Goal: Task Accomplishment & Management: Manage account settings

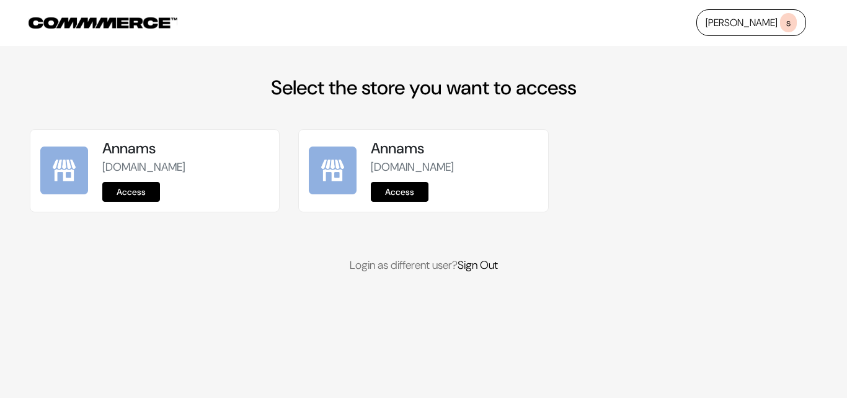
click at [127, 195] on link "Access" at bounding box center [131, 192] width 58 height 20
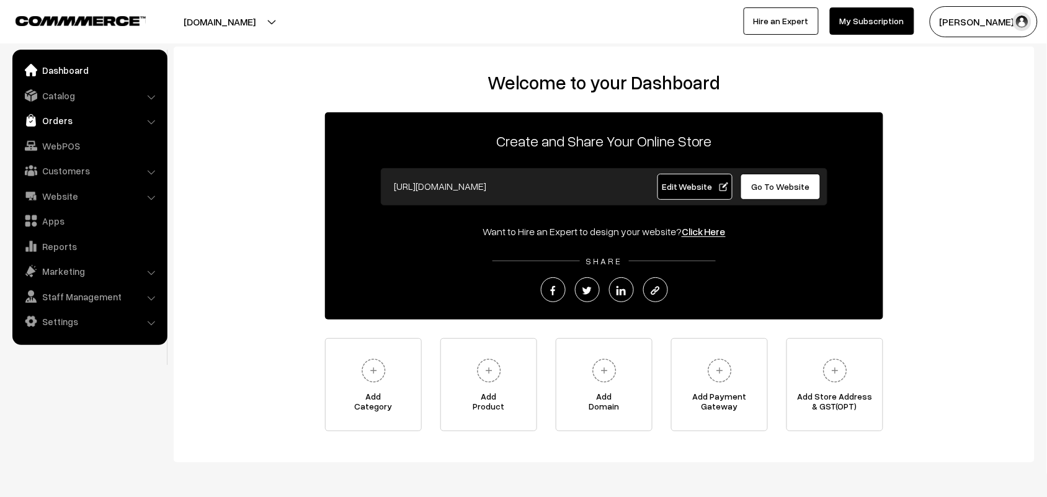
click at [60, 115] on link "Orders" at bounding box center [90, 120] width 148 height 22
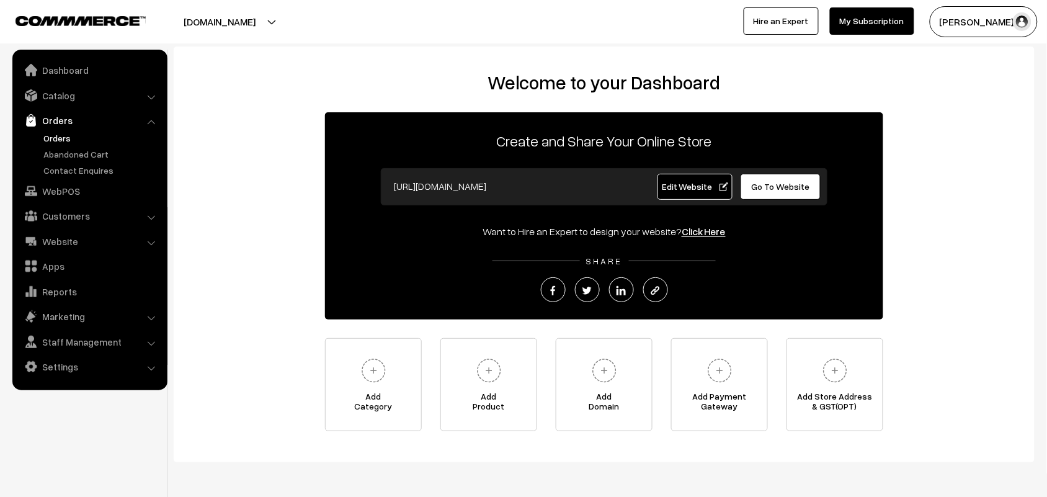
click at [60, 141] on link "Orders" at bounding box center [101, 137] width 123 height 13
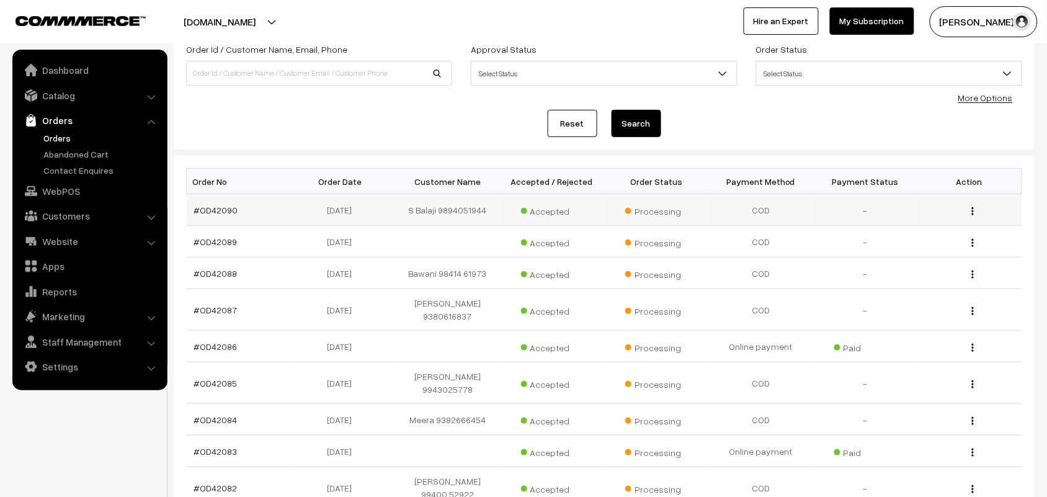
scroll to position [155, 0]
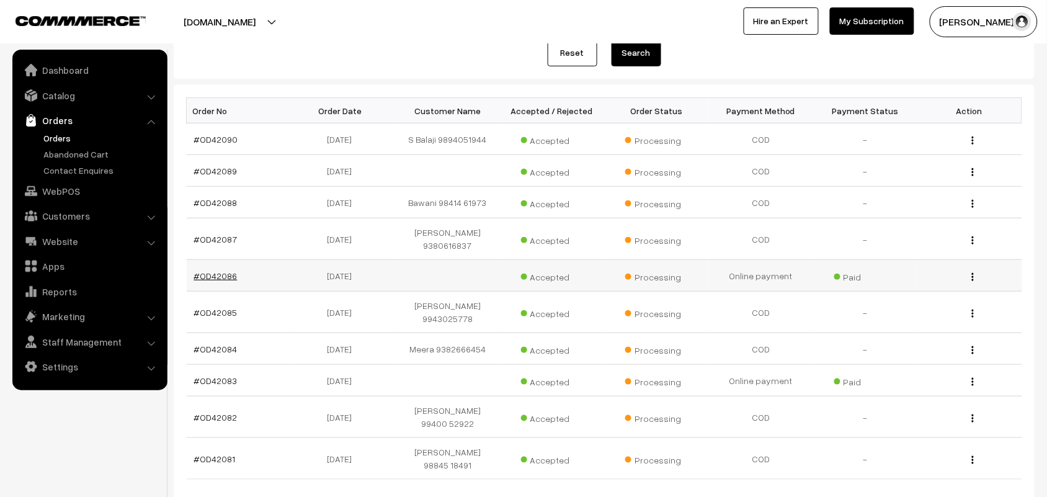
click at [206, 277] on link "#OD42086" at bounding box center [215, 275] width 43 height 11
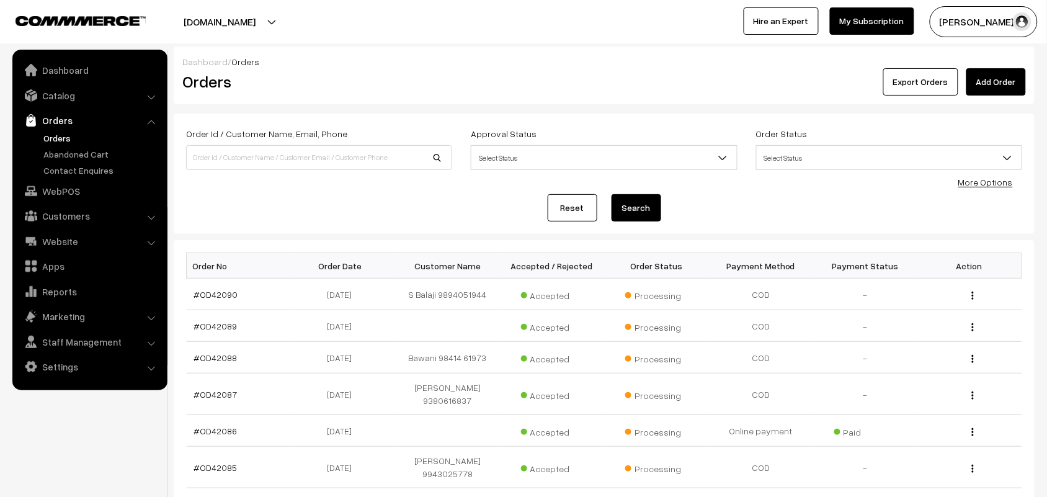
scroll to position [76, 0]
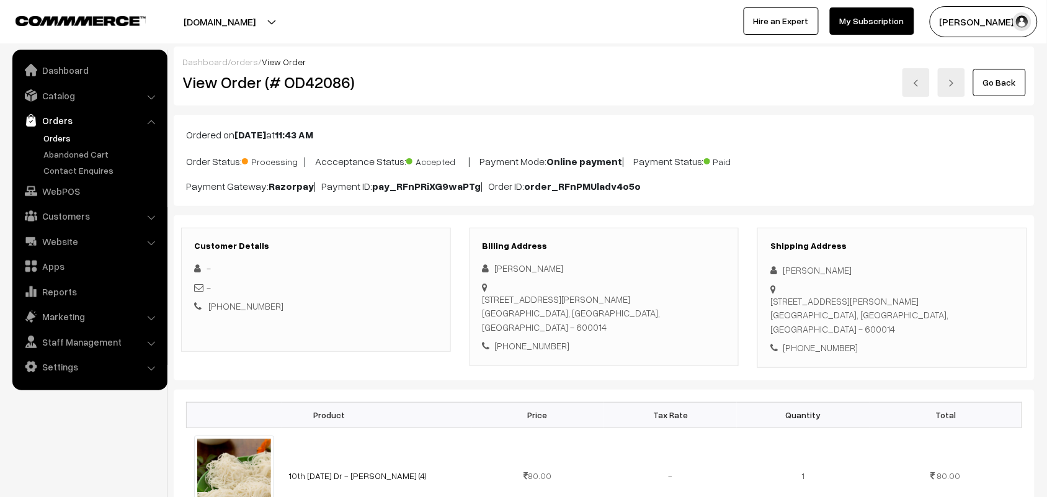
click at [64, 137] on link "Orders" at bounding box center [101, 137] width 123 height 13
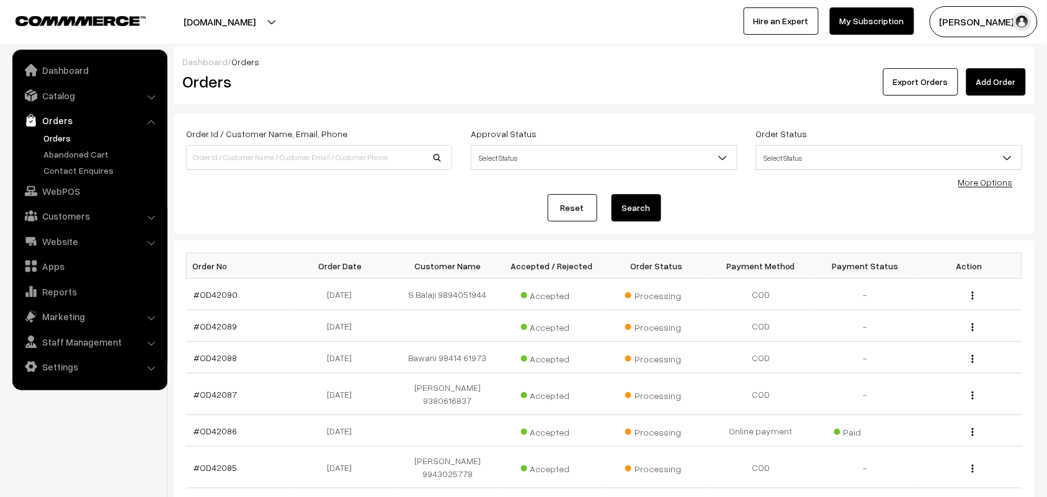
click at [54, 128] on link "Orders" at bounding box center [90, 120] width 148 height 22
click at [54, 137] on link "Orders" at bounding box center [101, 137] width 123 height 13
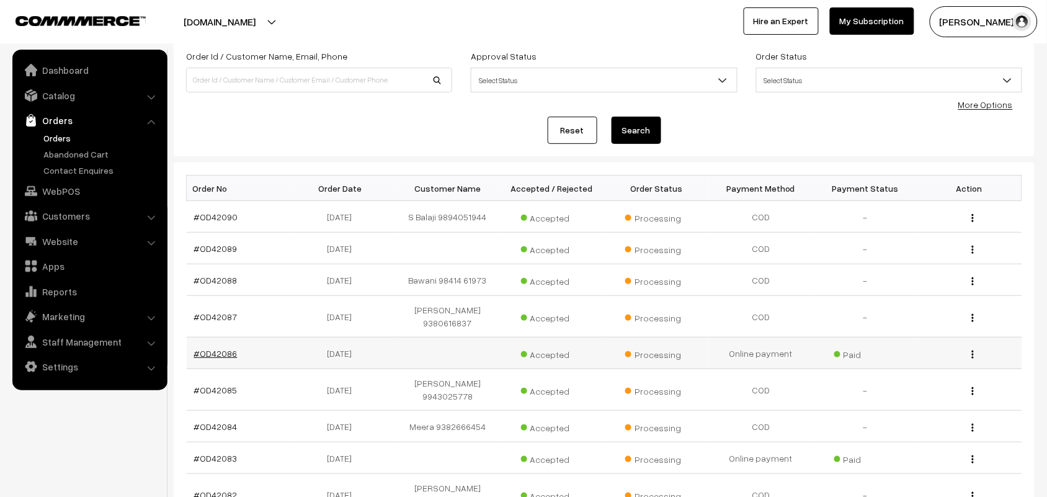
click at [208, 355] on link "#OD42086" at bounding box center [215, 353] width 43 height 11
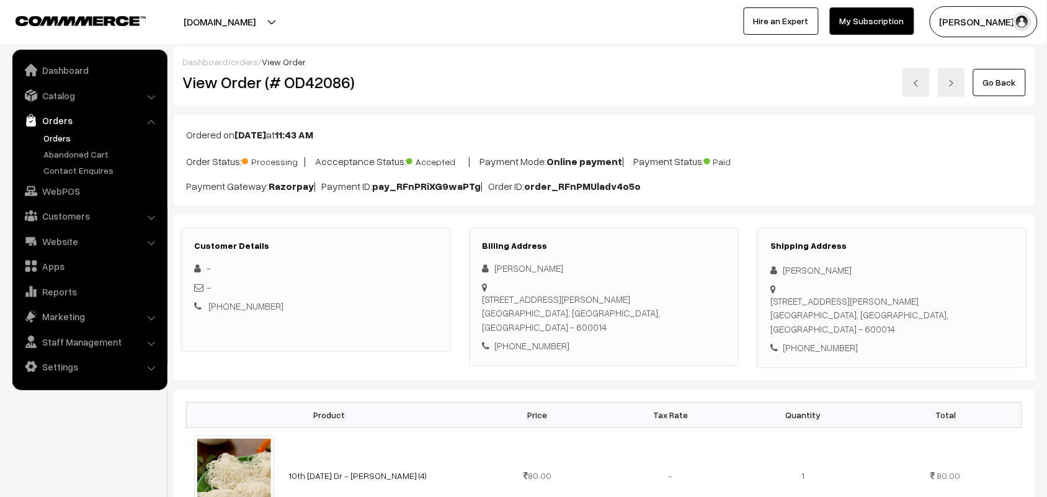
click at [978, 91] on link "Go Back" at bounding box center [999, 82] width 53 height 27
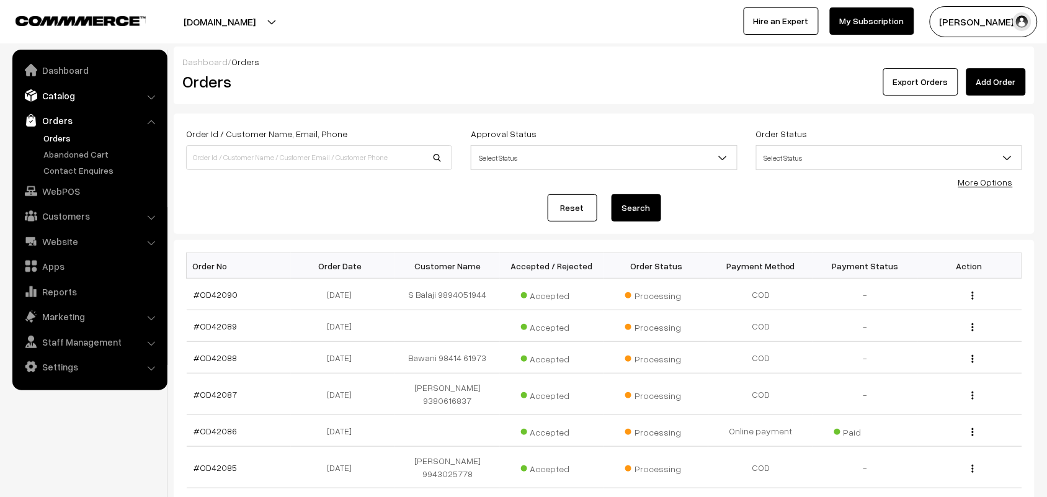
click at [62, 97] on link "Catalog" at bounding box center [90, 95] width 148 height 22
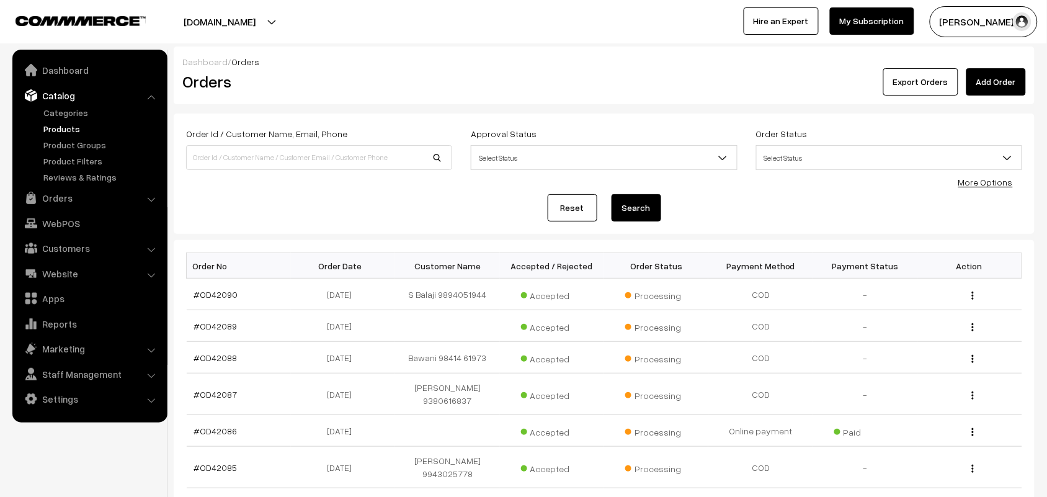
click at [62, 126] on link "Products" at bounding box center [101, 128] width 123 height 13
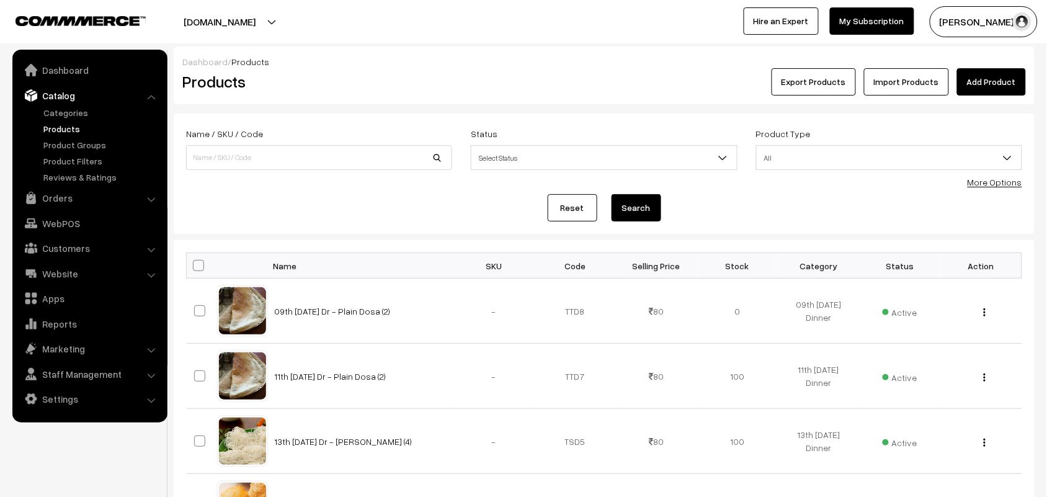
click at [1000, 182] on link "More Options" at bounding box center [994, 182] width 55 height 11
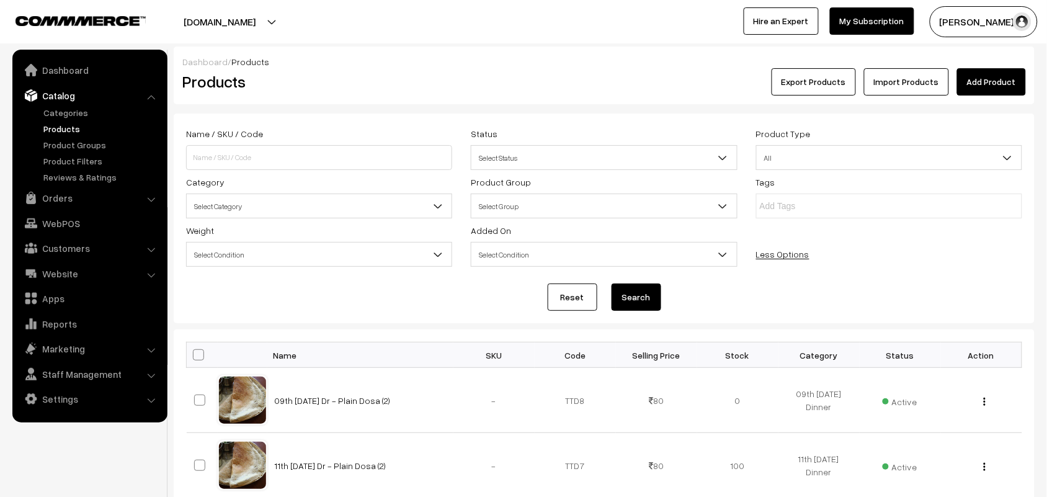
click at [315, 221] on div "Name / SKU / Code Status Select Status Active Inactive Select Status Product Ty…" at bounding box center [604, 198] width 855 height 145
click at [329, 194] on span "Select Category" at bounding box center [319, 205] width 266 height 25
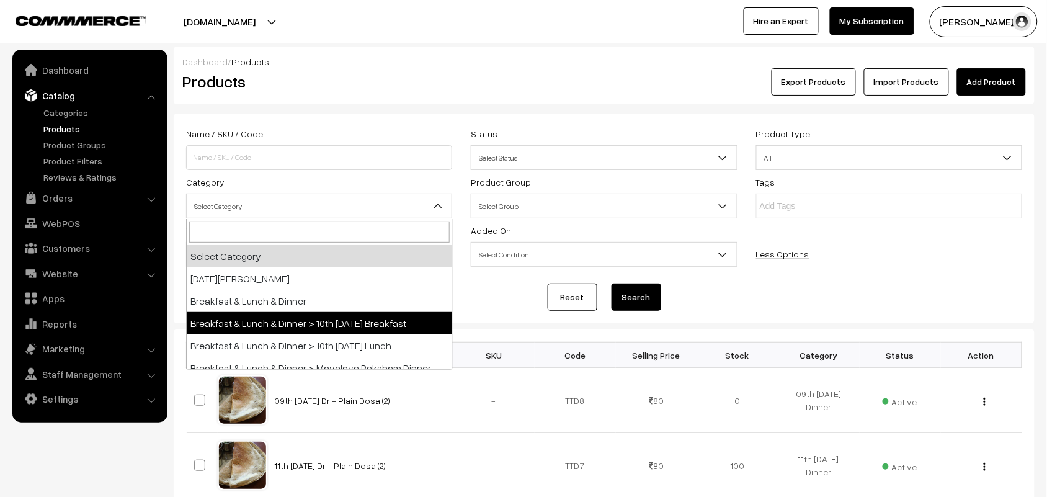
select select "91"
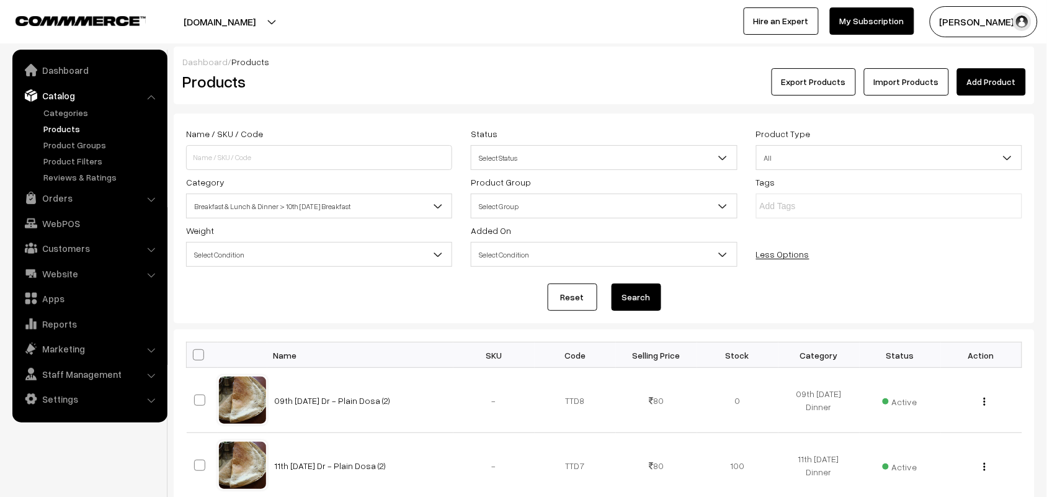
click at [626, 298] on button "Search" at bounding box center [636, 296] width 50 height 27
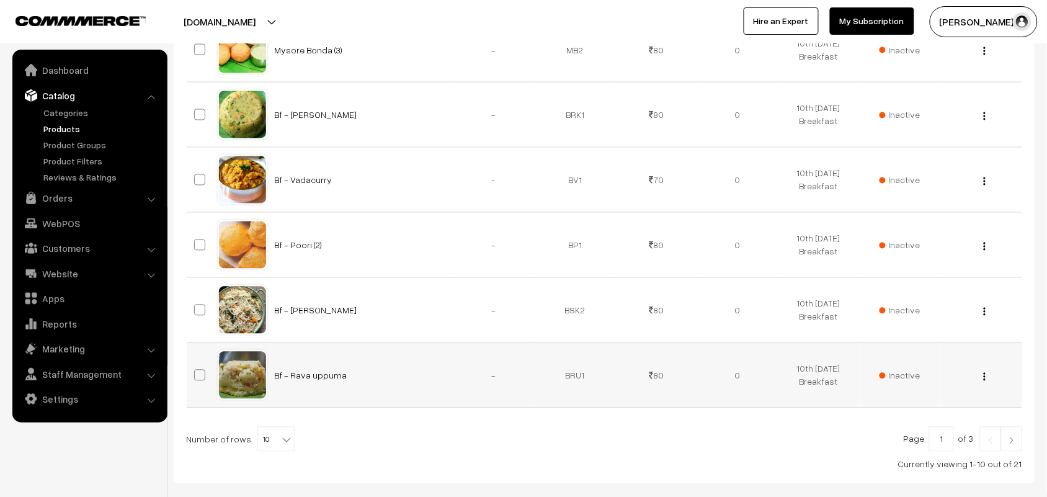
scroll to position [687, 0]
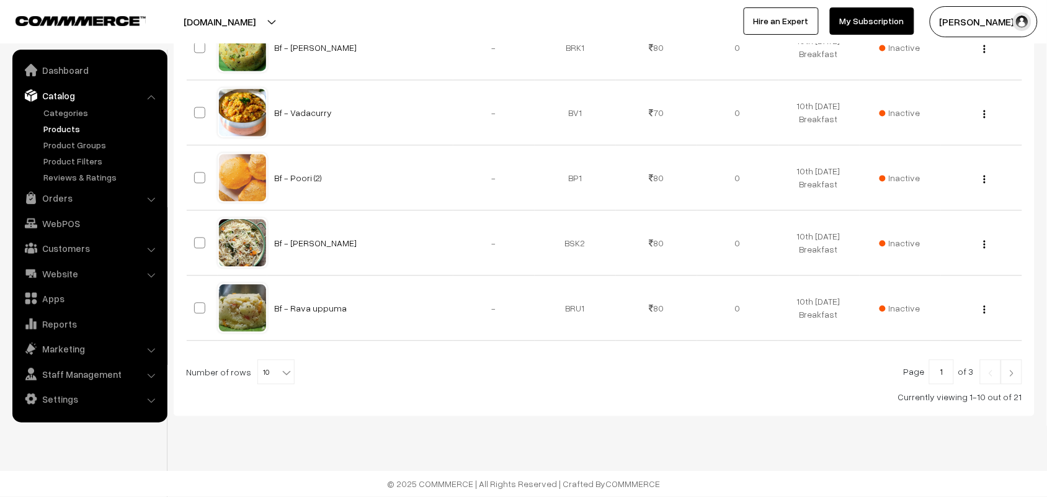
click at [280, 375] on b at bounding box center [286, 373] width 12 height 12
select select "90"
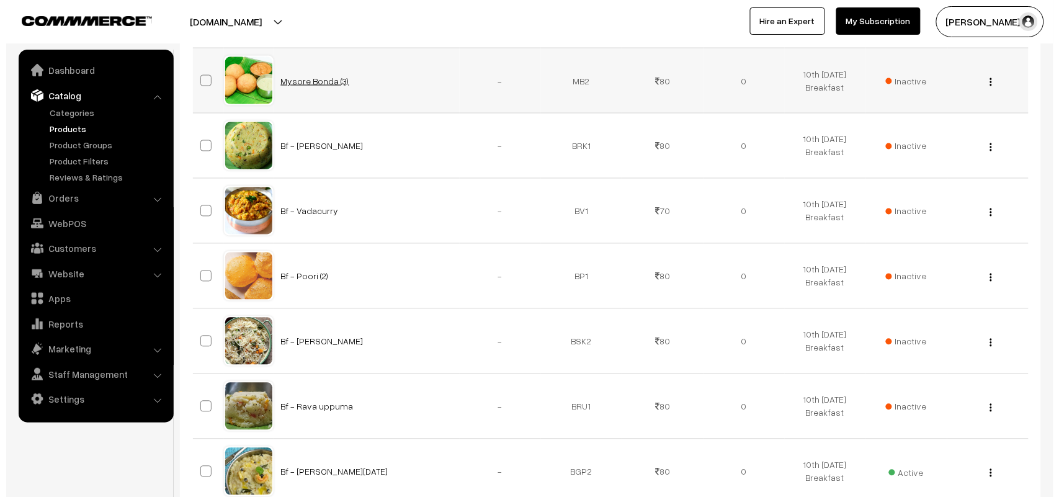
scroll to position [620, 0]
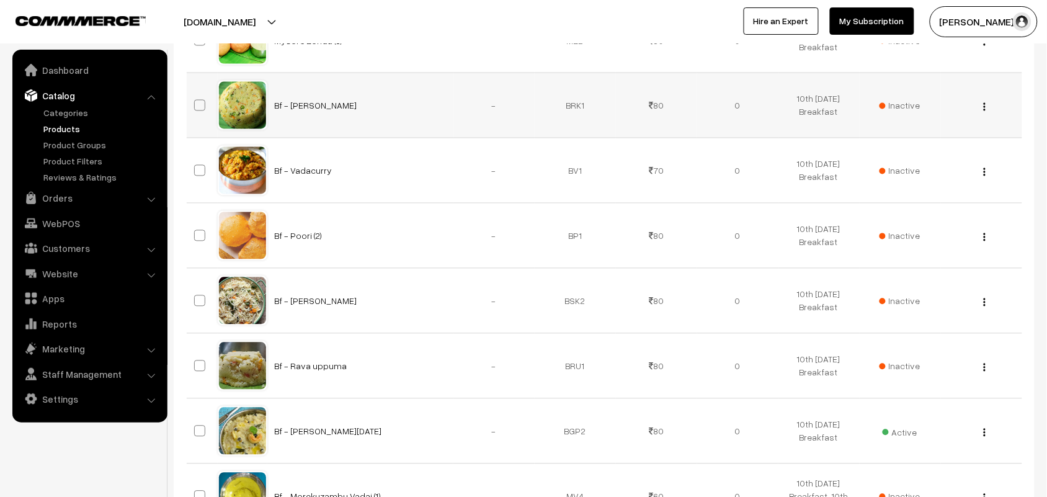
click at [895, 112] on span "Inactive" at bounding box center [899, 105] width 41 height 13
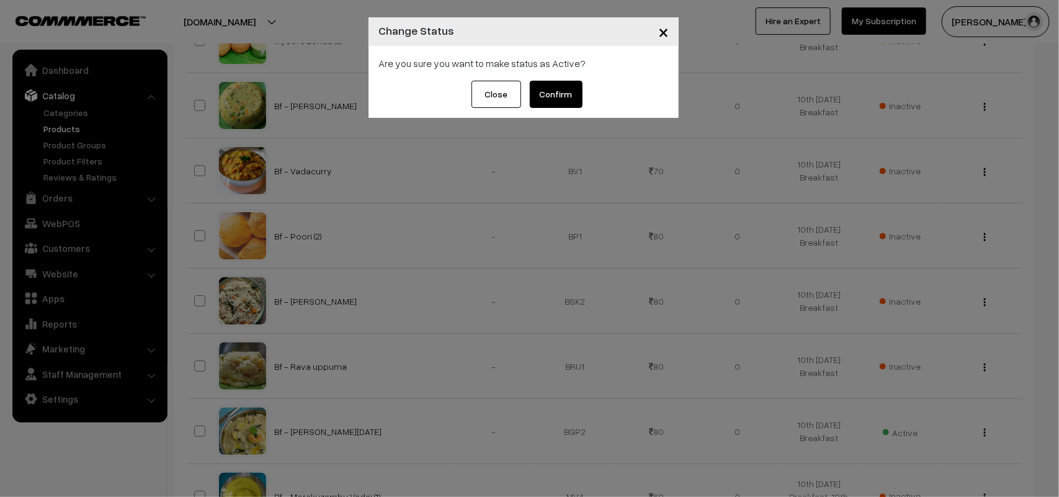
click at [547, 85] on button "Confirm" at bounding box center [556, 94] width 53 height 27
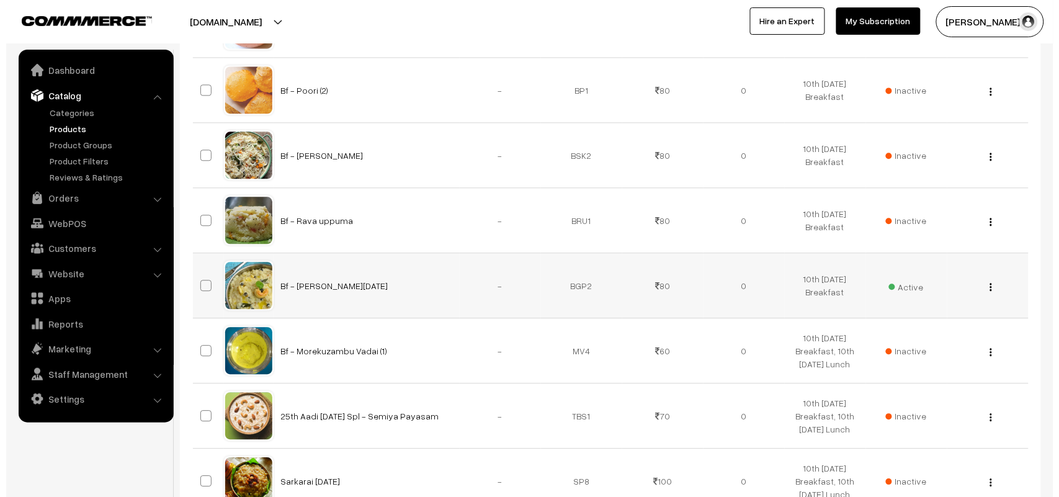
scroll to position [775, 0]
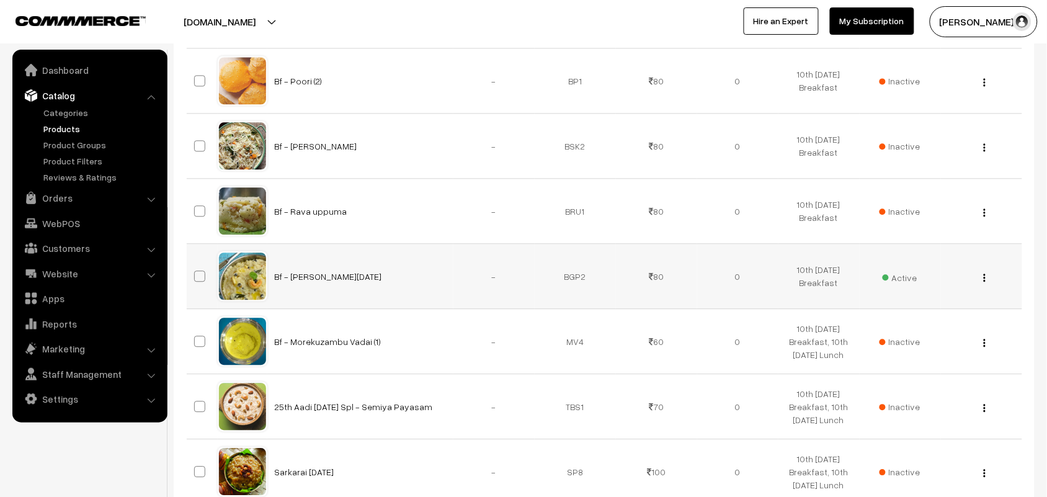
click at [901, 284] on span "Active" at bounding box center [900, 276] width 35 height 16
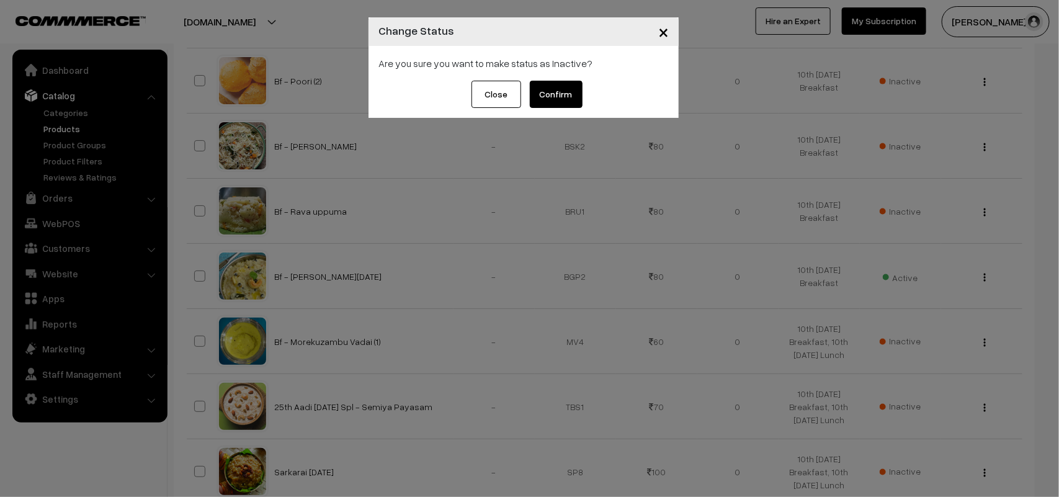
click at [558, 88] on button "Confirm" at bounding box center [556, 94] width 53 height 27
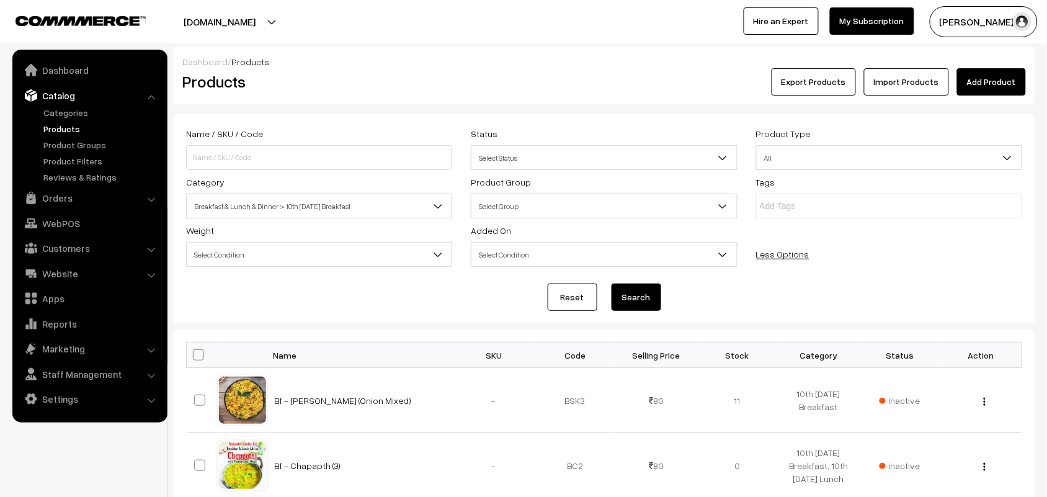
click at [200, 360] on span at bounding box center [198, 354] width 11 height 11
click at [195, 358] on input "checkbox" at bounding box center [191, 354] width 8 height 8
checkbox input "true"
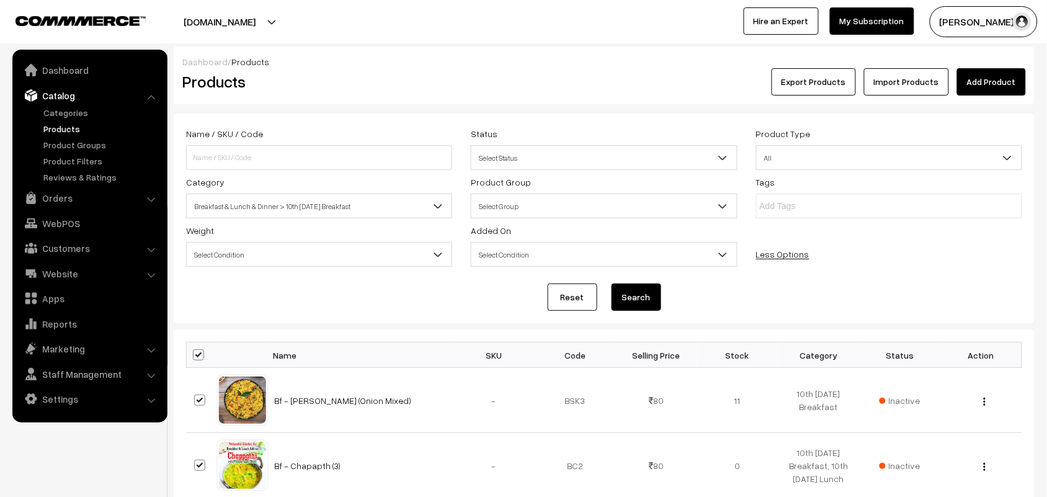
checkbox input "true"
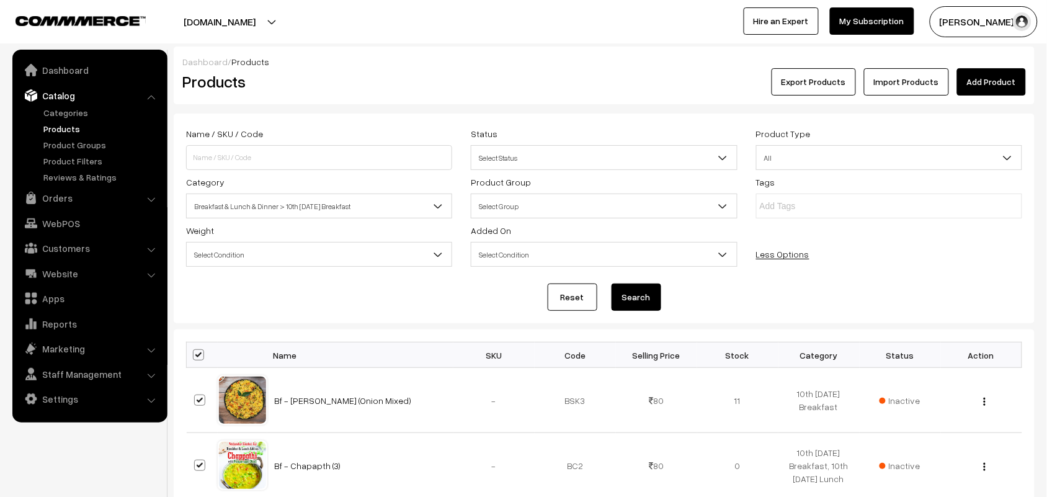
checkbox input "true"
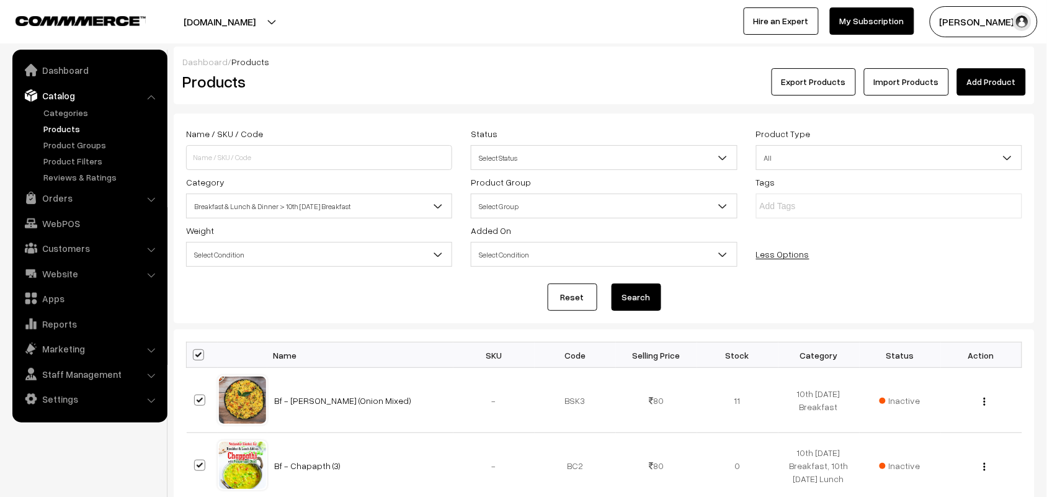
checkbox input "true"
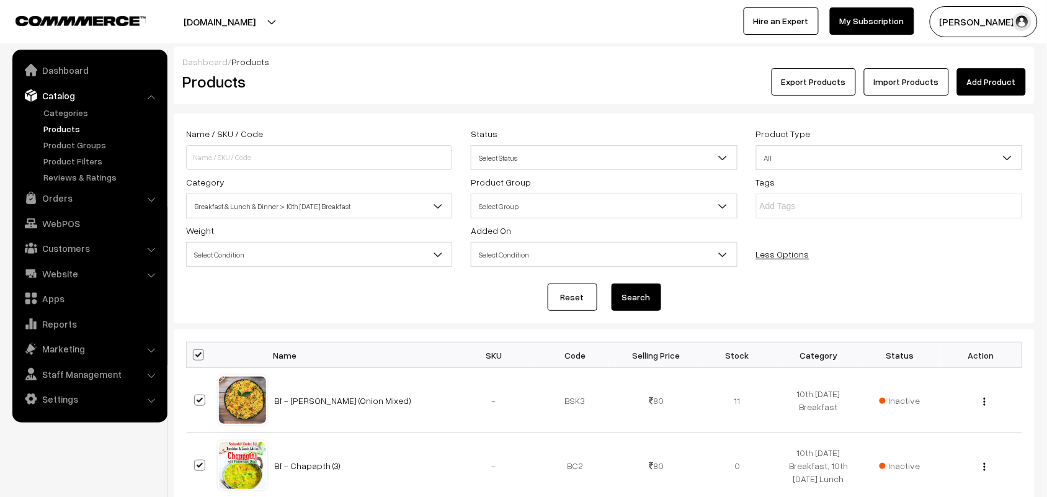
checkbox input "true"
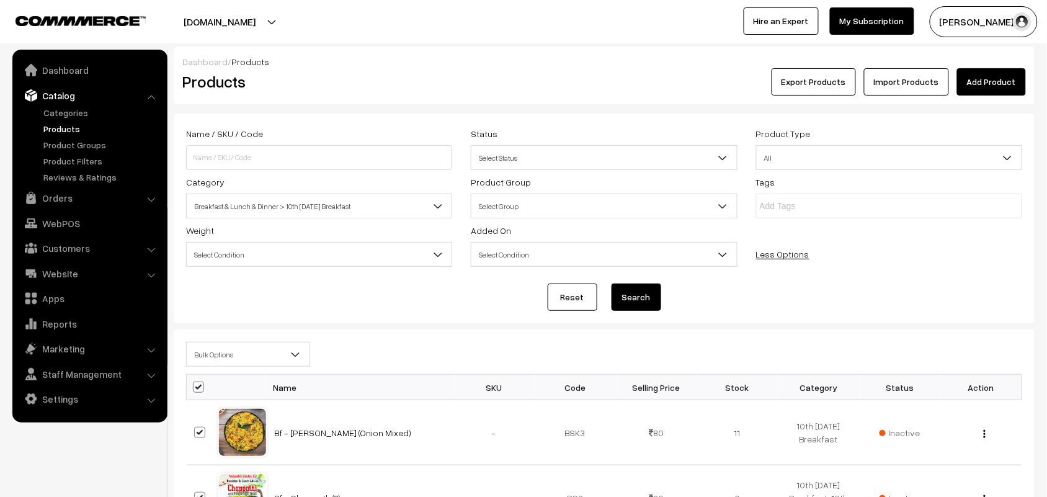
click at [209, 349] on span "Bulk Options" at bounding box center [248, 355] width 123 height 22
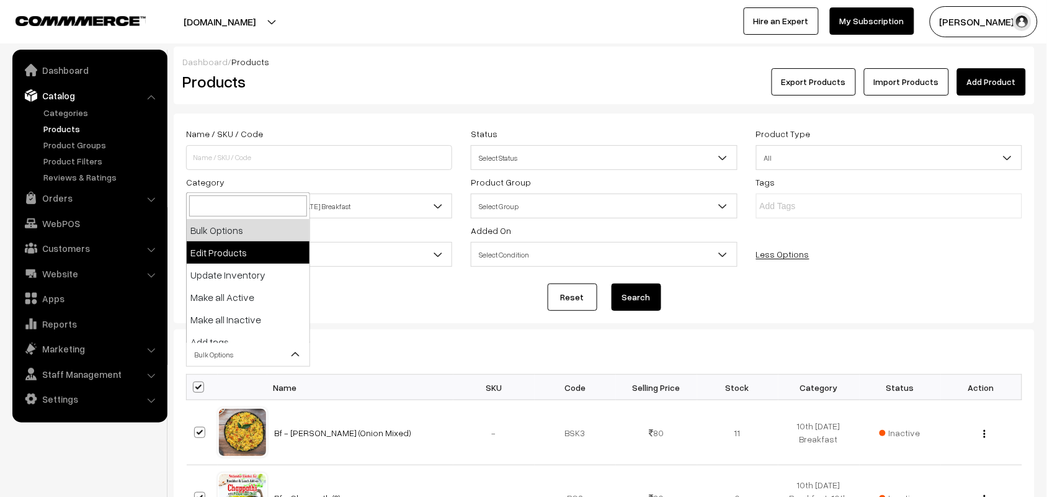
select select "editProduct"
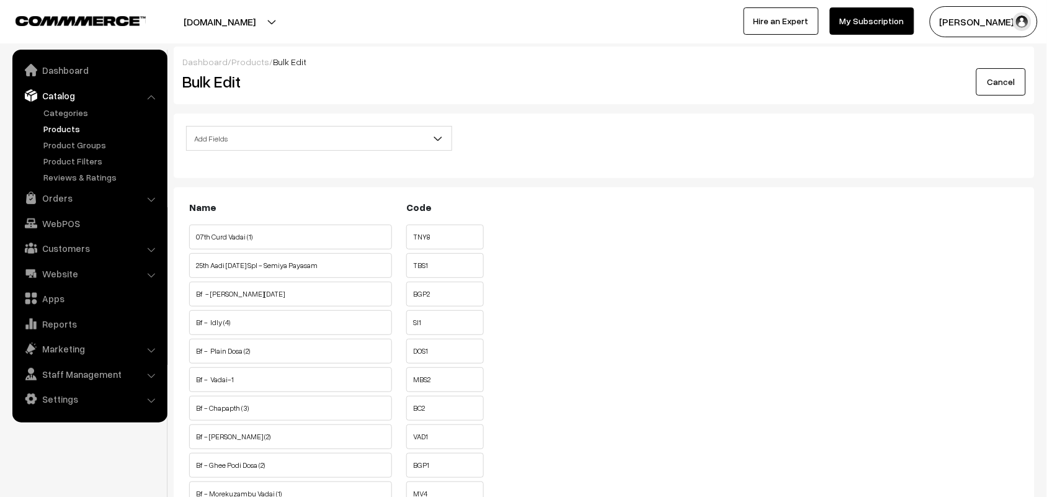
click at [273, 136] on span "Add Fields" at bounding box center [319, 139] width 265 height 22
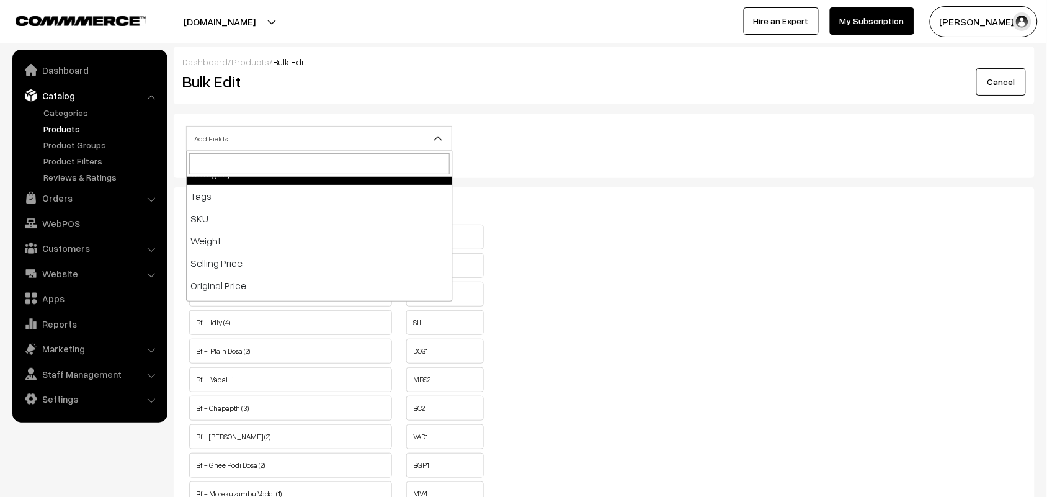
scroll to position [155, 0]
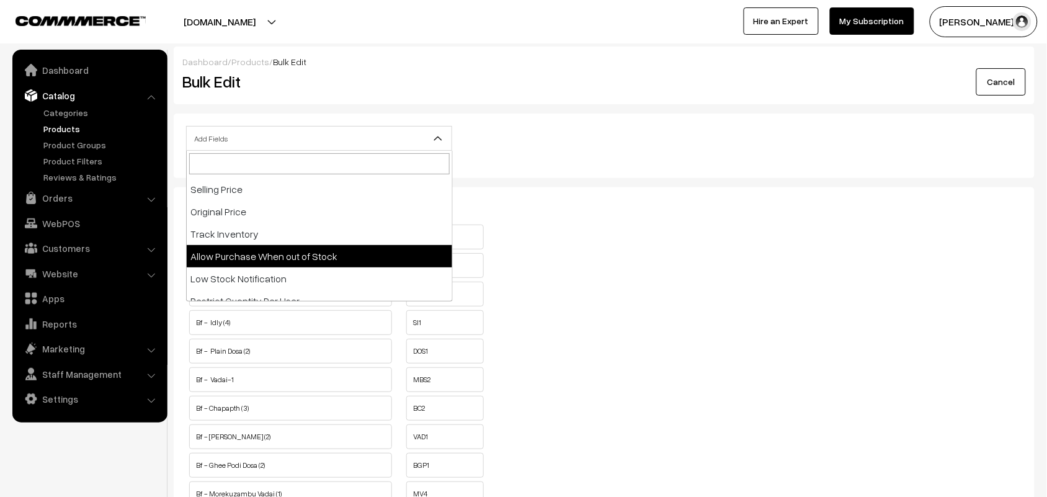
select select "allow-purchase"
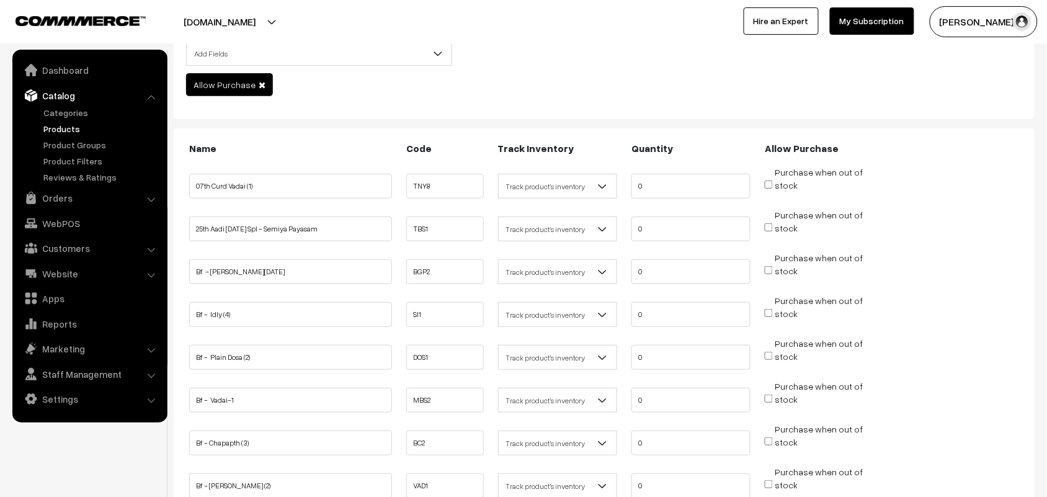
scroll to position [155, 0]
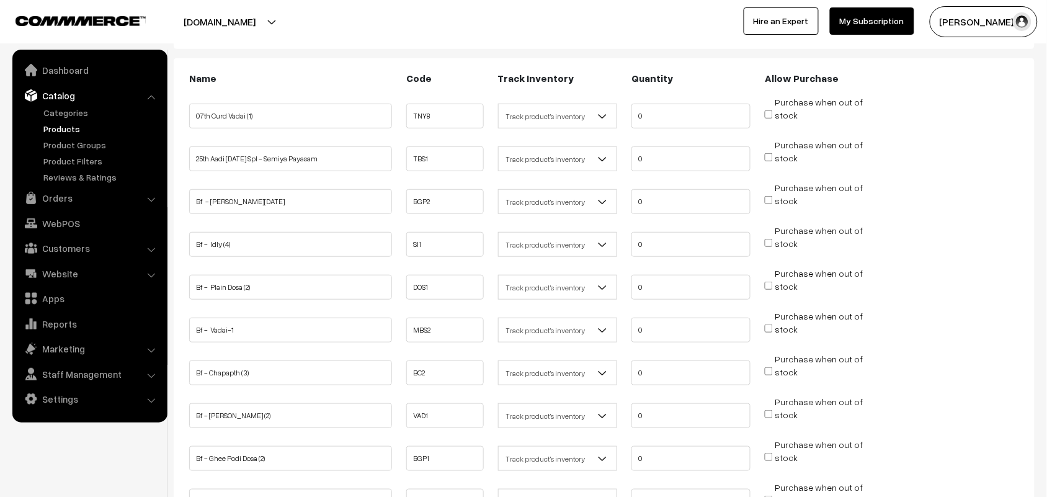
click at [770, 239] on input "Purchase when out of stock" at bounding box center [769, 243] width 8 height 8
checkbox input "true"
click at [770, 282] on input "Purchase when out of stock" at bounding box center [769, 286] width 8 height 8
checkbox input "true"
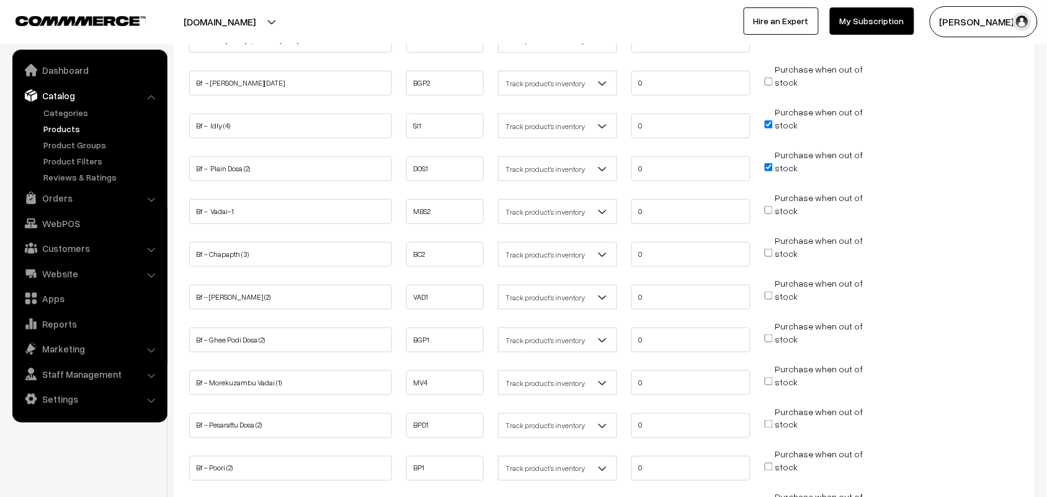
scroll to position [310, 0]
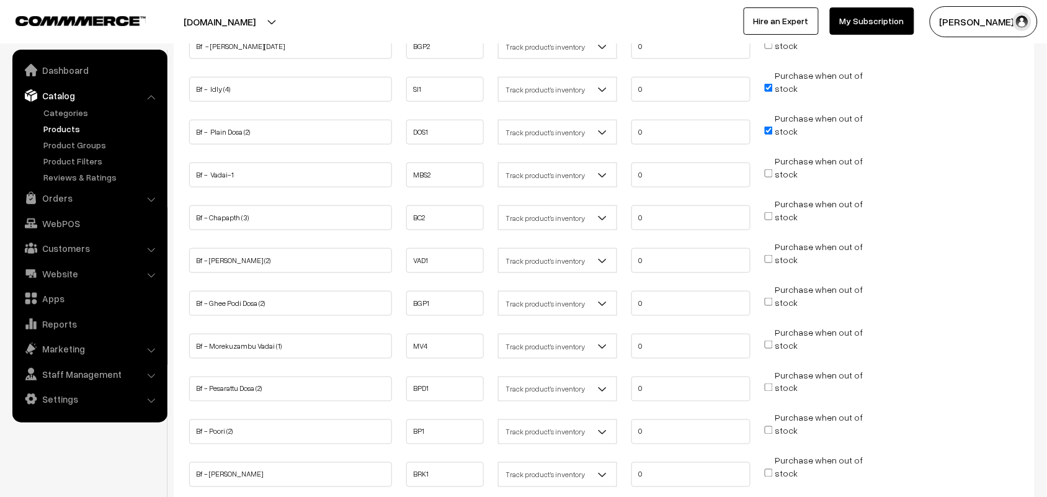
click at [771, 255] on input "Purchase when out of stock" at bounding box center [769, 259] width 8 height 8
checkbox input "true"
click at [767, 298] on input "Purchase when out of stock" at bounding box center [769, 302] width 8 height 8
checkbox input "true"
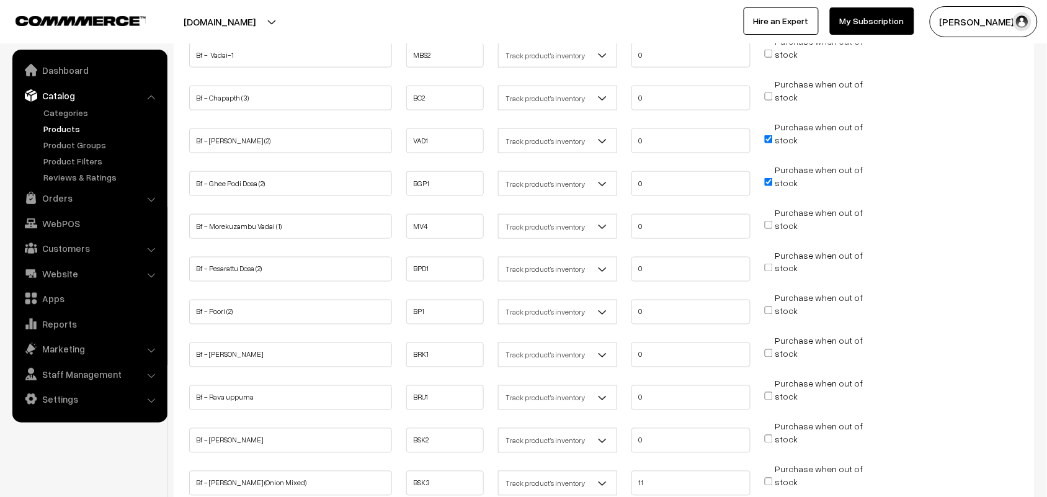
scroll to position [465, 0]
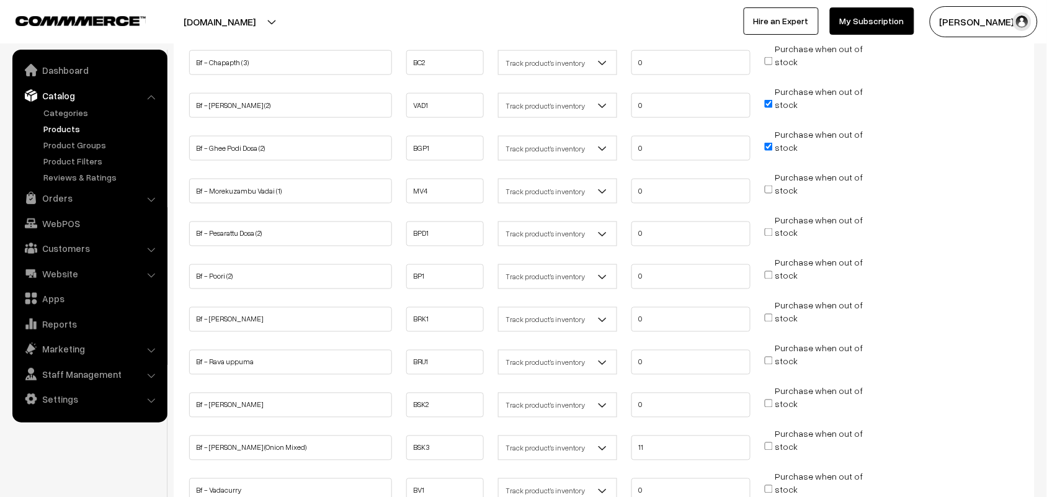
click at [774, 303] on li "Purchase when out of stock" at bounding box center [824, 314] width 125 height 31
click at [774, 312] on span "Purchase when out of stock" at bounding box center [814, 318] width 98 height 12
click at [773, 314] on input "Purchase when out of stock" at bounding box center [769, 318] width 8 height 8
checkbox input "true"
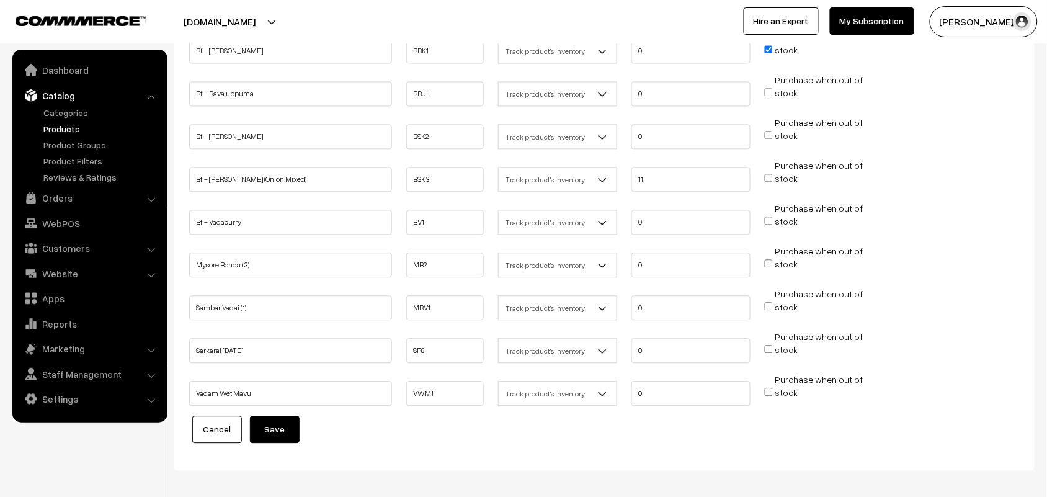
scroll to position [775, 0]
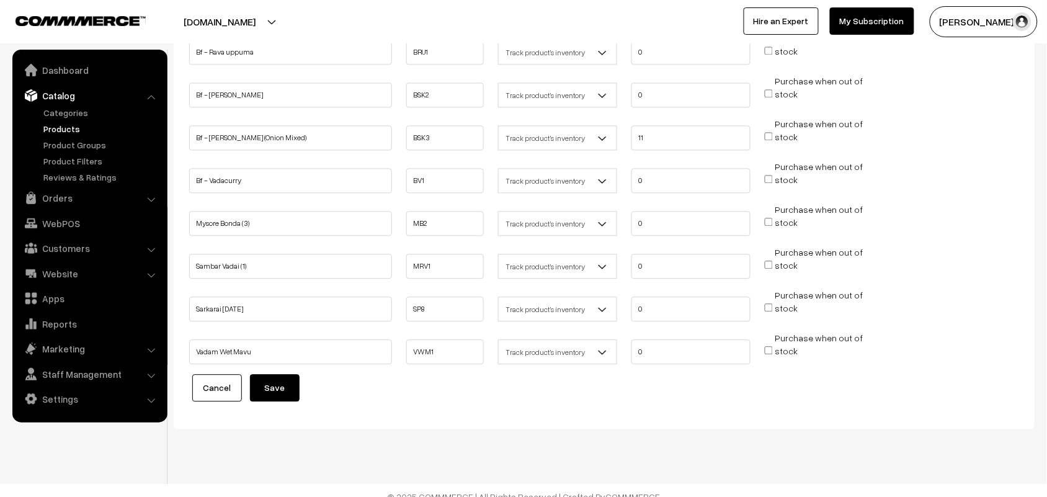
click at [273, 374] on button "Save" at bounding box center [275, 387] width 50 height 27
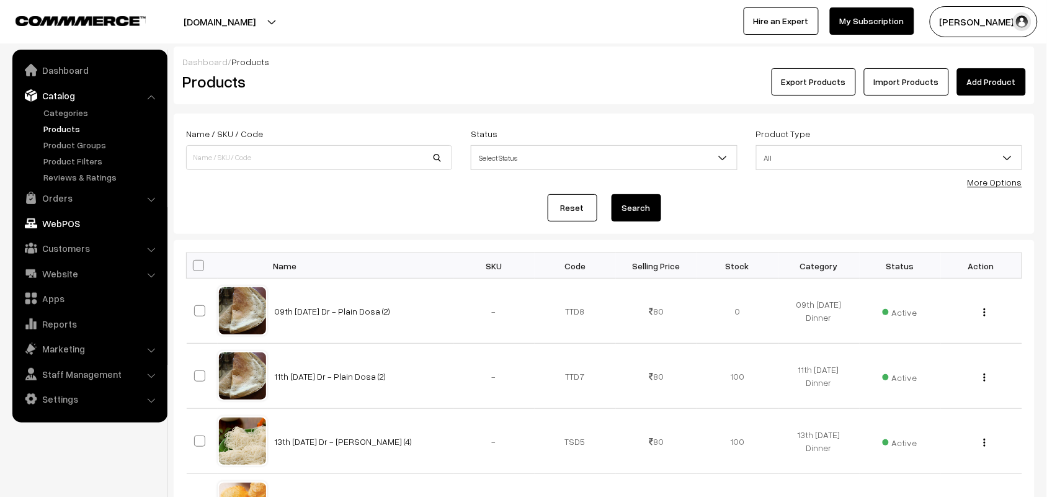
click at [73, 225] on link "WebPOS" at bounding box center [90, 223] width 148 height 22
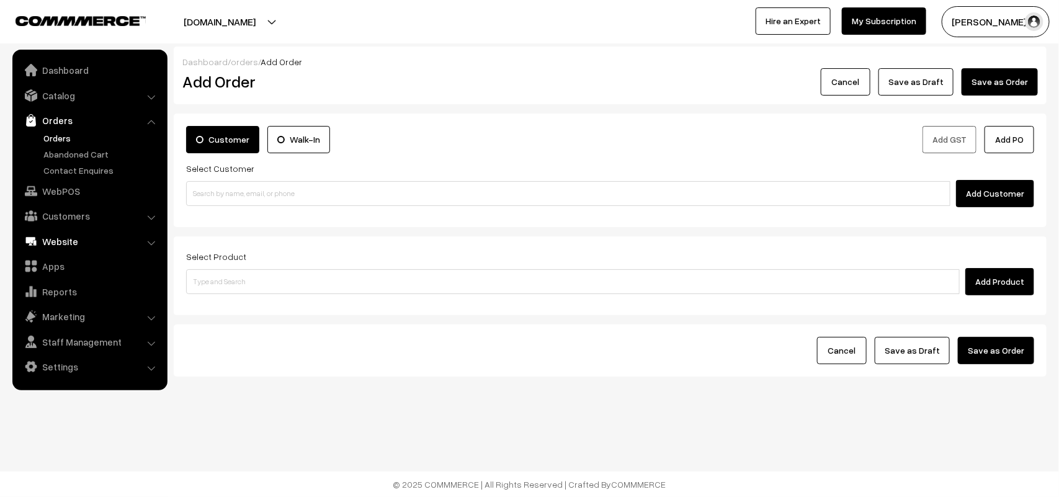
click at [65, 236] on link "Website" at bounding box center [90, 241] width 148 height 22
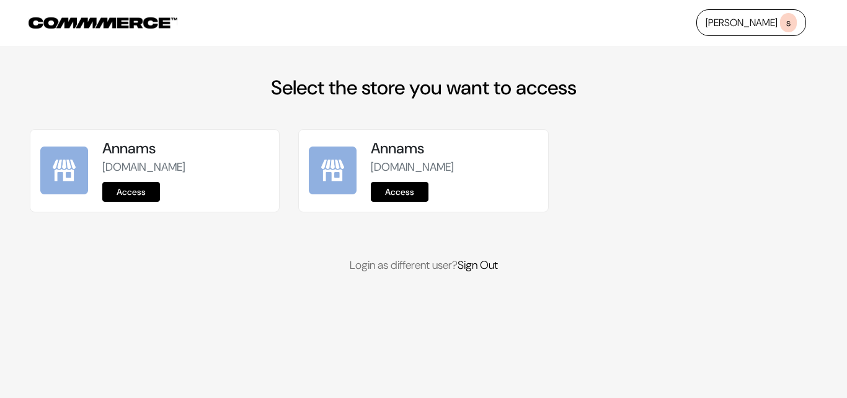
click at [140, 198] on link "Access" at bounding box center [131, 192] width 58 height 20
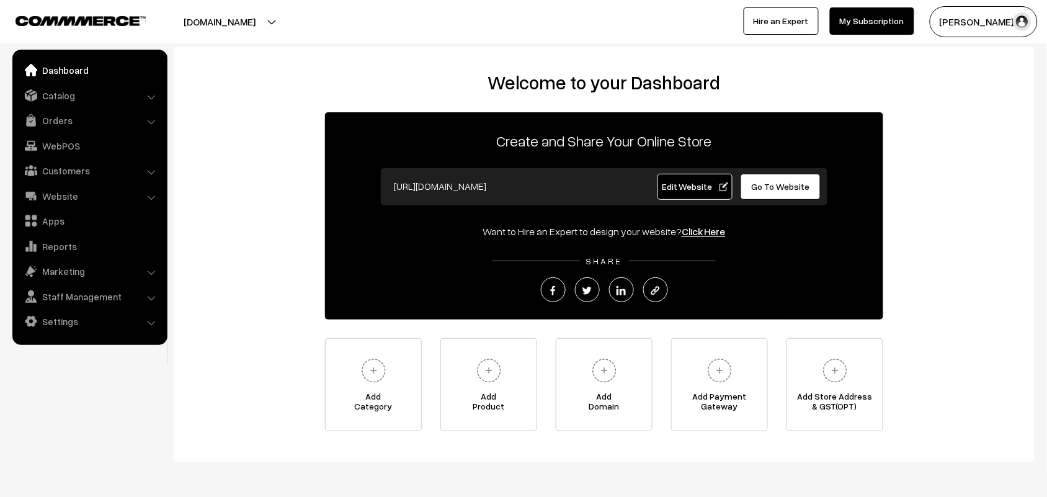
click at [68, 91] on link "Catalog" at bounding box center [90, 95] width 148 height 22
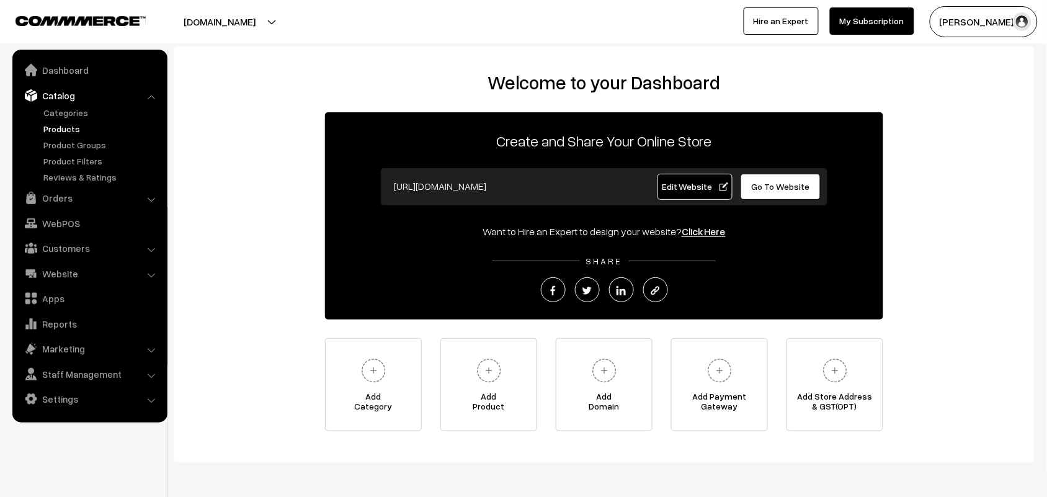
click at [69, 129] on link "Products" at bounding box center [101, 128] width 123 height 13
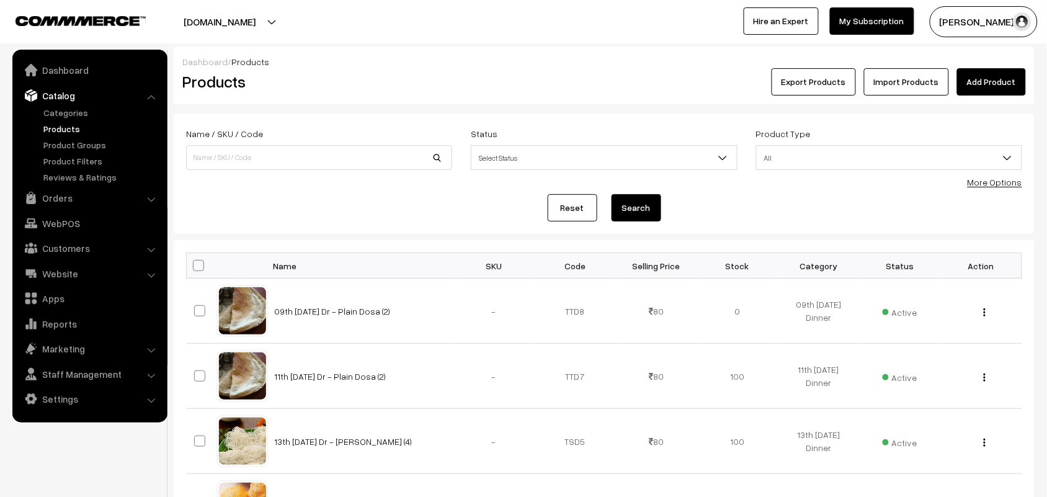
click at [1005, 187] on div "More Options" at bounding box center [994, 182] width 55 height 13
drag, startPoint x: 977, startPoint y: 180, endPoint x: 817, endPoint y: 185, distance: 160.1
click at [977, 180] on link "More Options" at bounding box center [994, 182] width 55 height 11
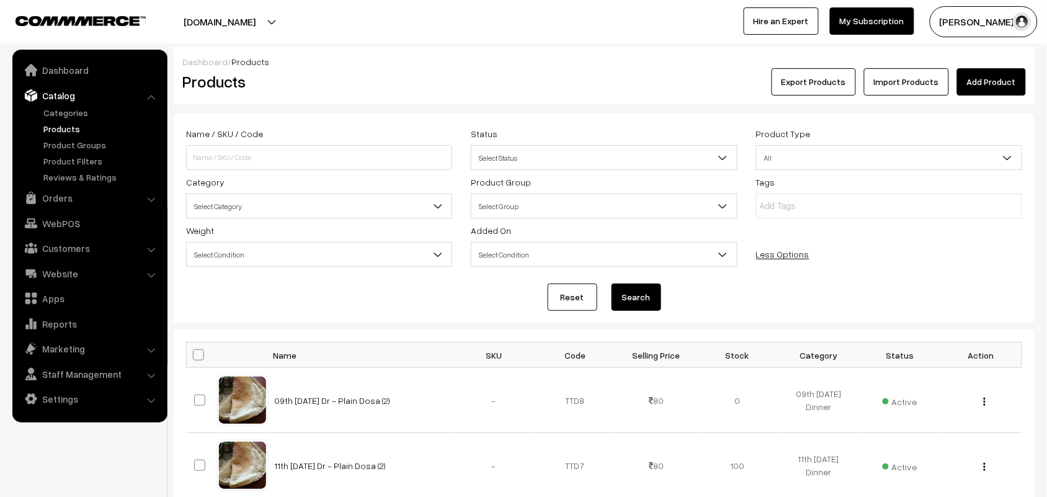
click at [287, 216] on span "Select Category" at bounding box center [319, 206] width 265 height 22
click at [72, 97] on link "Catalog" at bounding box center [90, 95] width 148 height 22
click at [71, 106] on link "Categories" at bounding box center [101, 112] width 123 height 13
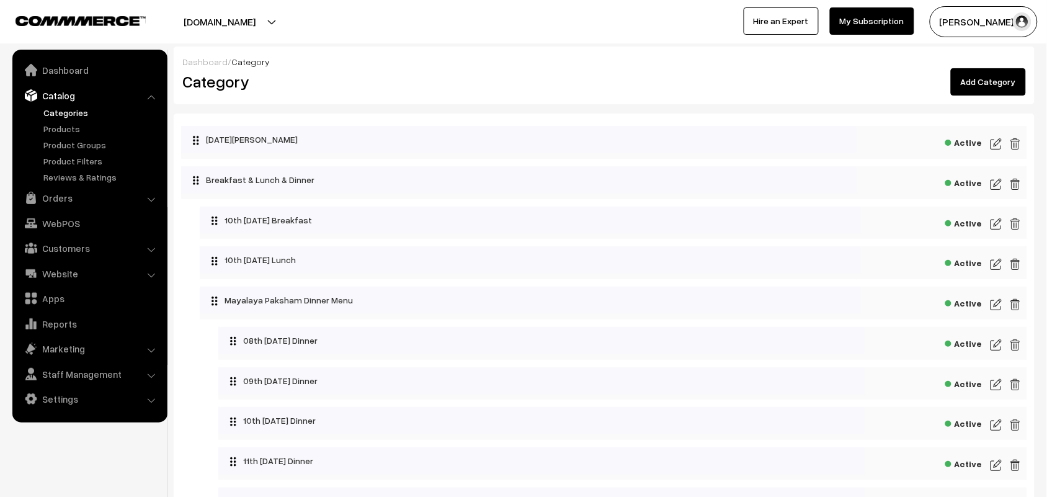
click at [996, 225] on img at bounding box center [995, 223] width 11 height 15
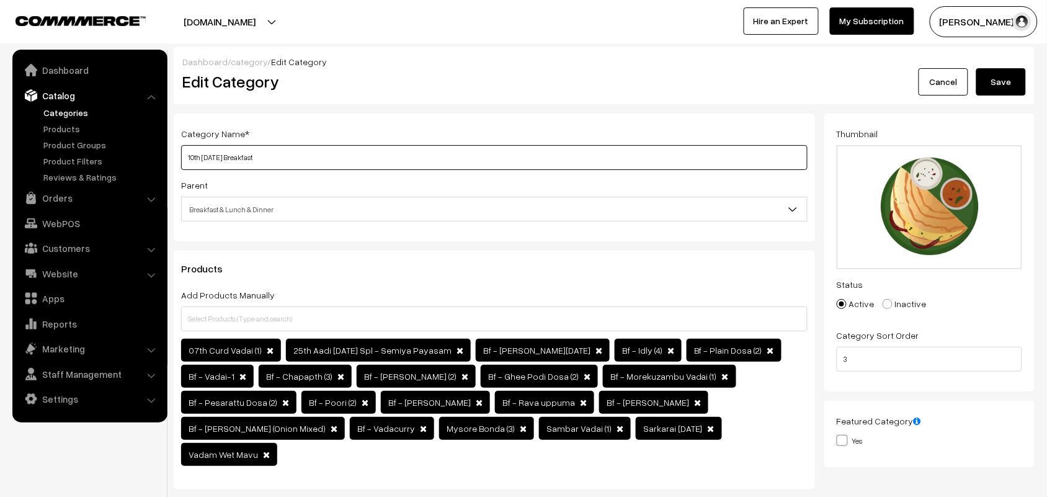
drag, startPoint x: 242, startPoint y: 157, endPoint x: 13, endPoint y: 122, distance: 231.5
type input "11th Thurday Breakfast"
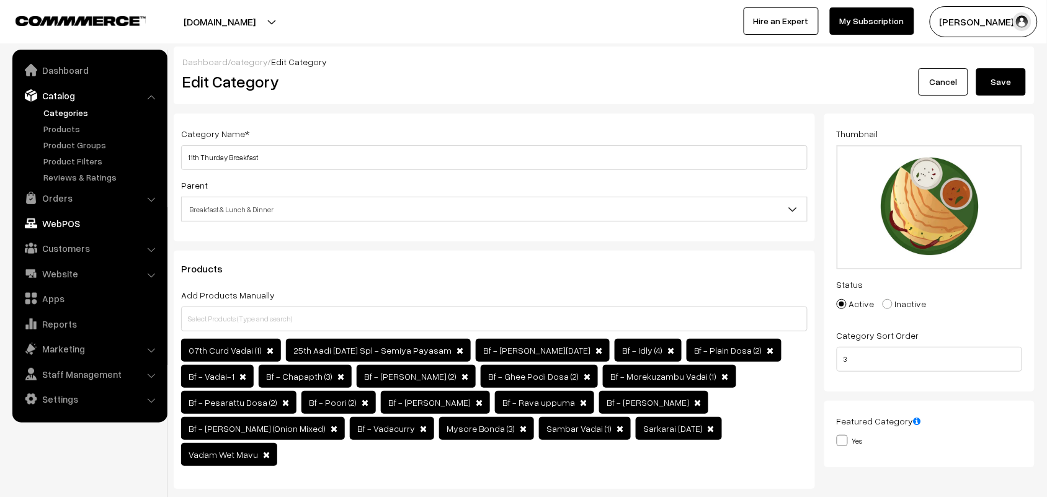
click at [68, 219] on link "WebPOS" at bounding box center [90, 223] width 148 height 22
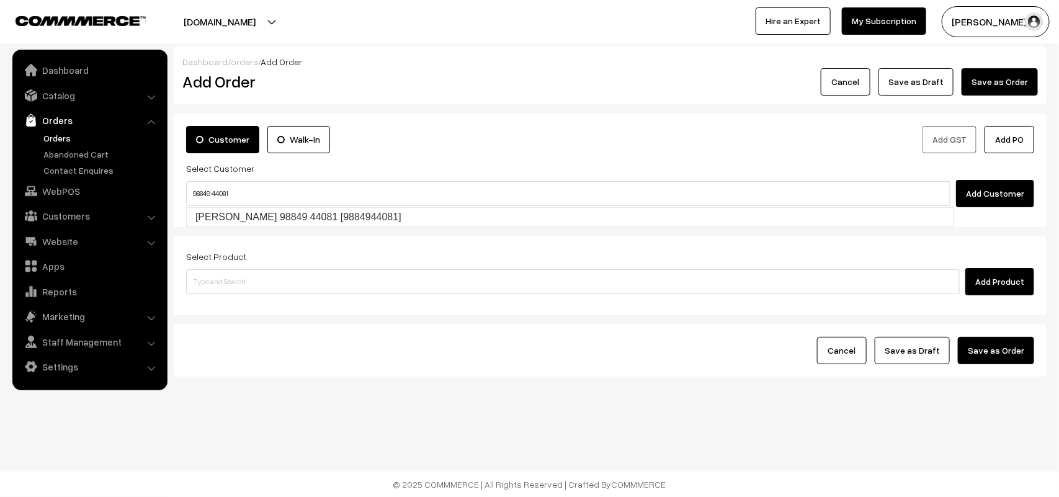
click at [212, 187] on input "98849 44081" at bounding box center [568, 193] width 764 height 25
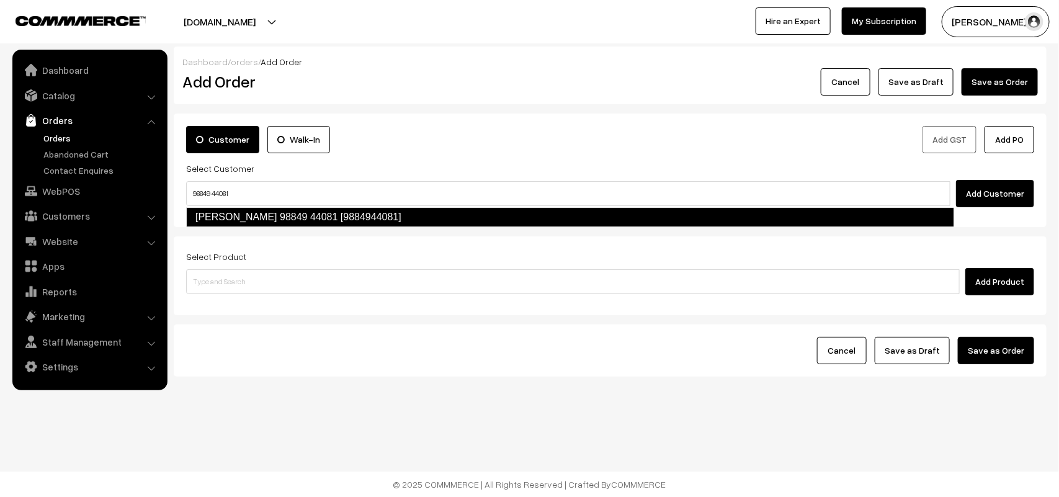
click at [215, 211] on link "Viji 98849 44081 [9884944081]" at bounding box center [570, 217] width 768 height 20
type input "98849 44081"
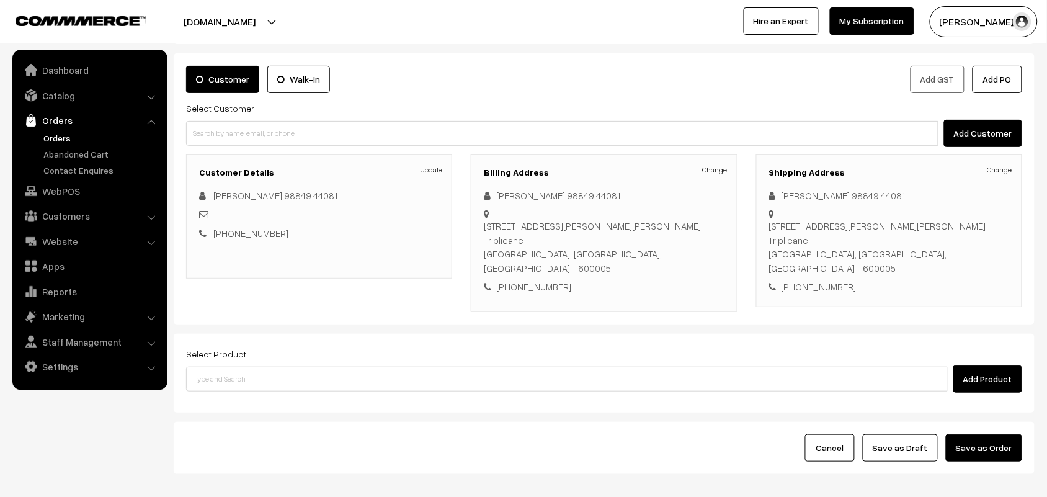
scroll to position [115, 0]
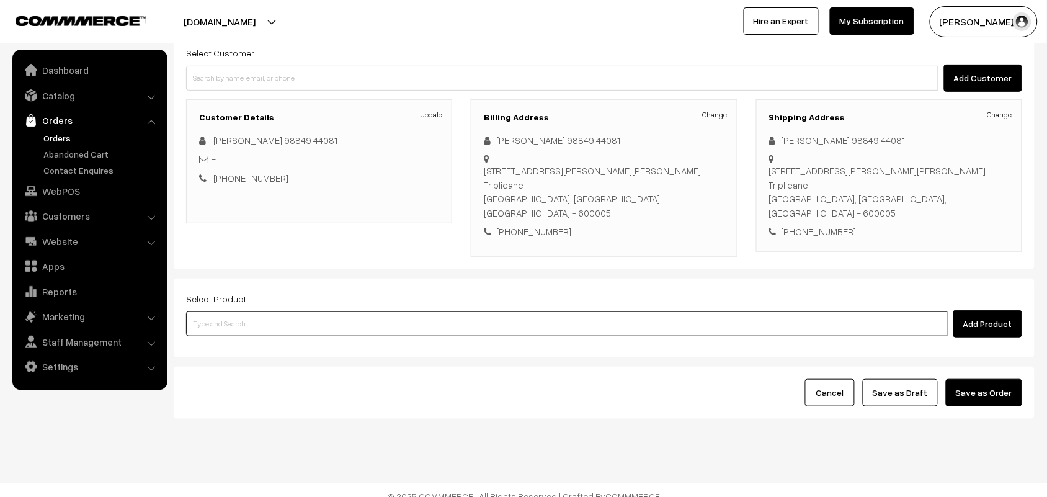
click at [278, 318] on input at bounding box center [567, 323] width 762 height 25
type input "methi"
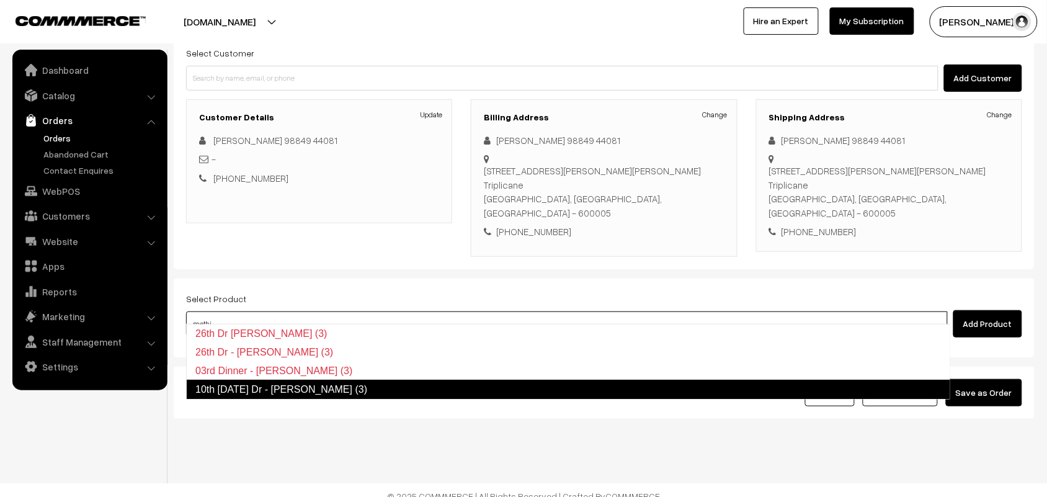
click at [267, 385] on link "10th Wednesday Dr - Methi Chapapthi (3)" at bounding box center [568, 390] width 764 height 20
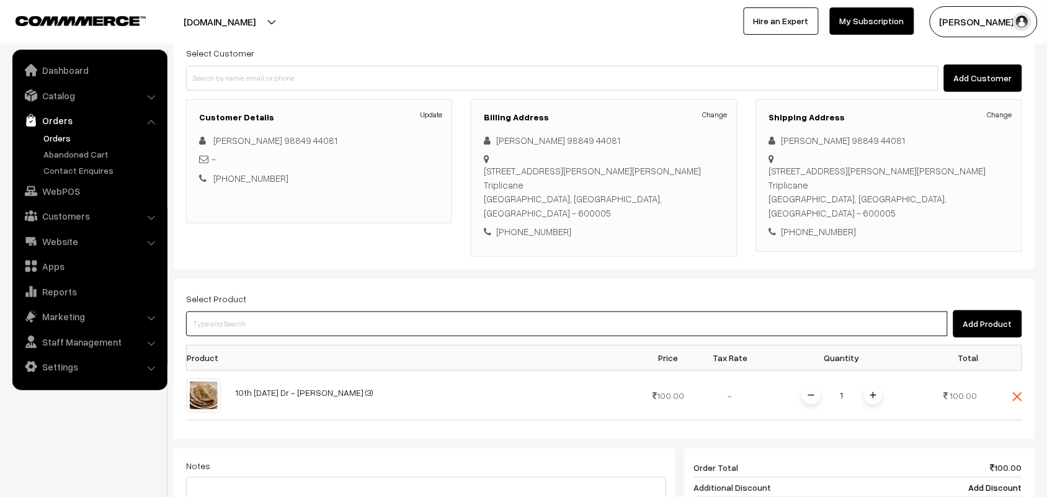
click at [242, 316] on input at bounding box center [567, 323] width 762 height 25
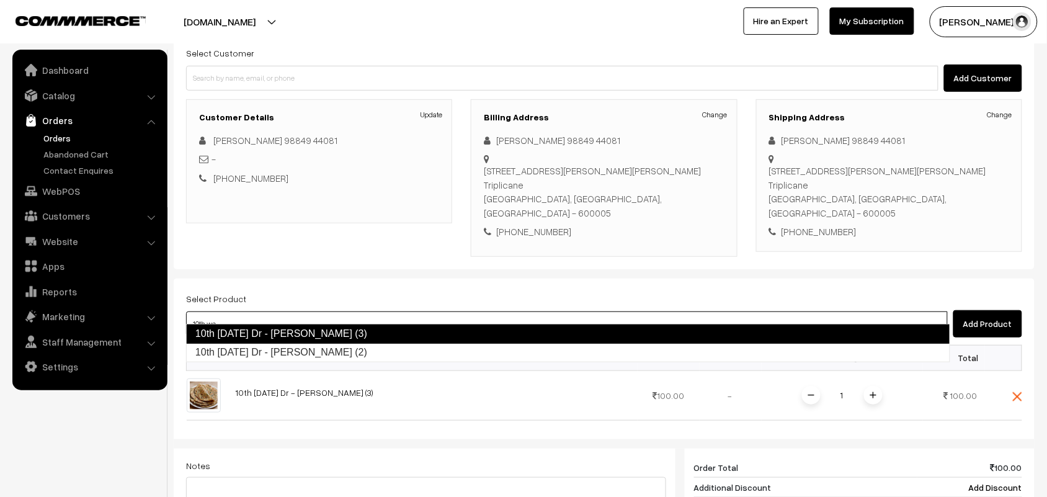
type input "10th we"
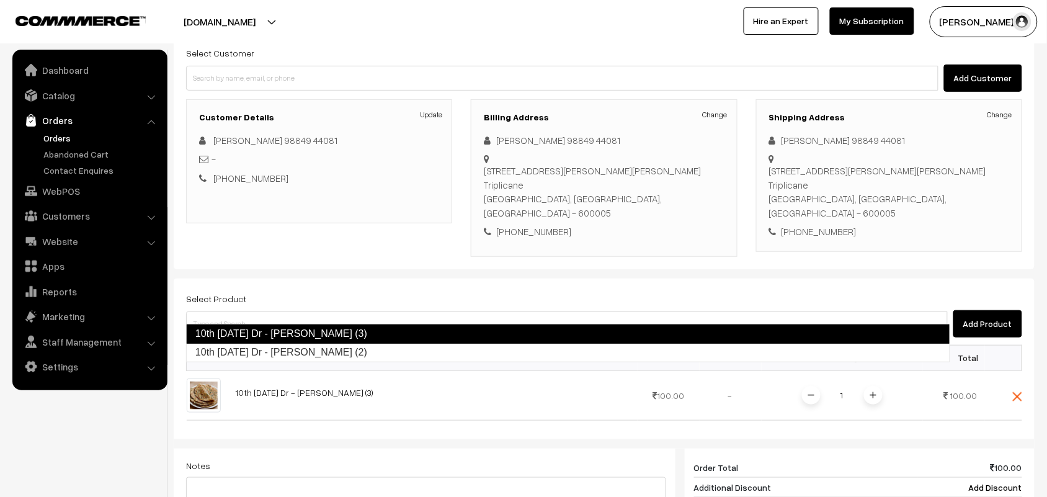
click at [285, 240] on div "Customer Details Update Viji 98849 44081 - +91 9884944081" at bounding box center [319, 178] width 285 height 158
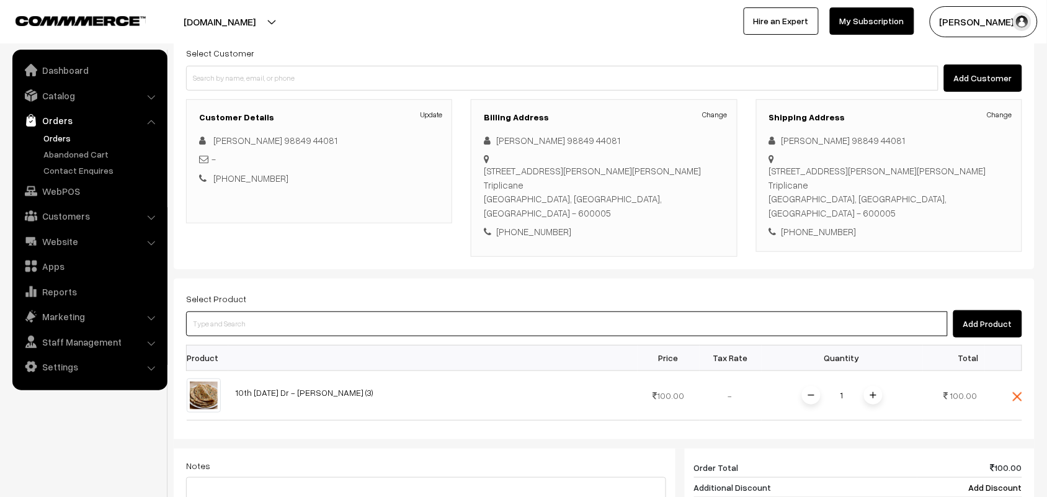
click at [250, 311] on input at bounding box center [567, 323] width 762 height 25
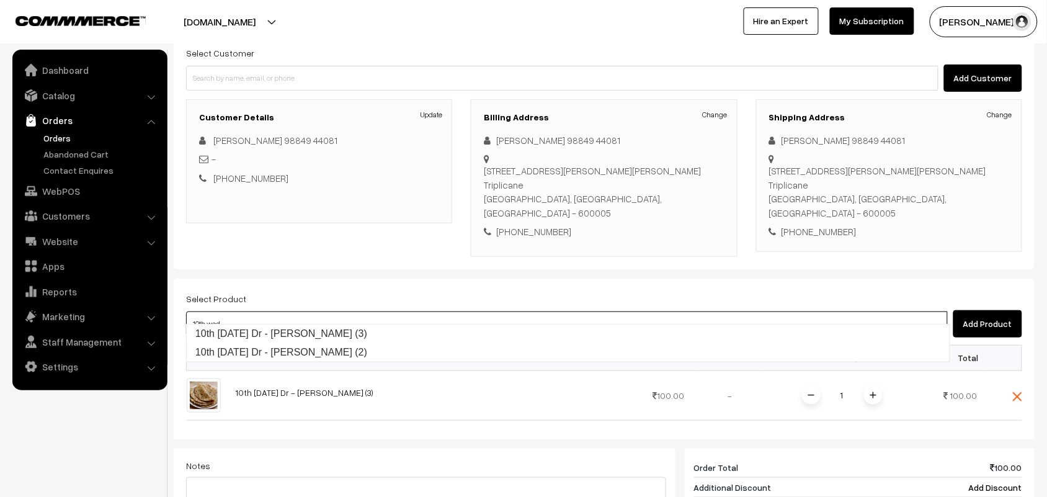
type input "10th wed"
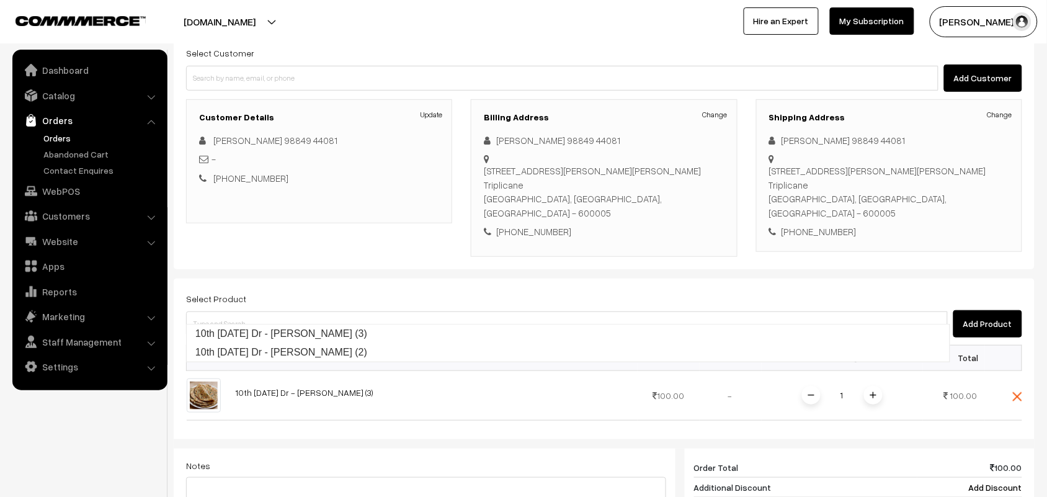
click at [51, 137] on link "Orders" at bounding box center [101, 137] width 123 height 13
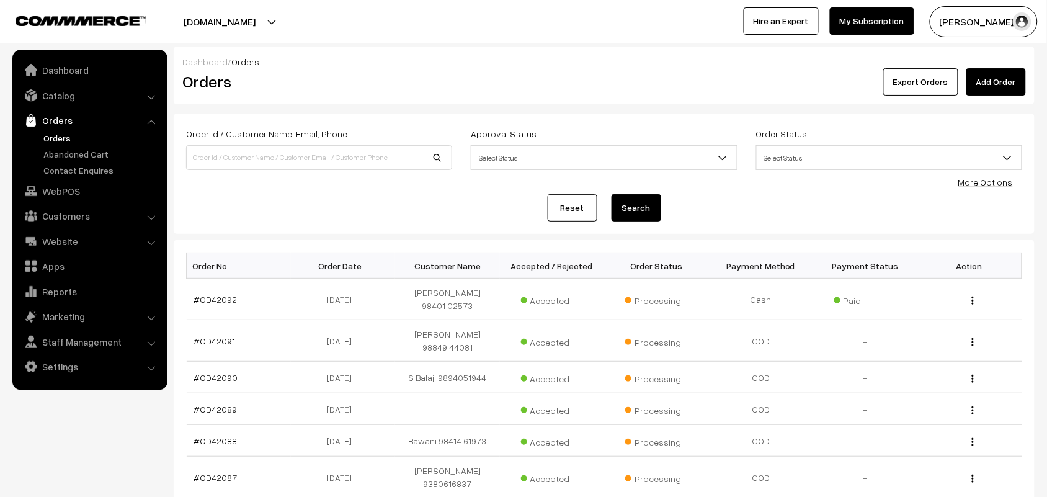
click at [62, 138] on link "Orders" at bounding box center [101, 137] width 123 height 13
click at [58, 140] on link "Orders" at bounding box center [101, 137] width 123 height 13
click at [47, 91] on link "Catalog" at bounding box center [90, 95] width 148 height 22
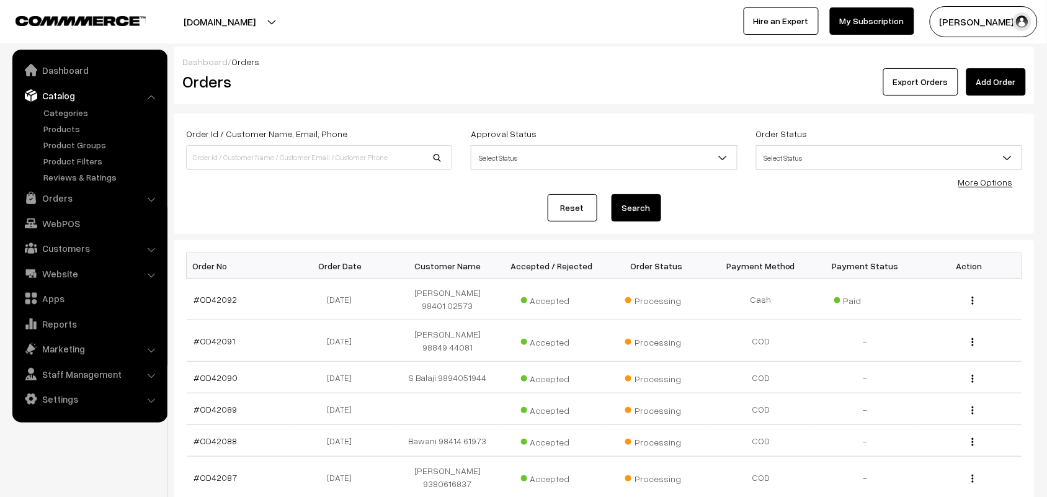
click at [63, 121] on ul "Categories" at bounding box center [90, 145] width 149 height 78
click at [68, 123] on link "Products" at bounding box center [101, 128] width 123 height 13
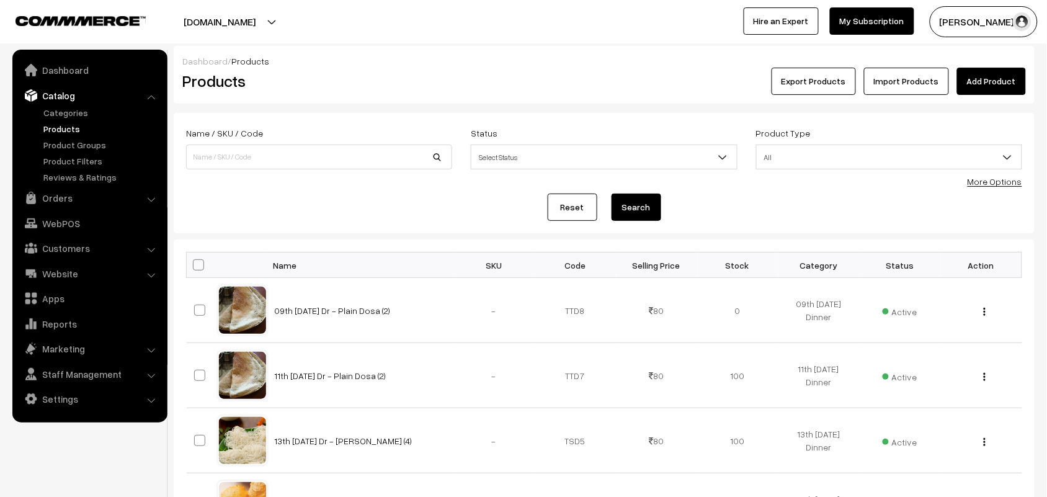
scroll to position [78, 0]
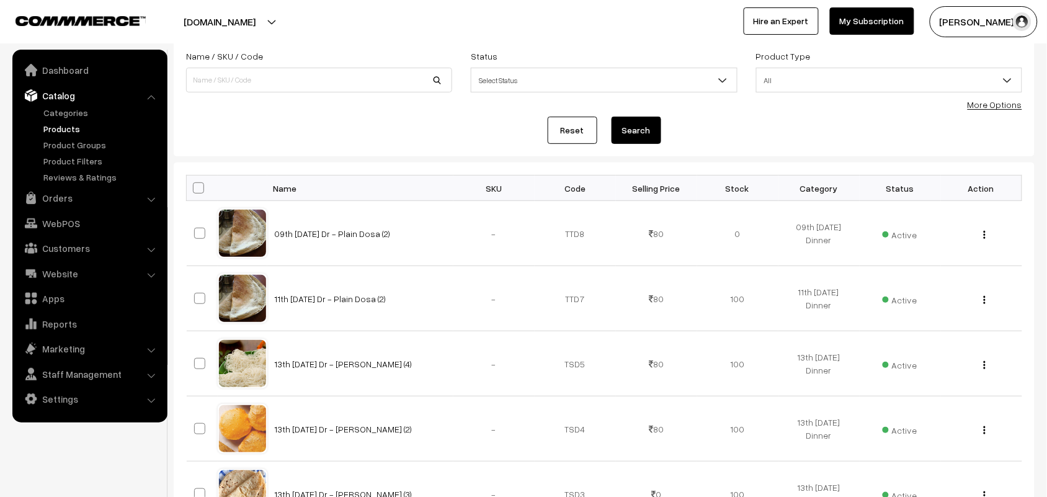
click at [1003, 110] on div "More Options" at bounding box center [994, 104] width 55 height 13
click at [987, 104] on link "More Options" at bounding box center [994, 104] width 55 height 11
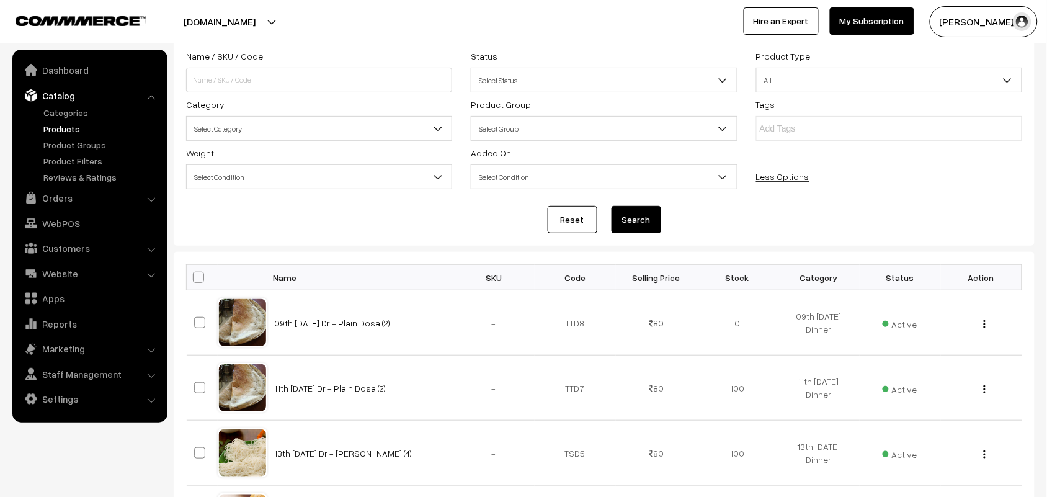
click at [219, 174] on span "Select Condition" at bounding box center [319, 177] width 265 height 22
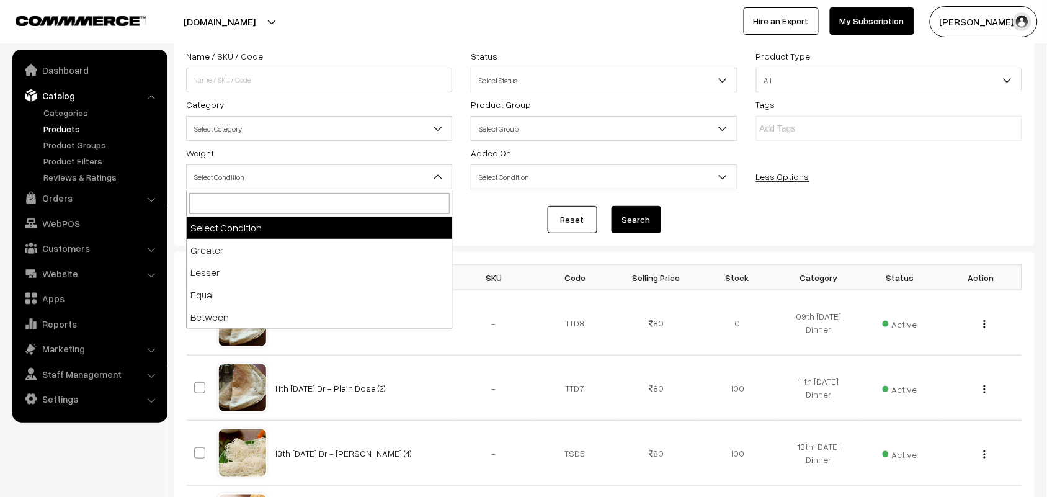
click at [246, 128] on span "Select Category" at bounding box center [319, 129] width 265 height 22
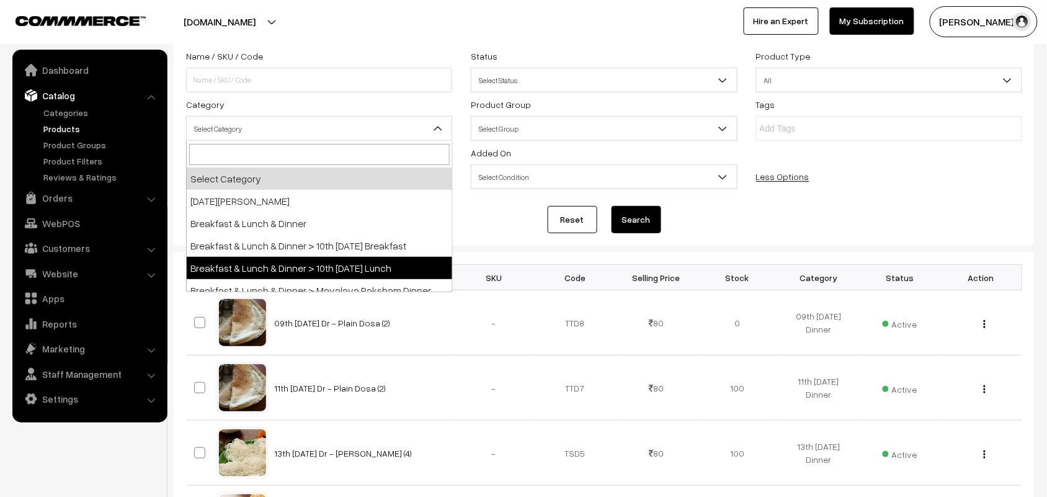
select select "95"
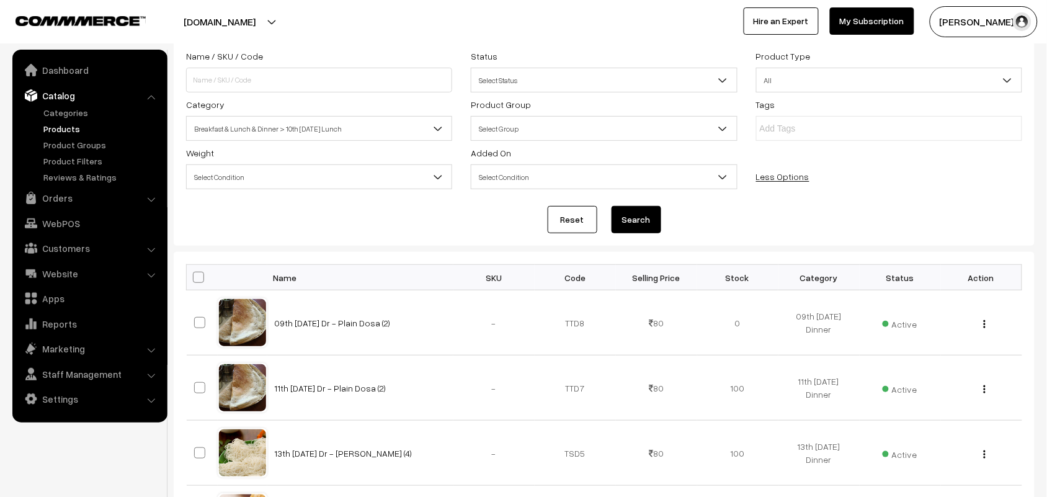
click at [639, 215] on button "Search" at bounding box center [636, 219] width 50 height 27
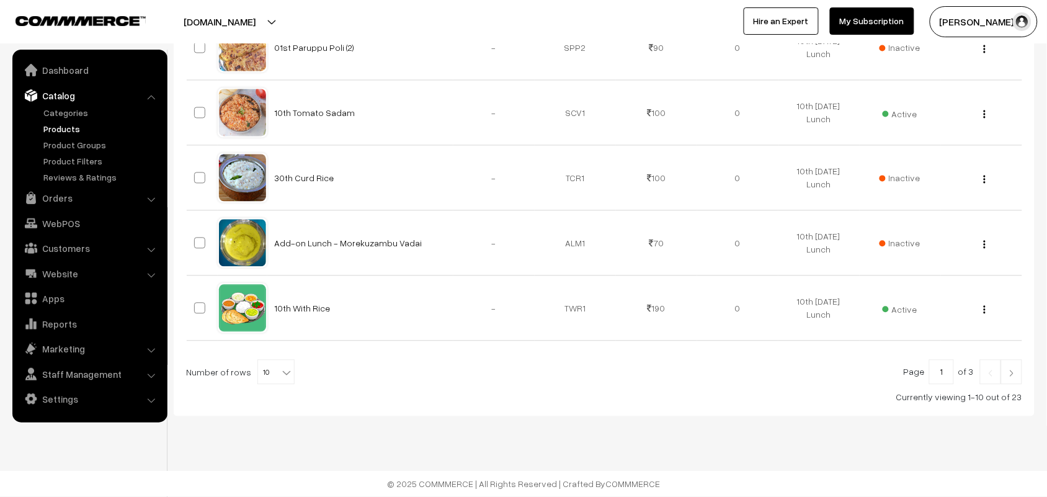
scroll to position [687, 0]
click at [280, 375] on b at bounding box center [286, 373] width 12 height 12
select select "90"
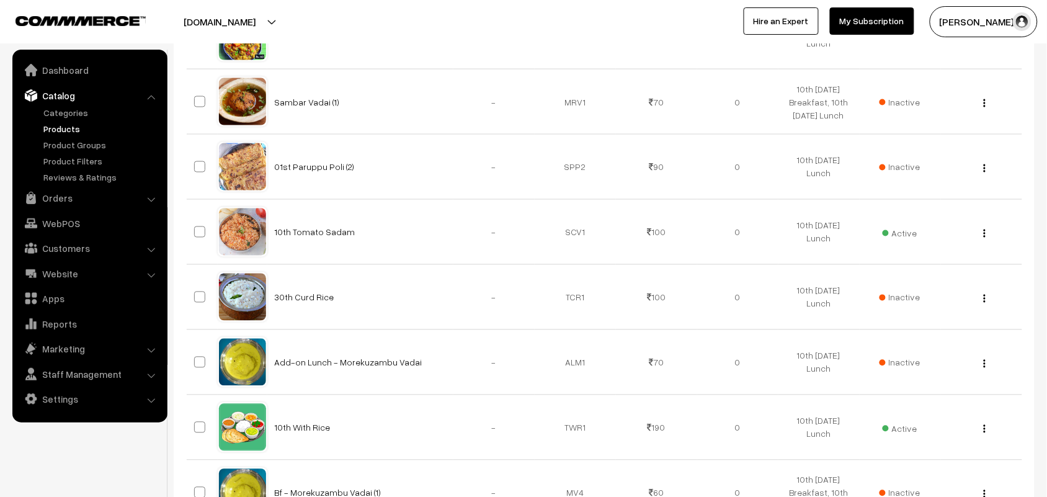
scroll to position [586, 0]
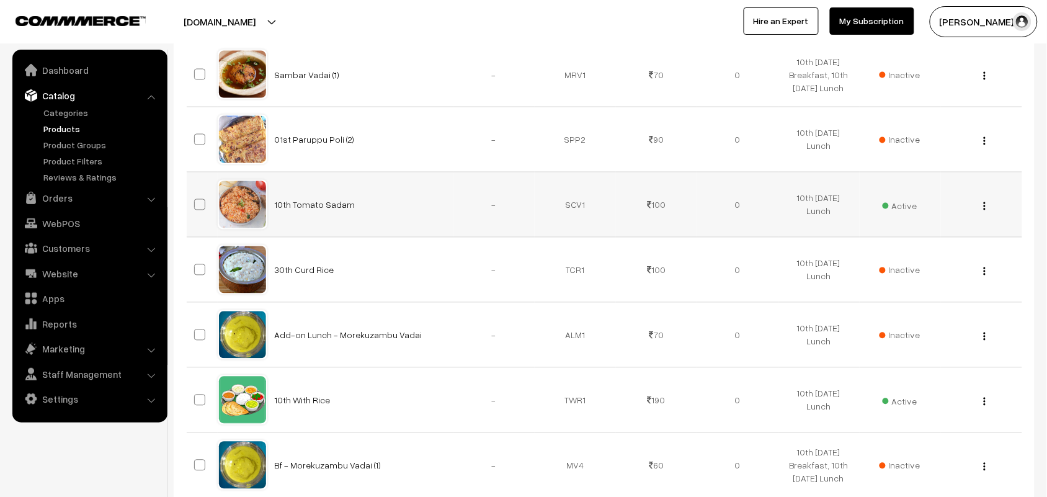
click at [981, 211] on div "View Edit Delete" at bounding box center [981, 204] width 66 height 13
click at [984, 210] on img "button" at bounding box center [985, 206] width 2 height 8
click at [934, 259] on link "Edit" at bounding box center [928, 250] width 105 height 27
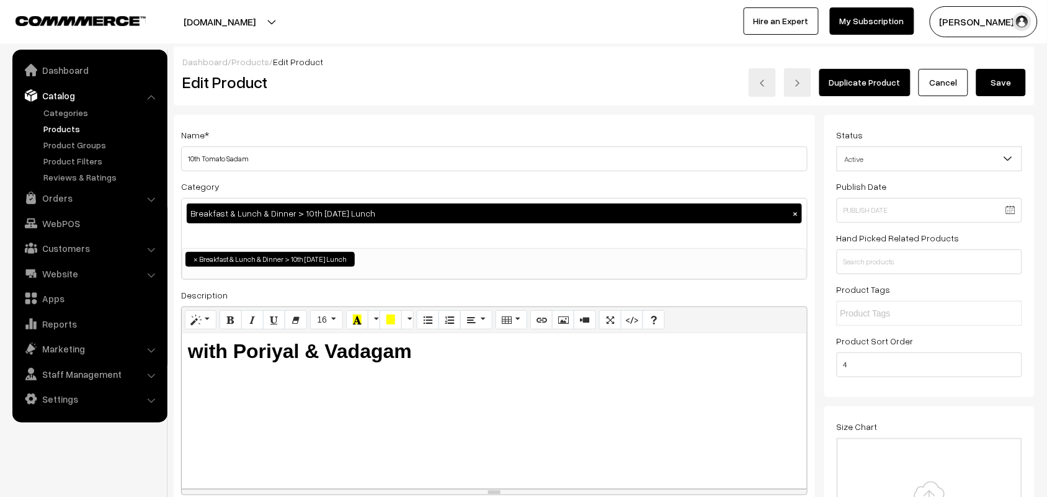
click at [354, 141] on div "Name * 10th Tomato Sadam" at bounding box center [494, 149] width 626 height 44
click at [250, 156] on input "10th Tomato Sadam" at bounding box center [494, 158] width 626 height 25
drag, startPoint x: 276, startPoint y: 156, endPoint x: 168, endPoint y: 162, distance: 108.1
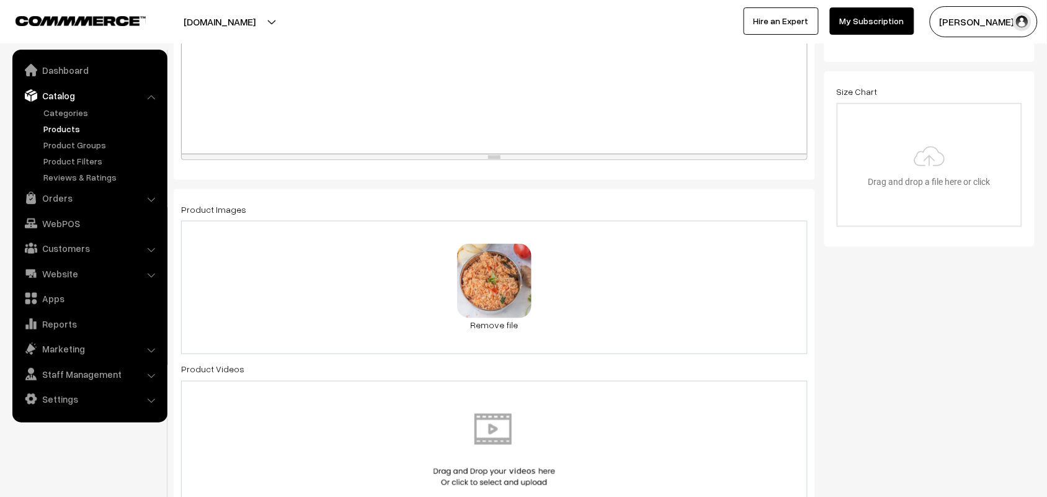
scroll to position [465, 0]
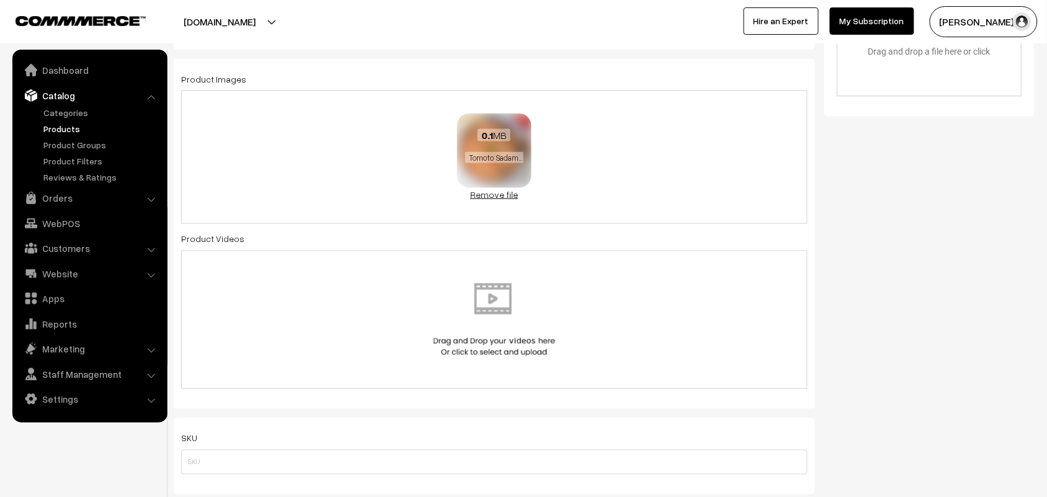
type input "11th Ponnankanni [PERSON_NAME]"
click at [512, 199] on link "Remove file" at bounding box center [494, 194] width 74 height 13
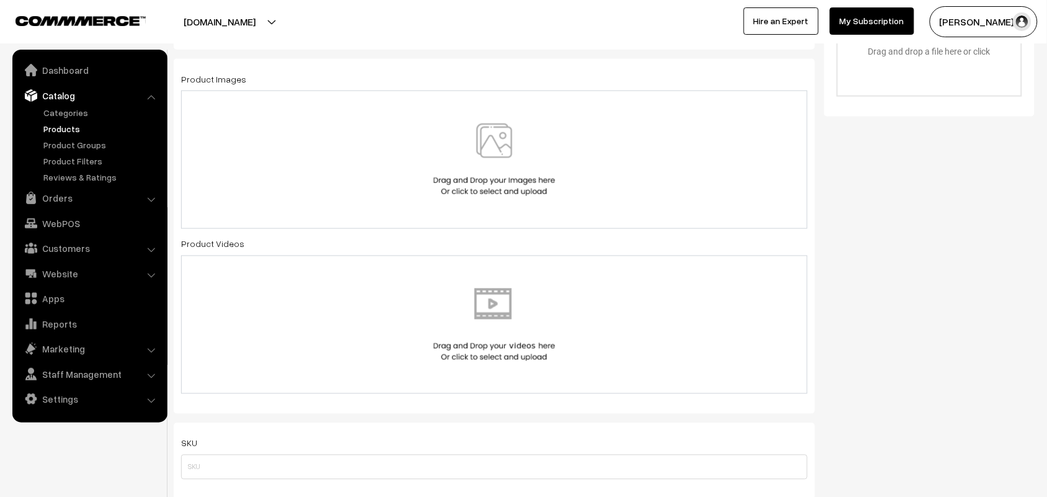
click at [507, 176] on img at bounding box center [494, 159] width 128 height 73
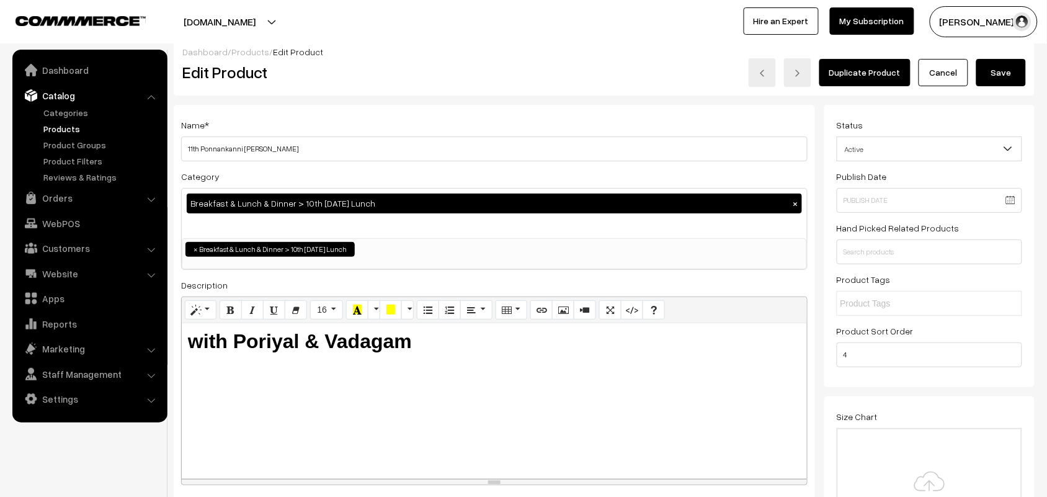
scroll to position [0, 0]
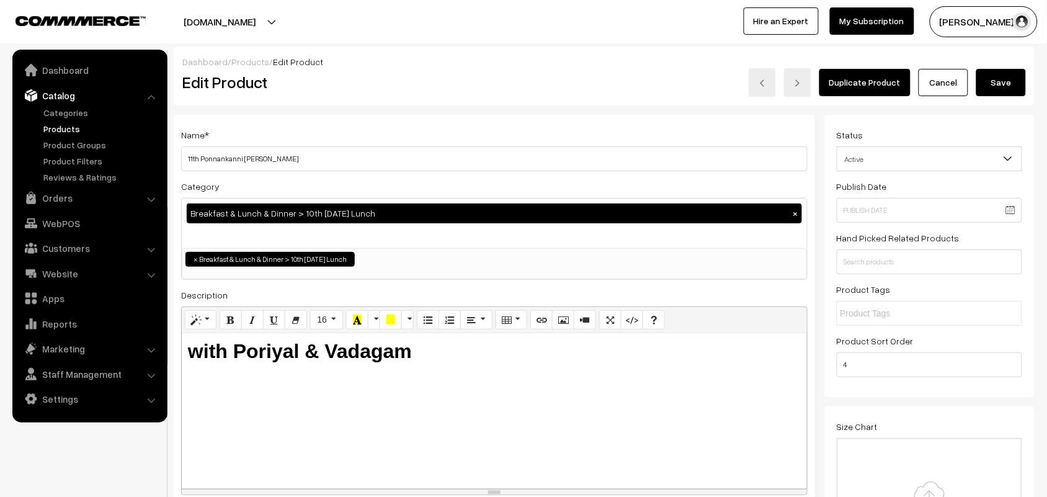
click at [1030, 73] on div "Duplicate Product Cancel Save" at bounding box center [783, 82] width 503 height 29
click at [1015, 76] on button "Save" at bounding box center [1001, 82] width 50 height 27
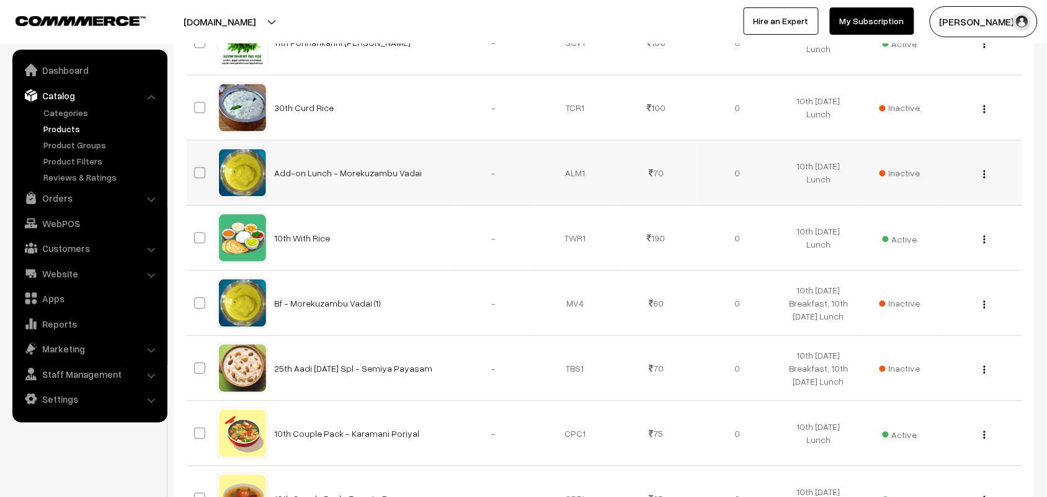
scroll to position [775, 0]
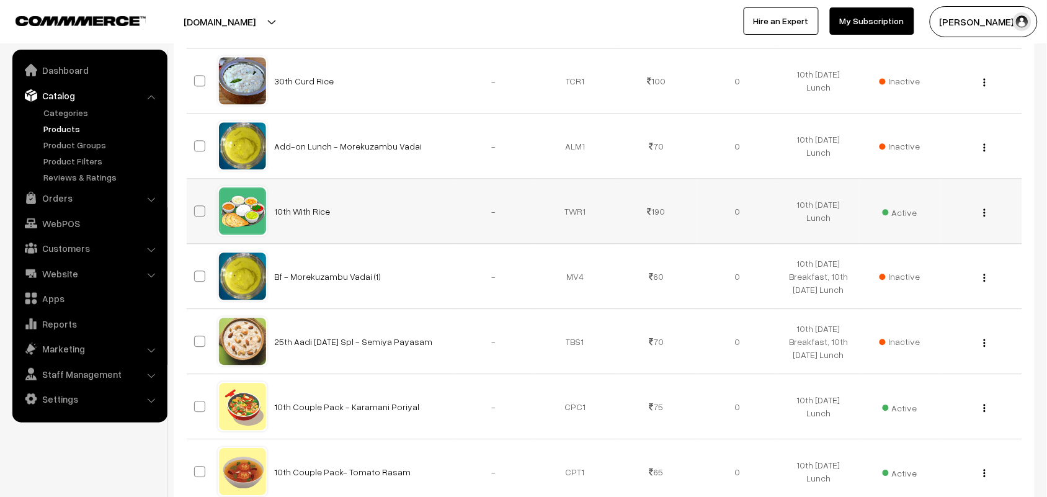
click at [988, 218] on div "View Edit Delete" at bounding box center [981, 211] width 66 height 13
click at [984, 216] on img "button" at bounding box center [985, 212] width 2 height 8
click at [928, 243] on link "View" at bounding box center [928, 229] width 105 height 27
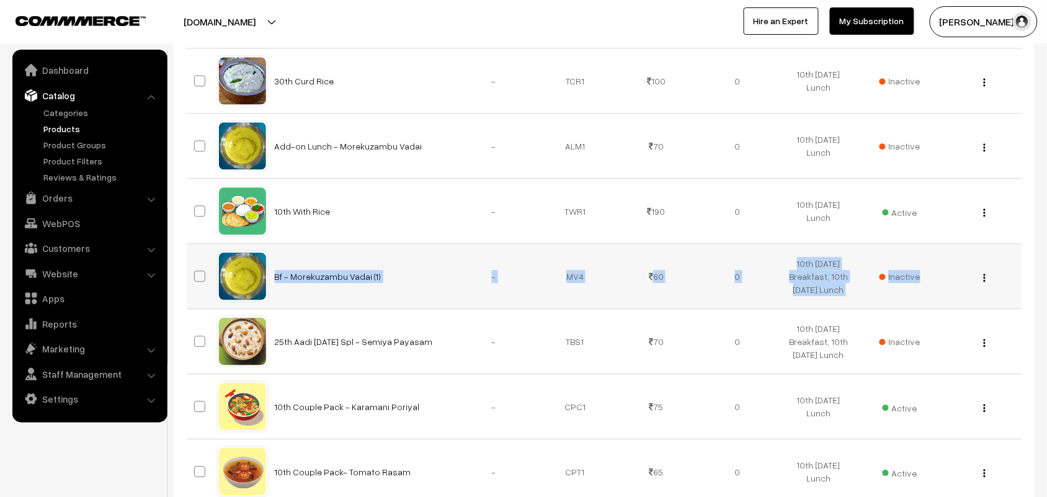
click at [926, 252] on tbody "Bf - Chapapth (3) - BC2" at bounding box center [604, 342] width 835 height 1498
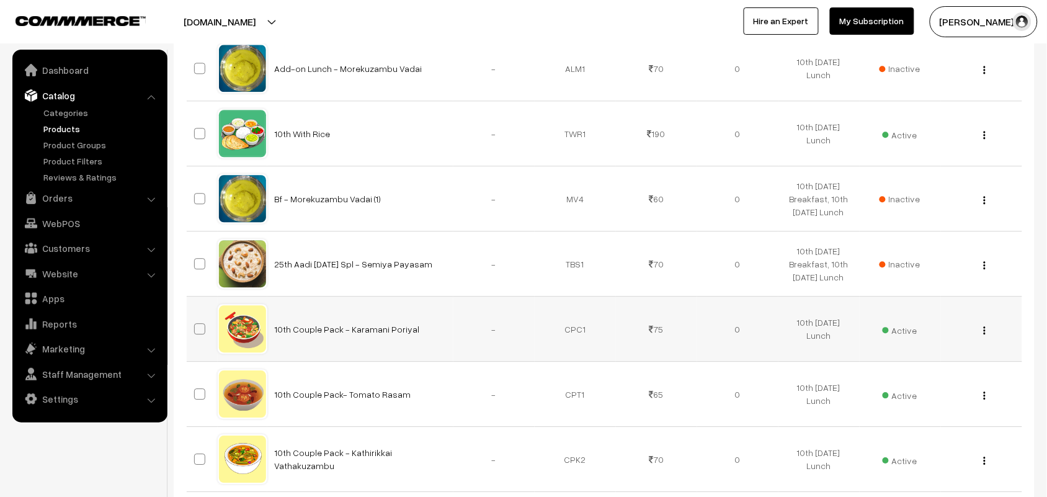
scroll to position [853, 0]
click at [983, 140] on button "button" at bounding box center [984, 135] width 3 height 10
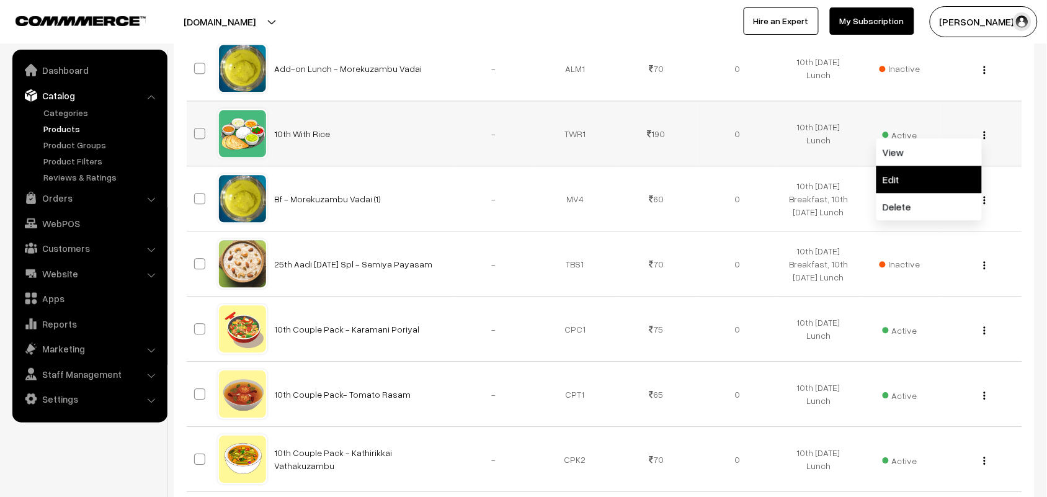
click at [918, 184] on link "Edit" at bounding box center [928, 179] width 105 height 27
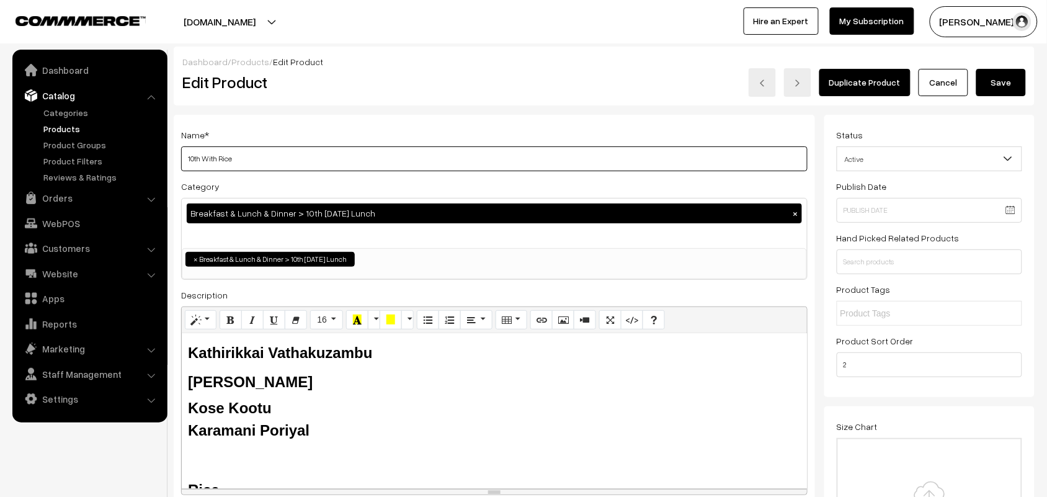
drag, startPoint x: 247, startPoint y: 154, endPoint x: 57, endPoint y: 129, distance: 191.4
type input "11th With Rice"
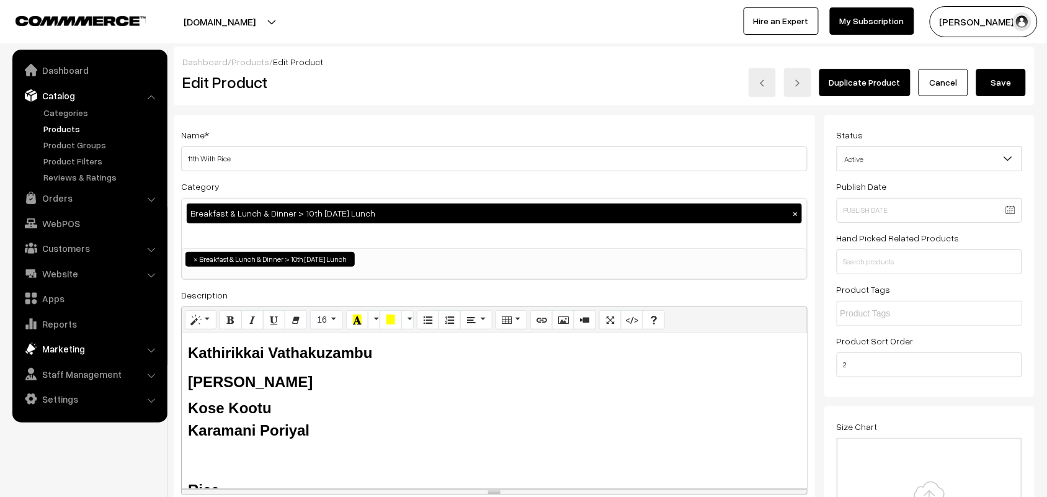
drag, startPoint x: 383, startPoint y: 357, endPoint x: 162, endPoint y: 339, distance: 220.9
drag, startPoint x: 187, startPoint y: 401, endPoint x: 223, endPoint y: 401, distance: 36.6
click at [223, 401] on div "Sweet Pototo Sambar Tomato Rasam Kose Kootu Karamani Poriyal Rice Butter milk" at bounding box center [494, 410] width 625 height 155
drag, startPoint x: 256, startPoint y: 428, endPoint x: 184, endPoint y: 429, distance: 72.6
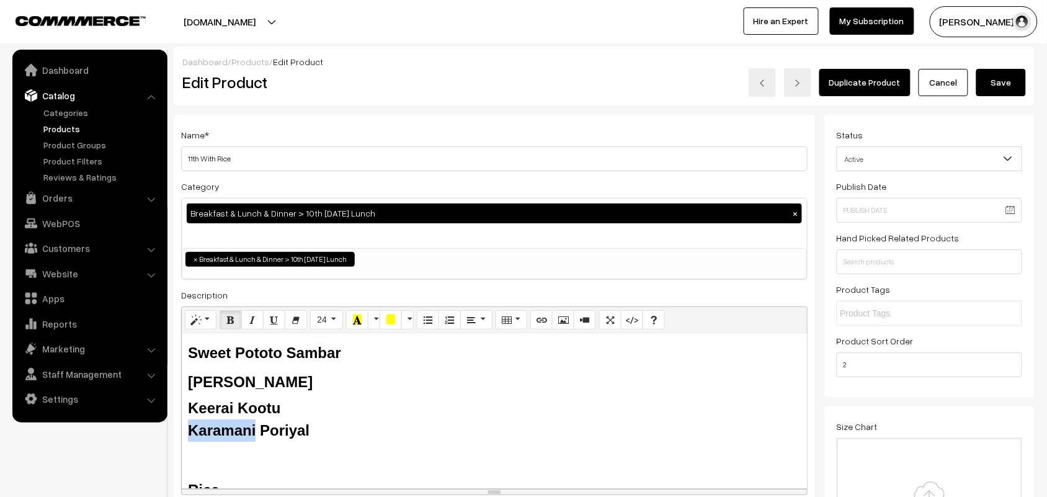
click at [184, 429] on div "Sweet Pototo Sambar Tomato Rasam Keerai Kootu Karamani Poriyal Rice Butter milk" at bounding box center [494, 410] width 625 height 155
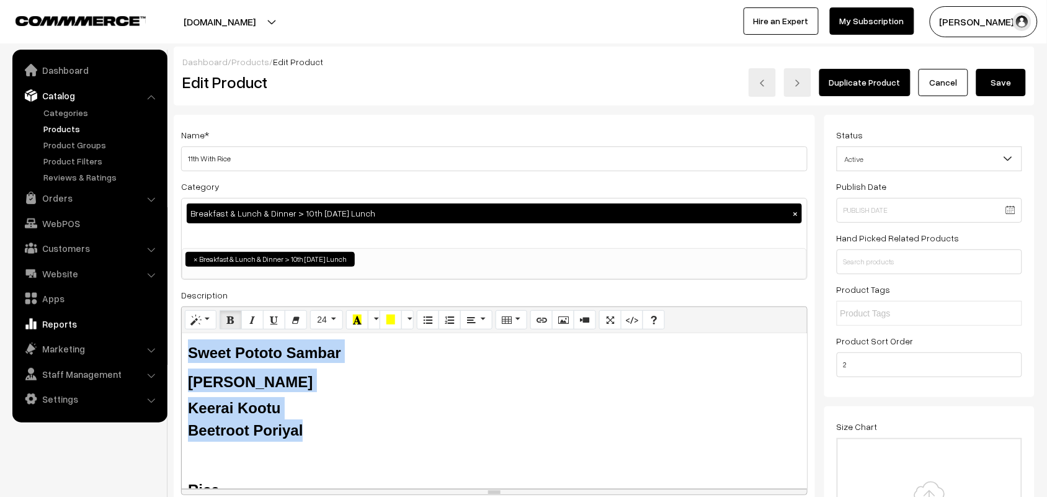
drag, startPoint x: 321, startPoint y: 441, endPoint x: 98, endPoint y: 324, distance: 251.9
copy div "Sweet Pototo Sambar Tomato Rasam Keerai Kootu Beetroot Poriyal"
click at [1000, 78] on button "Save" at bounding box center [1001, 82] width 50 height 27
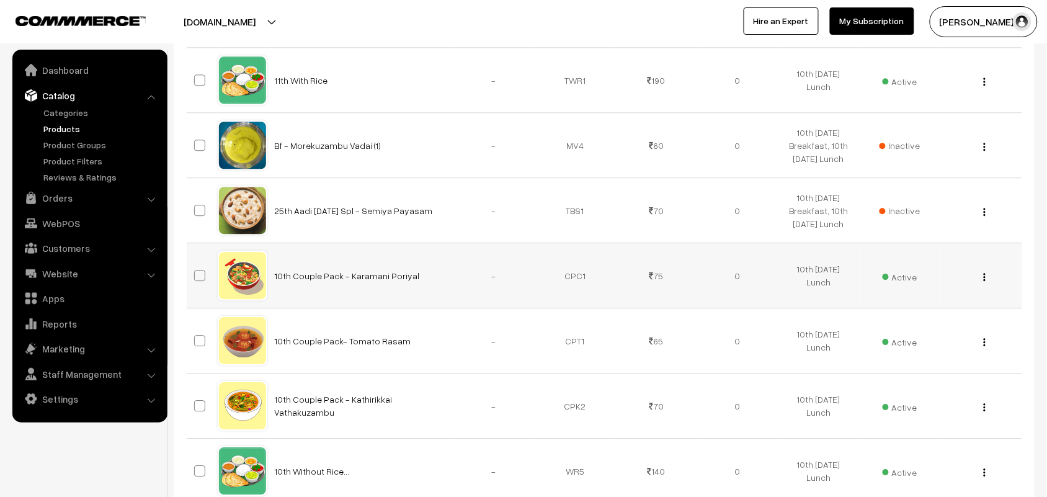
scroll to position [930, 0]
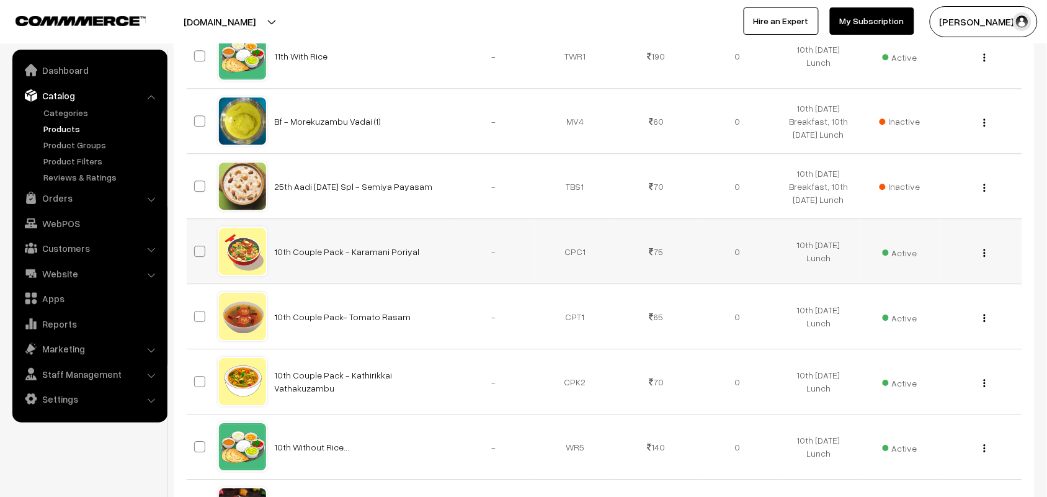
click at [986, 257] on button "button" at bounding box center [984, 252] width 3 height 10
click at [929, 306] on link "Edit" at bounding box center [928, 296] width 105 height 27
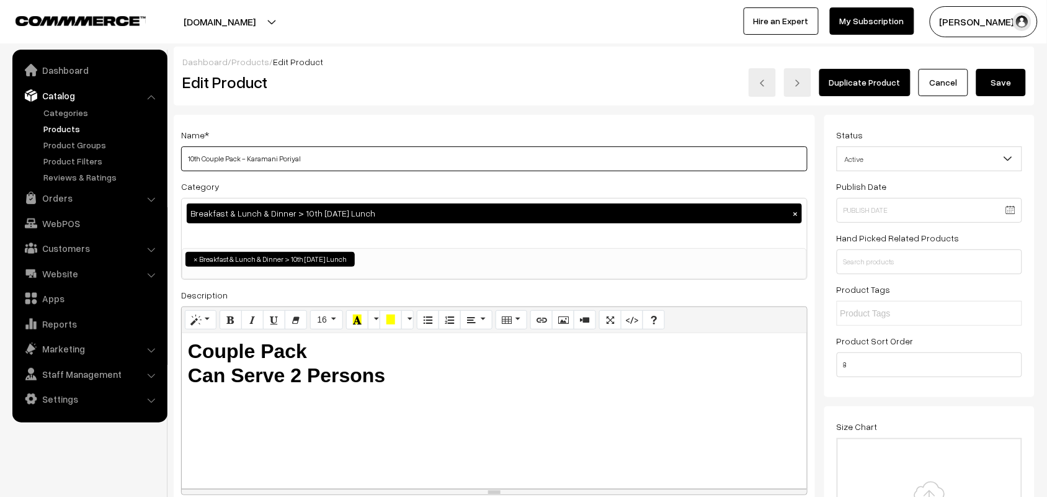
drag, startPoint x: 200, startPoint y: 161, endPoint x: 164, endPoint y: 161, distance: 35.4
drag, startPoint x: 246, startPoint y: 161, endPoint x: 277, endPoint y: 161, distance: 31.0
click at [277, 161] on input "11th Couple Pack - Karamani Poriyal" at bounding box center [494, 158] width 626 height 25
type input "11th Couple Pack - Beetroot Poriyal"
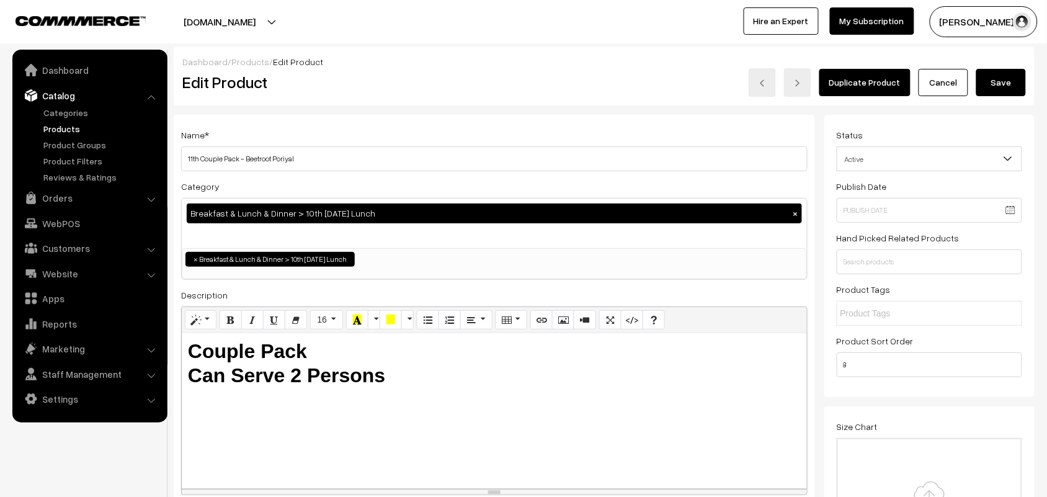
click at [1008, 81] on button "Save" at bounding box center [1001, 82] width 50 height 27
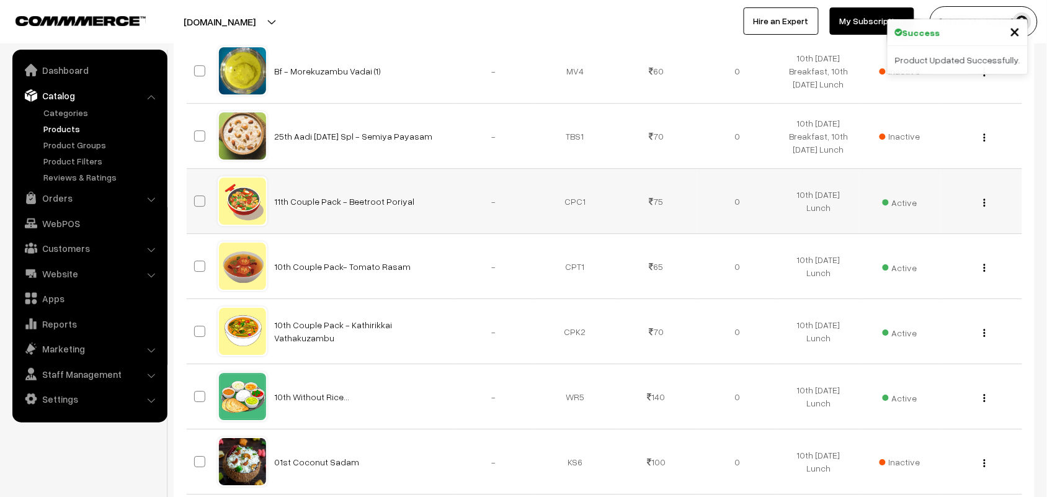
scroll to position [1008, 0]
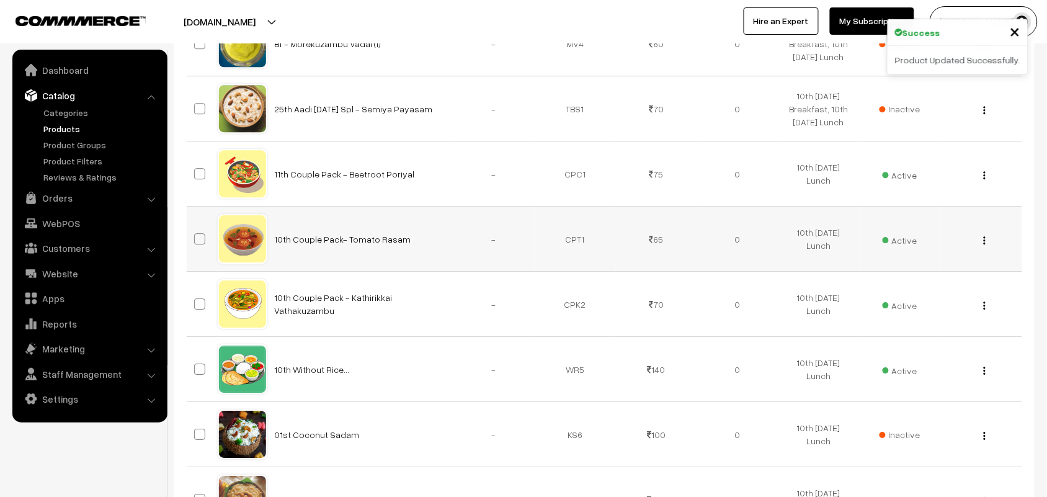
click at [984, 244] on img "button" at bounding box center [985, 240] width 2 height 8
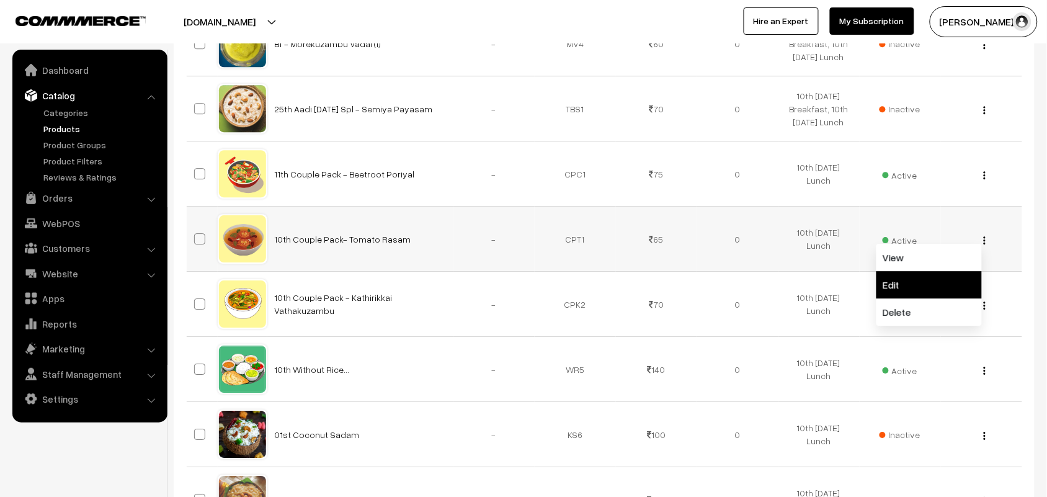
click at [909, 296] on link "Edit" at bounding box center [928, 284] width 105 height 27
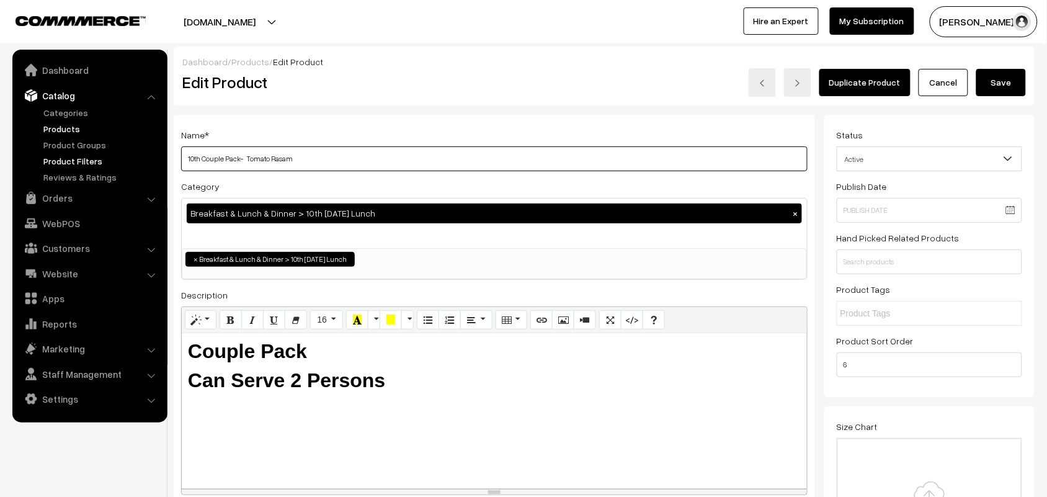
drag, startPoint x: 200, startPoint y: 159, endPoint x: 128, endPoint y: 159, distance: 71.9
type input "11th Couple Pack- Tomato Rasam"
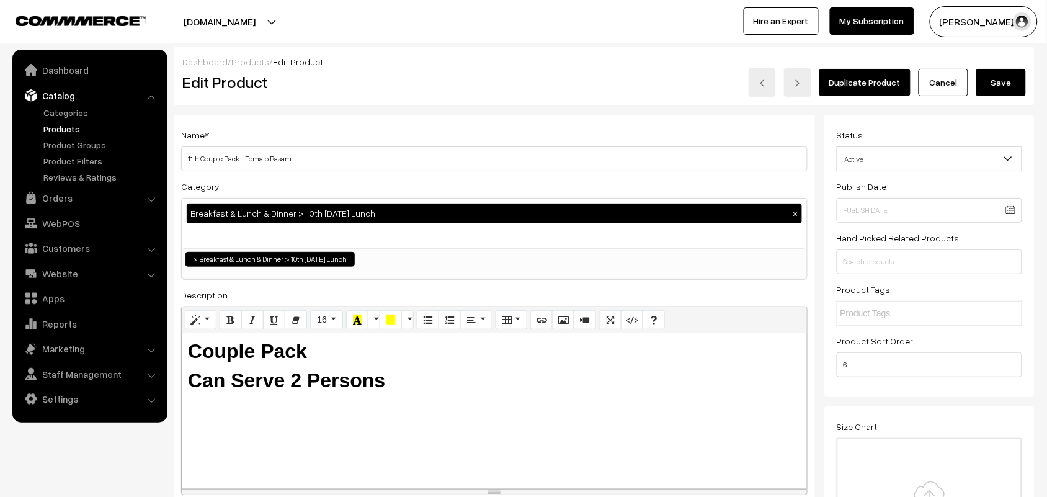
click at [1009, 87] on button "Save" at bounding box center [1001, 82] width 50 height 27
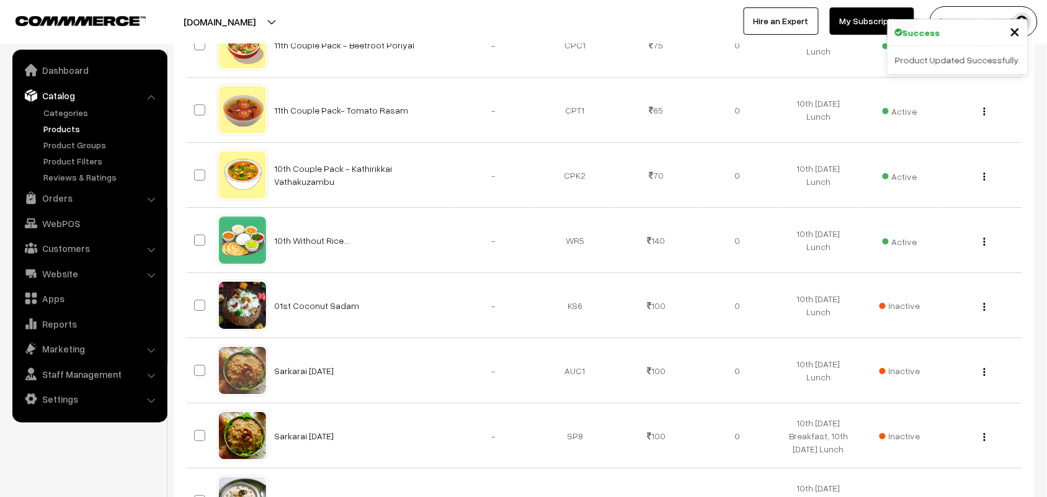
scroll to position [1163, 0]
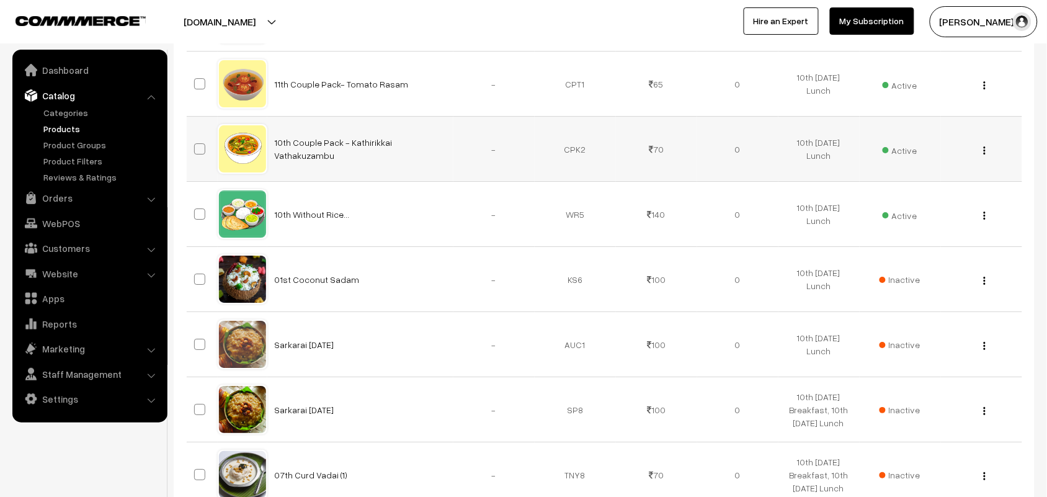
click at [984, 154] on img "button" at bounding box center [985, 150] width 2 height 8
click at [918, 206] on link "Edit" at bounding box center [928, 194] width 105 height 27
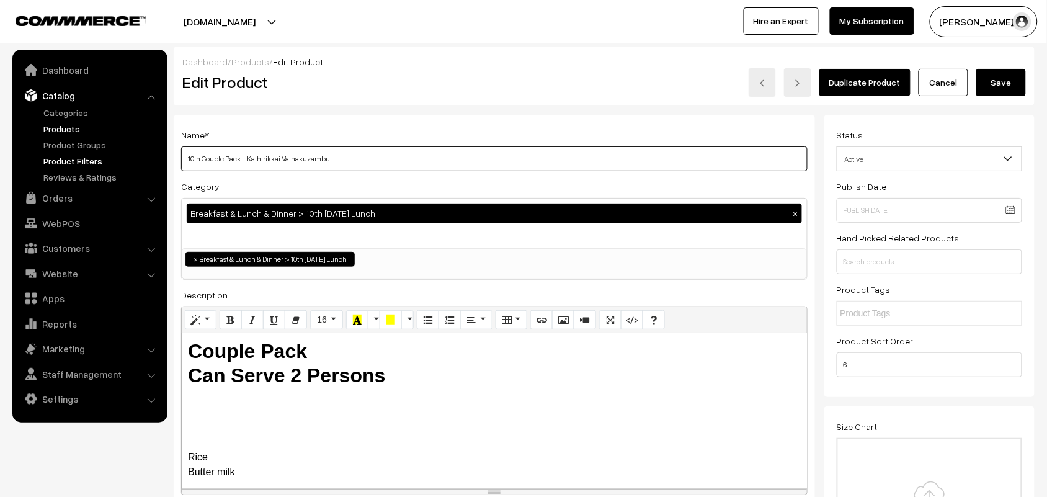
drag, startPoint x: 200, startPoint y: 158, endPoint x: 161, endPoint y: 160, distance: 39.1
drag, startPoint x: 247, startPoint y: 155, endPoint x: 633, endPoint y: 197, distance: 388.0
click at [633, 197] on div "Name * 11th Couple Pack - Kathirikkai Vathakuzambu Category Breakfast & Lunch &…" at bounding box center [494, 315] width 641 height 401
type input "11th Couple Pack - Sweet Pototo Sambar"
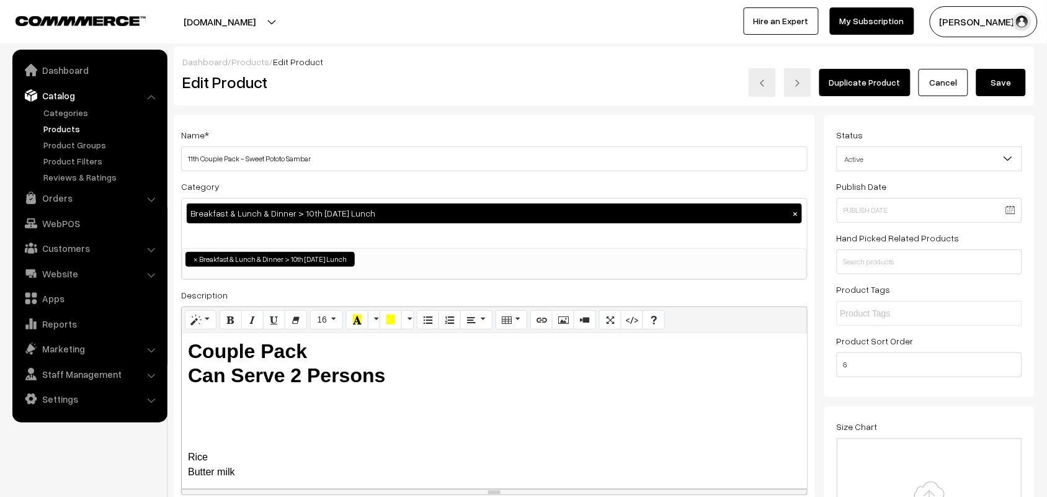
click at [989, 69] on button "Save" at bounding box center [1001, 82] width 50 height 27
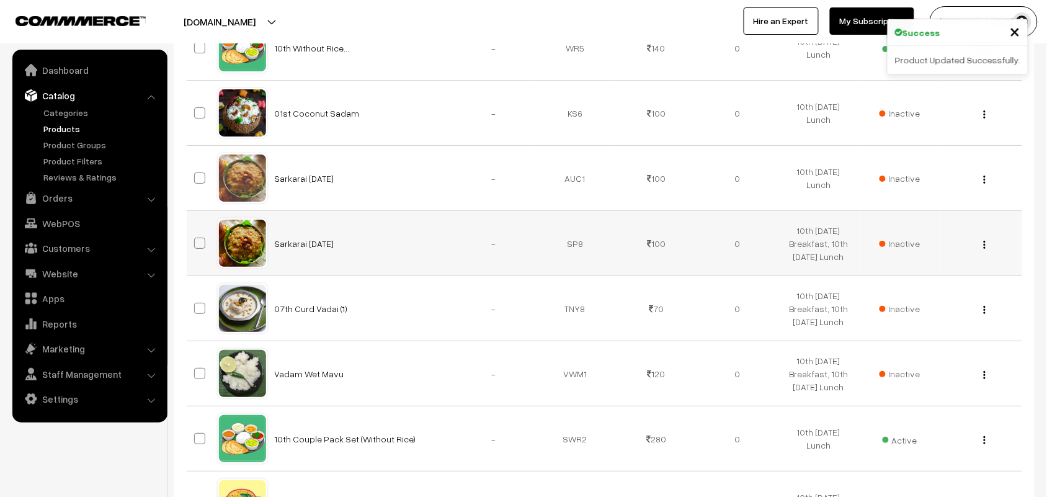
scroll to position [1240, 0]
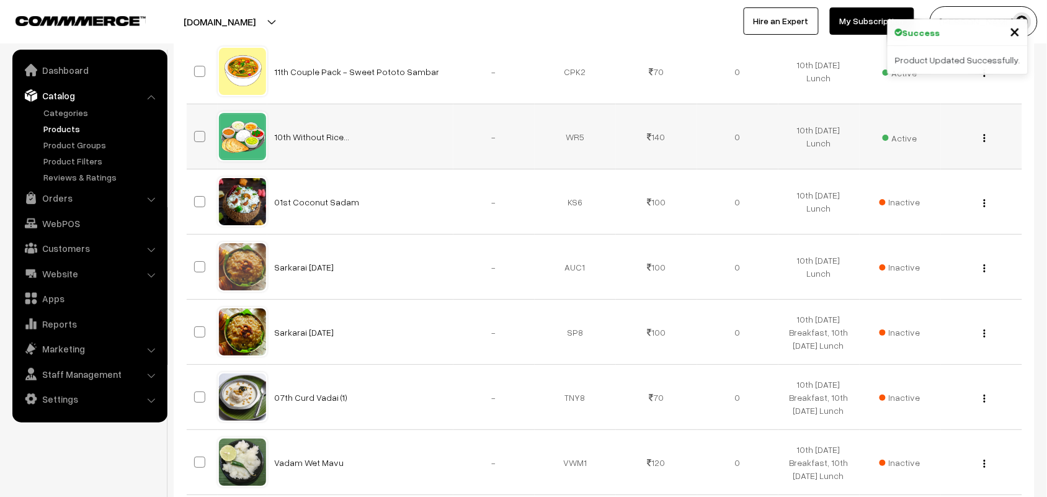
click at [981, 143] on div "View Edit Delete" at bounding box center [981, 136] width 66 height 13
click at [989, 143] on div "View Edit Delete" at bounding box center [981, 136] width 66 height 13
click at [983, 143] on button "button" at bounding box center [984, 138] width 3 height 10
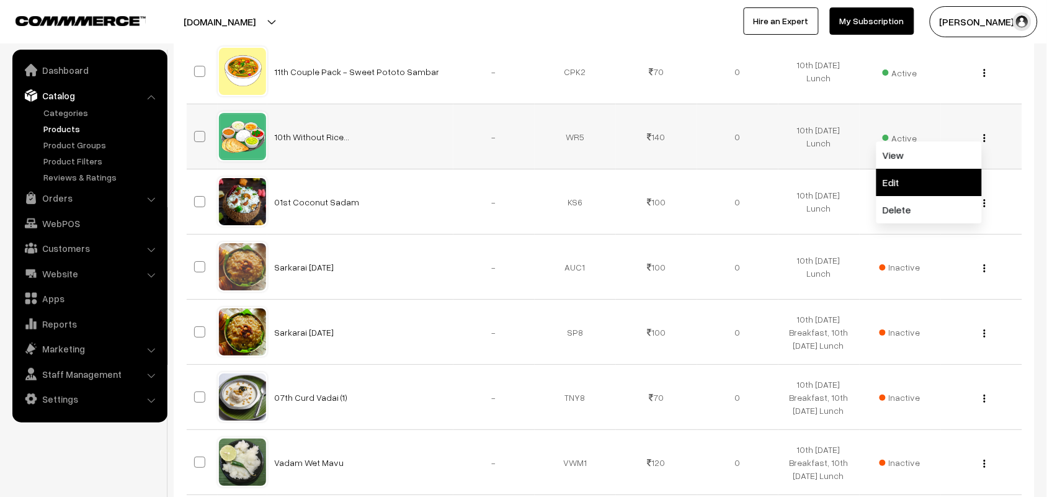
click at [915, 186] on link "Edit" at bounding box center [928, 182] width 105 height 27
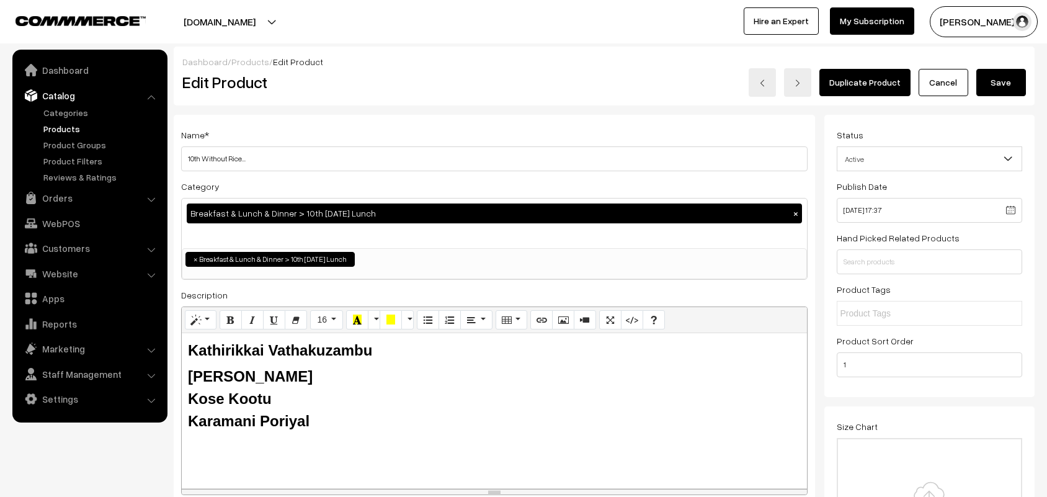
scroll to position [78, 0]
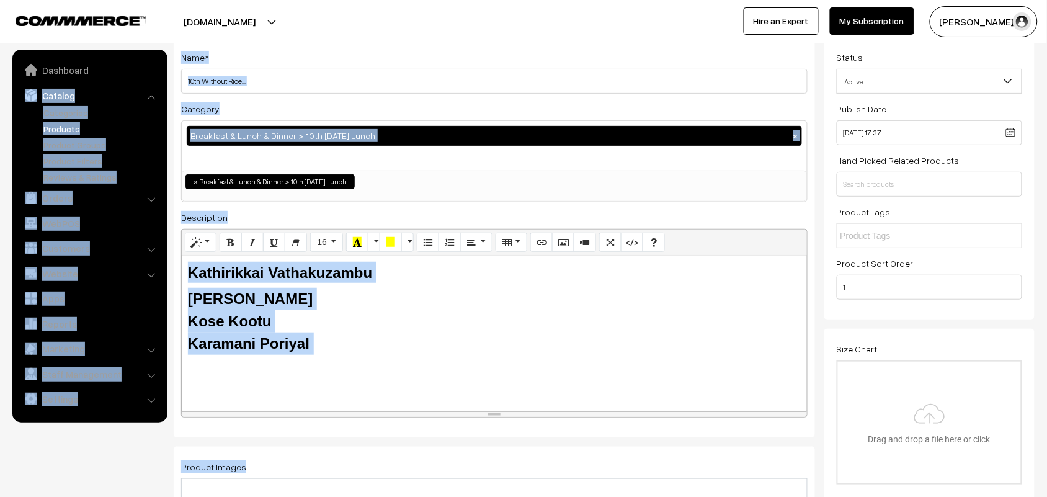
drag, startPoint x: 200, startPoint y: 82, endPoint x: 135, endPoint y: 81, distance: 64.5
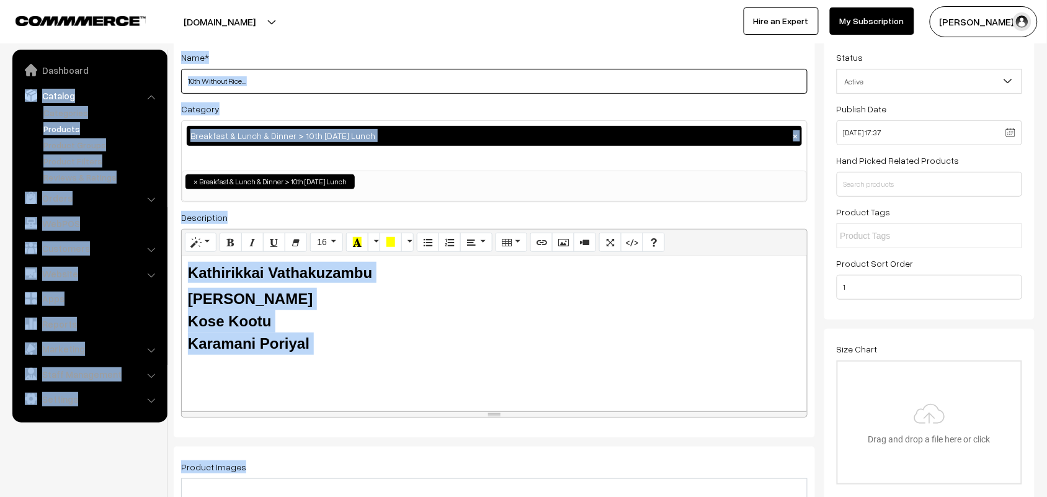
click at [311, 81] on input "10th Without Rice..." at bounding box center [494, 81] width 626 height 25
click at [213, 81] on input "10th Without Rice..." at bounding box center [494, 81] width 626 height 25
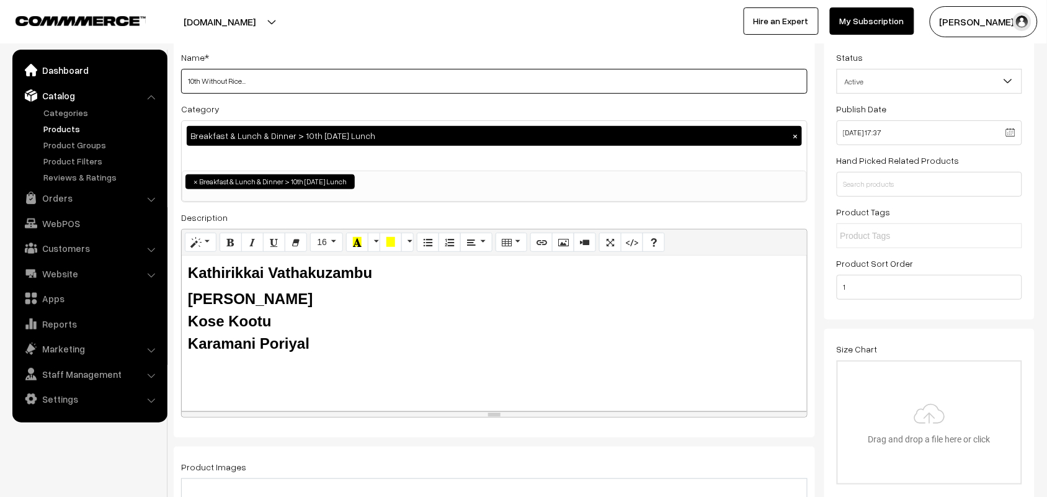
drag, startPoint x: 199, startPoint y: 81, endPoint x: 153, endPoint y: 76, distance: 46.2
type input "11th Without Rice..."
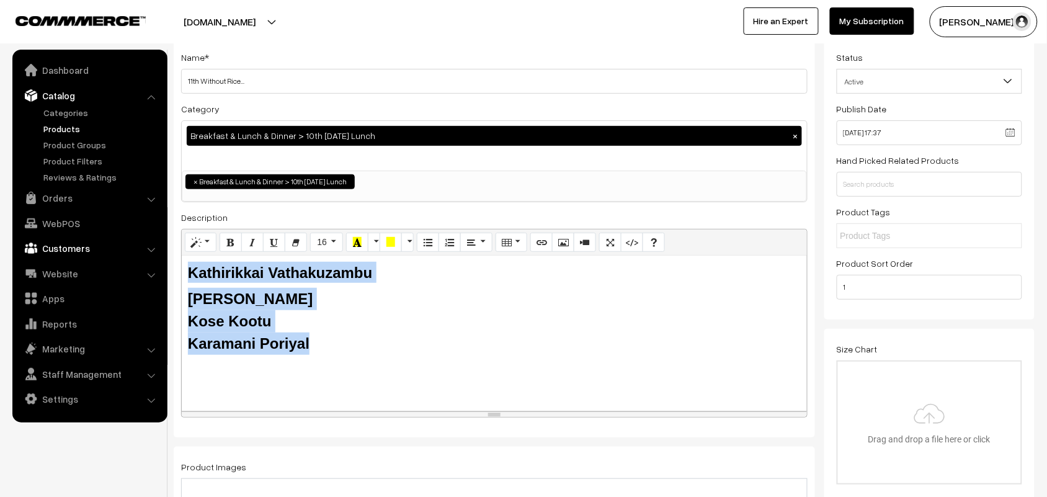
drag, startPoint x: 187, startPoint y: 288, endPoint x: 57, endPoint y: 248, distance: 136.3
paste div
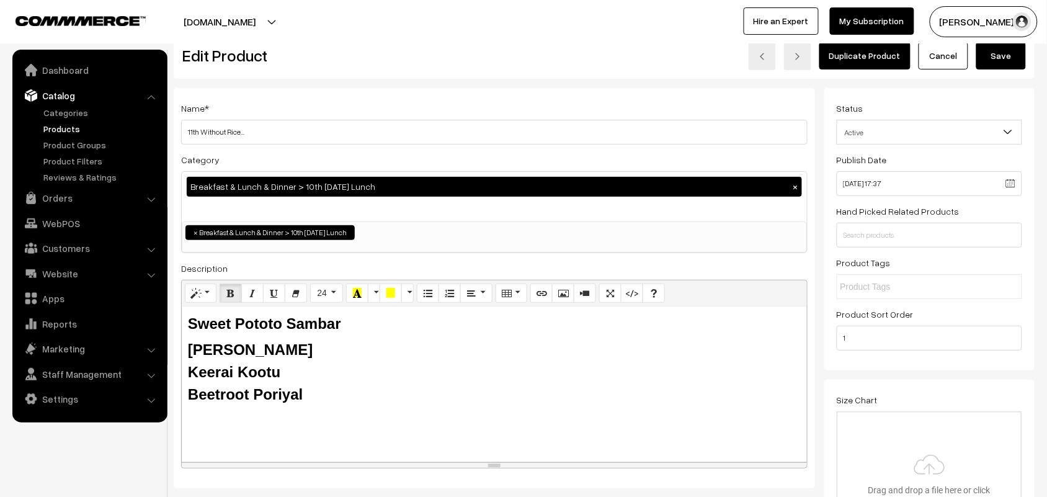
scroll to position [0, 0]
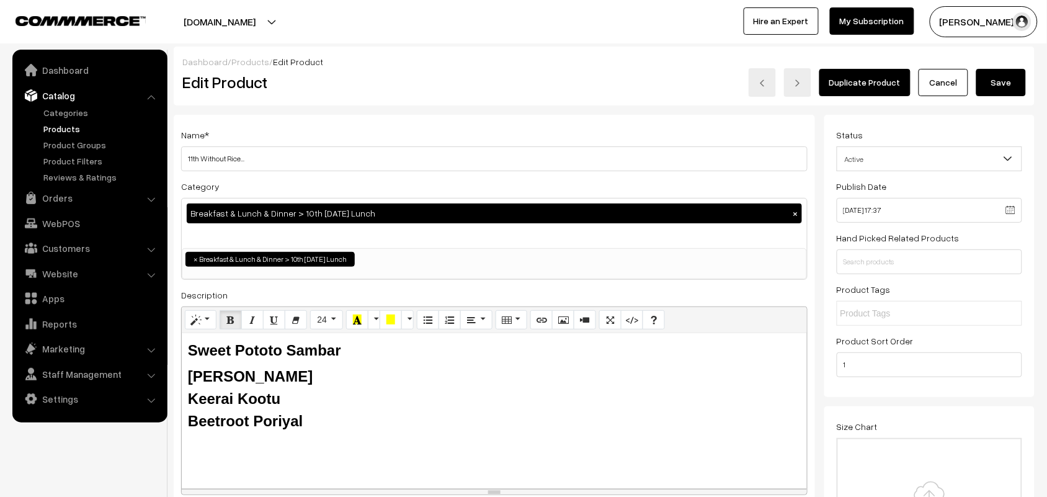
click at [1008, 90] on button "Save" at bounding box center [1001, 82] width 50 height 27
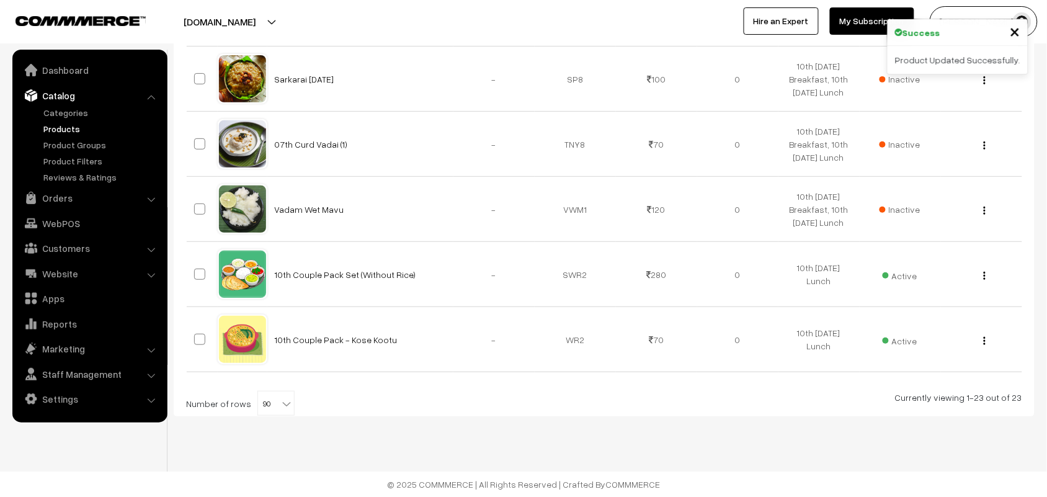
scroll to position [1516, 0]
click at [984, 273] on img "button" at bounding box center [985, 276] width 2 height 8
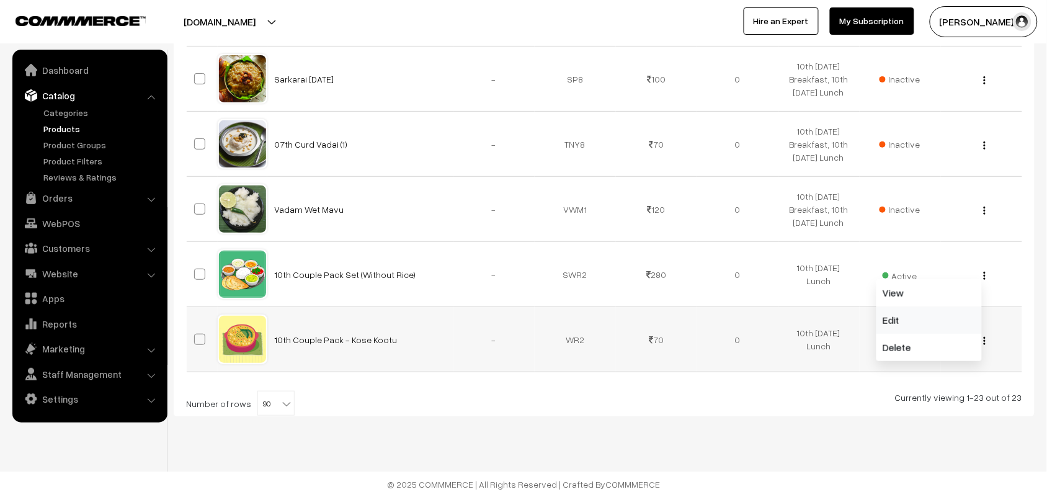
click at [885, 321] on link "Edit" at bounding box center [928, 319] width 105 height 27
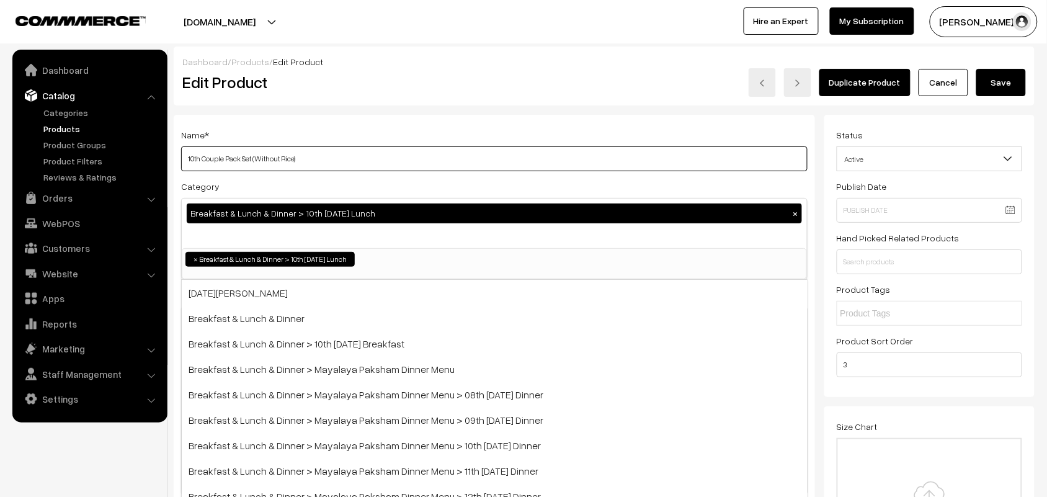
click at [200, 154] on input "10th Couple Pack Set (Without Rice)" at bounding box center [494, 158] width 626 height 25
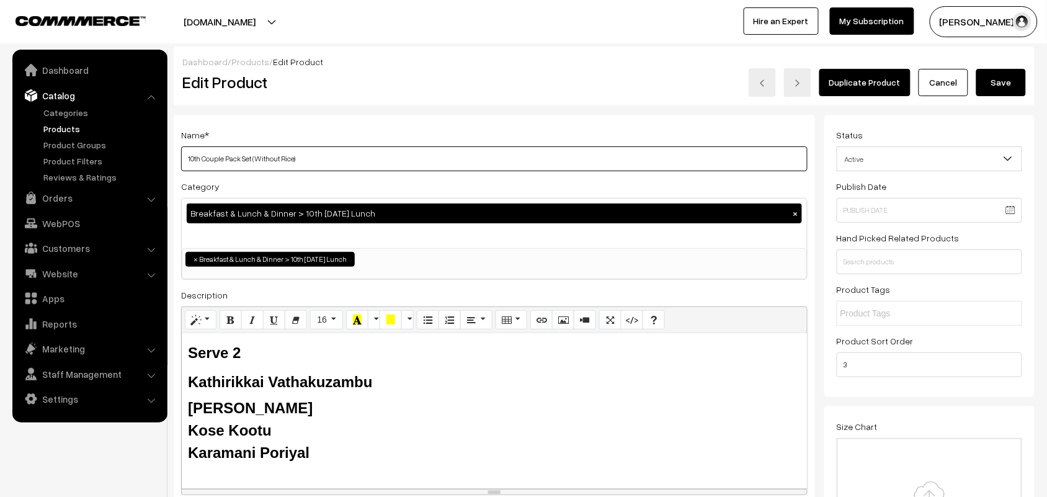
drag, startPoint x: 202, startPoint y: 157, endPoint x: 179, endPoint y: 160, distance: 23.2
click at [179, 160] on div "Name * 10th Couple Pack Set (Without Rice) Category Breakfast & Lunch & Dinner …" at bounding box center [494, 315] width 641 height 401
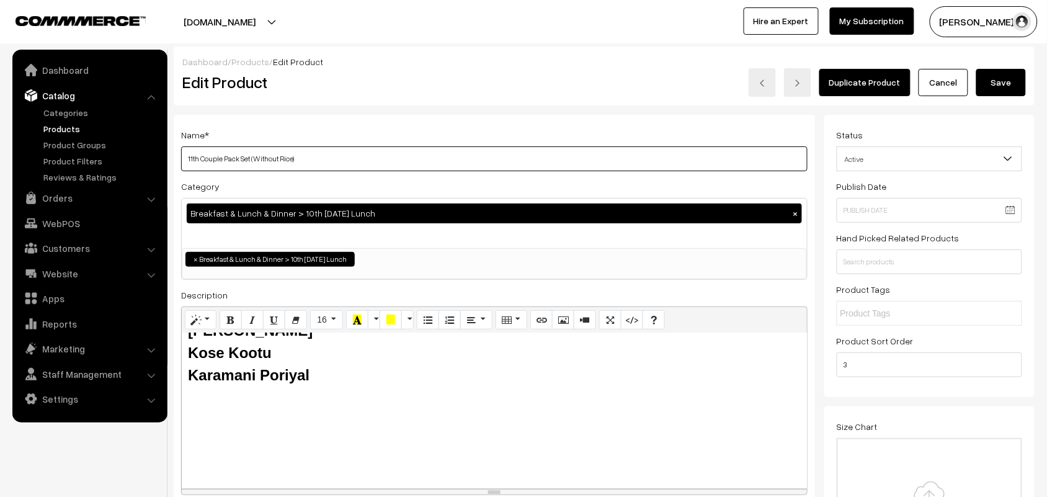
type input "11th Couple Pack Set (Without Rice)"
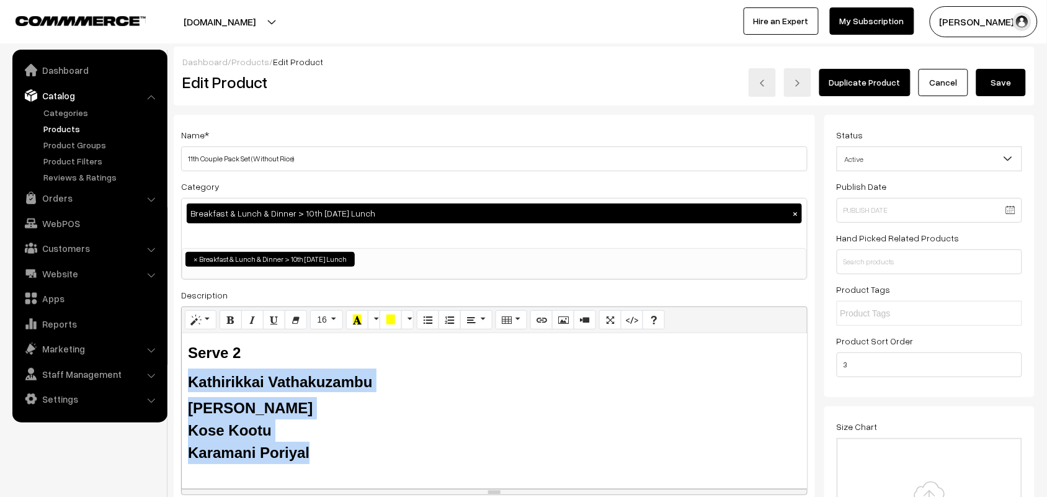
drag, startPoint x: 262, startPoint y: 362, endPoint x: 182, endPoint y: 394, distance: 86.3
click at [182, 394] on div "Serve 2 Kathirikkai Vathakuzambu Tomato Rasam Kose Kootu Karamani Poriyal" at bounding box center [494, 410] width 625 height 155
paste div
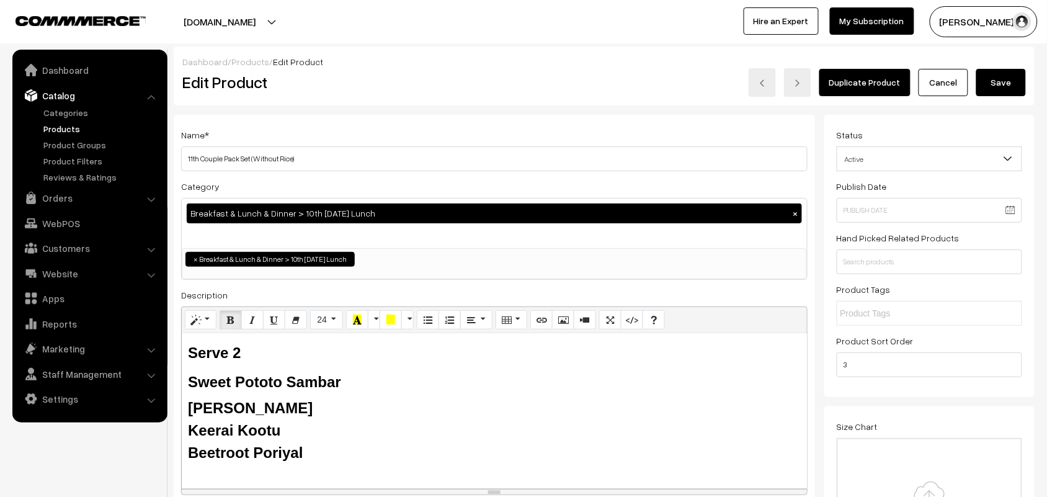
click at [1009, 85] on button "Save" at bounding box center [1001, 82] width 50 height 27
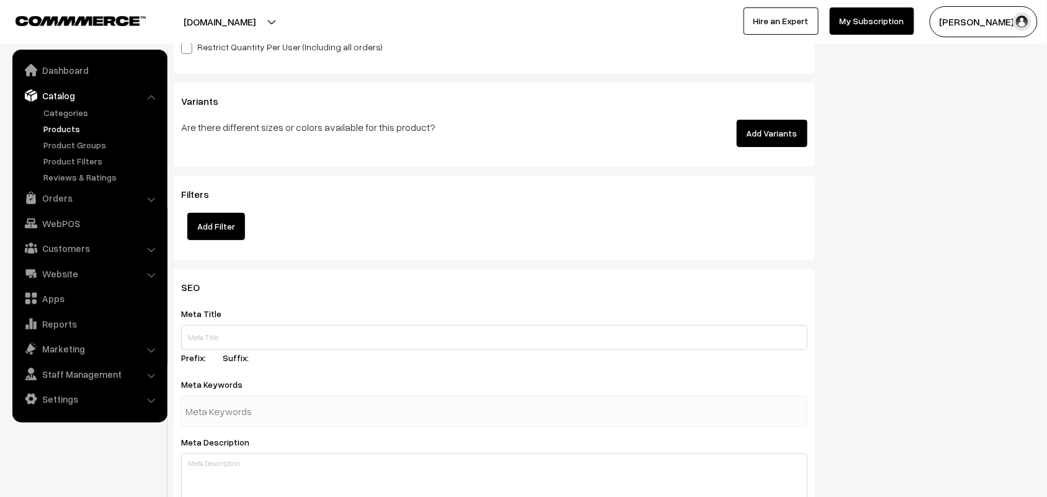
scroll to position [1614, 0]
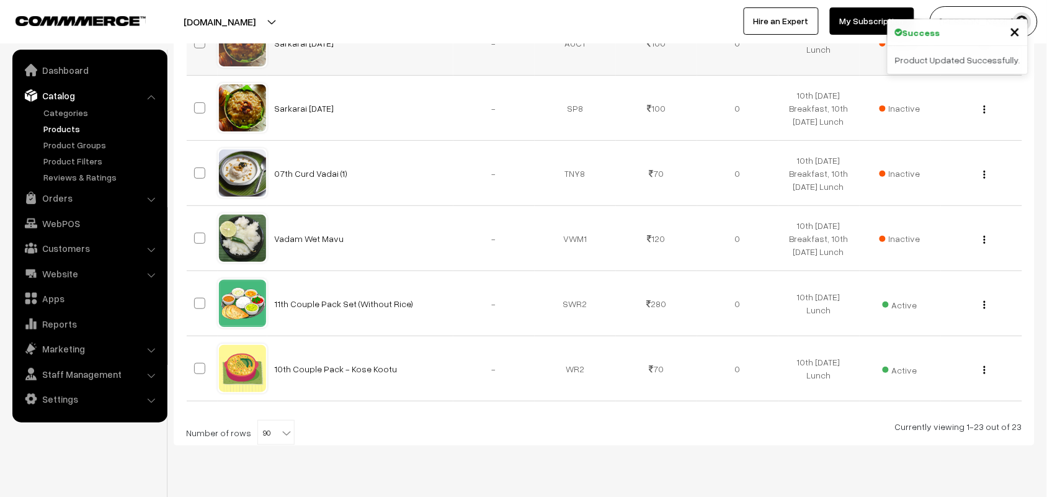
scroll to position [1516, 0]
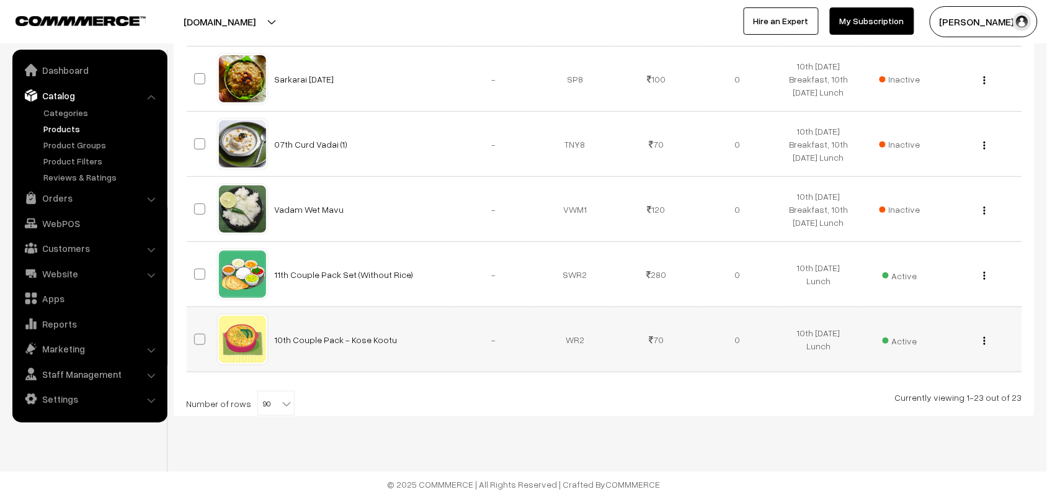
click at [986, 340] on button "button" at bounding box center [984, 341] width 3 height 10
click at [915, 388] on link "Edit" at bounding box center [928, 384] width 105 height 27
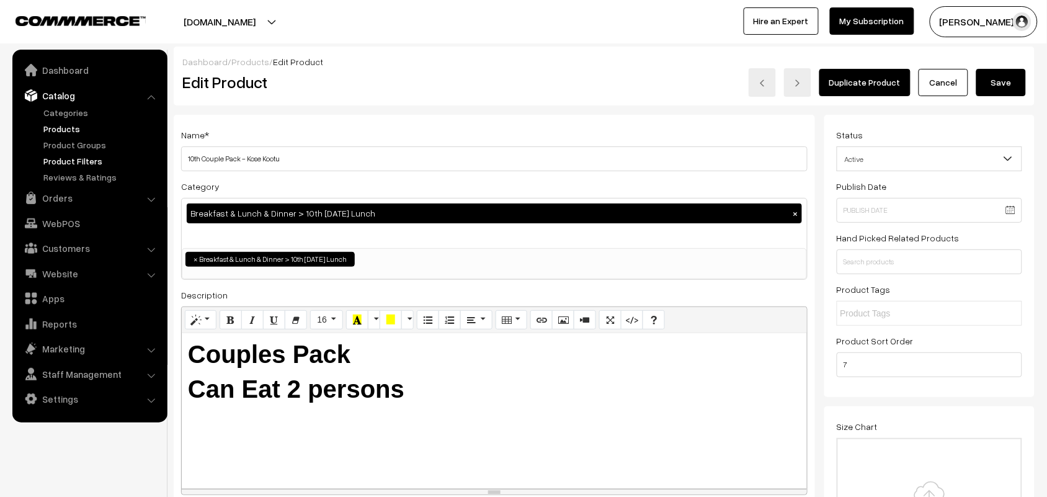
drag, startPoint x: 202, startPoint y: 161, endPoint x: 133, endPoint y: 162, distance: 68.9
drag, startPoint x: 246, startPoint y: 158, endPoint x: 580, endPoint y: 188, distance: 335.6
click at [580, 188] on div "Name * 11th Couple Pack - Kose Kootu Category Breakfast & Lunch & Dinner > 10th…" at bounding box center [494, 315] width 641 height 401
type input "11th Couple Pack - Keerai Kootu"
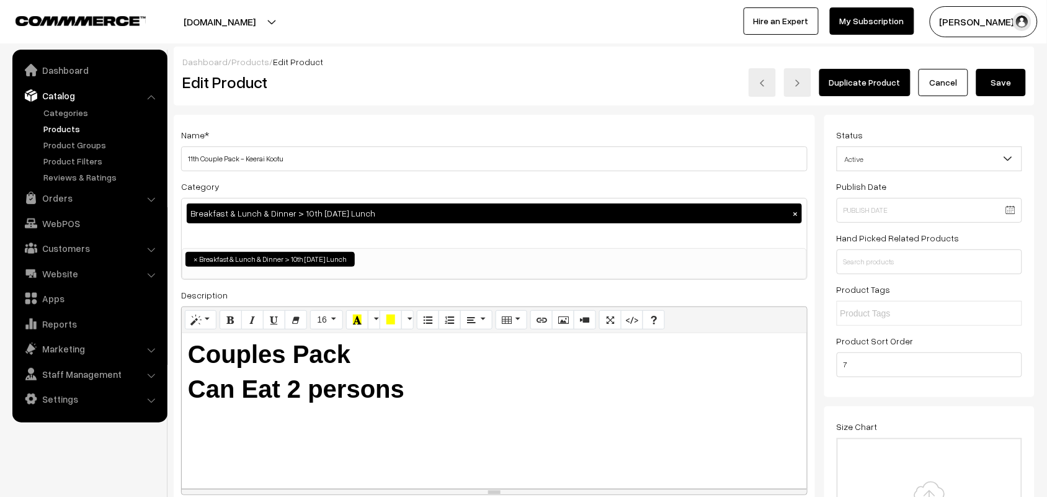
click at [994, 82] on button "Save" at bounding box center [1001, 82] width 50 height 27
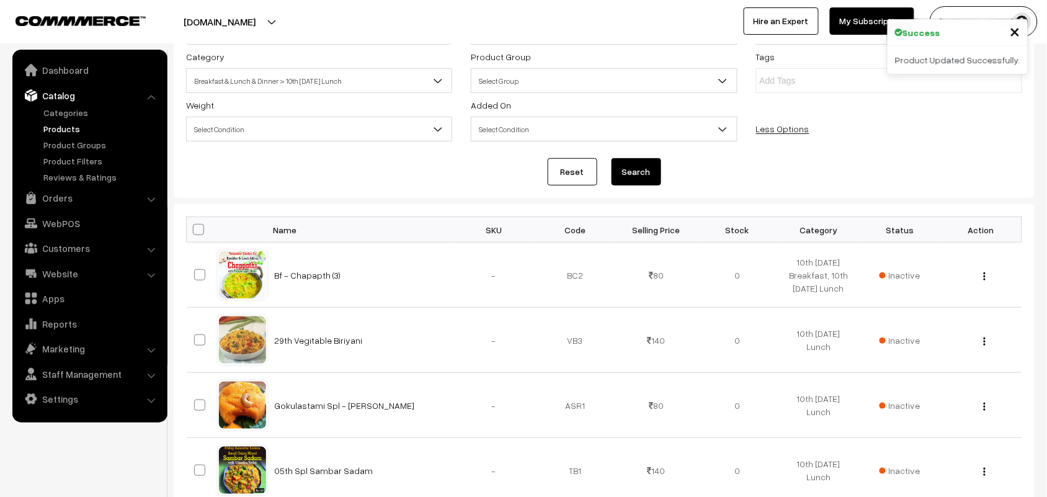
scroll to position [78, 0]
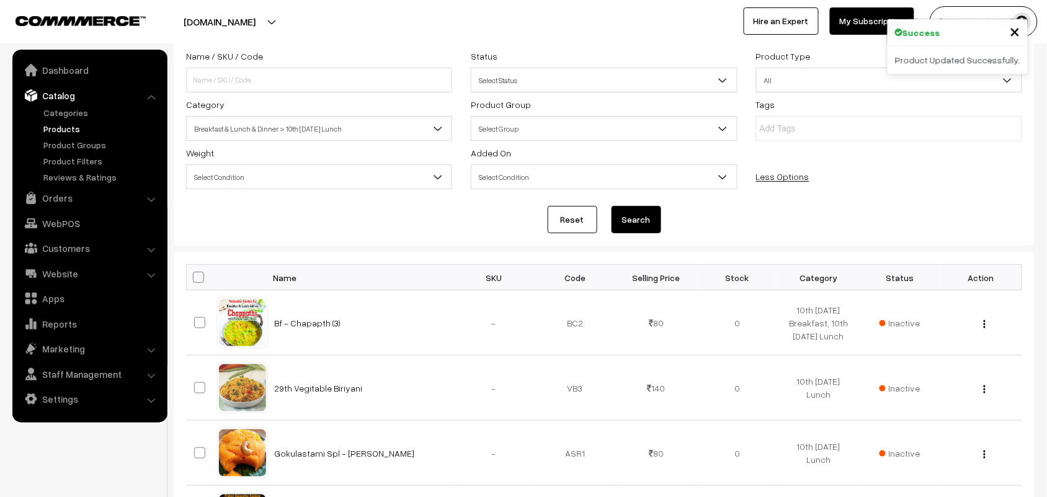
click at [195, 273] on span at bounding box center [198, 277] width 11 height 11
click at [195, 273] on input "checkbox" at bounding box center [191, 277] width 8 height 8
checkbox input "true"
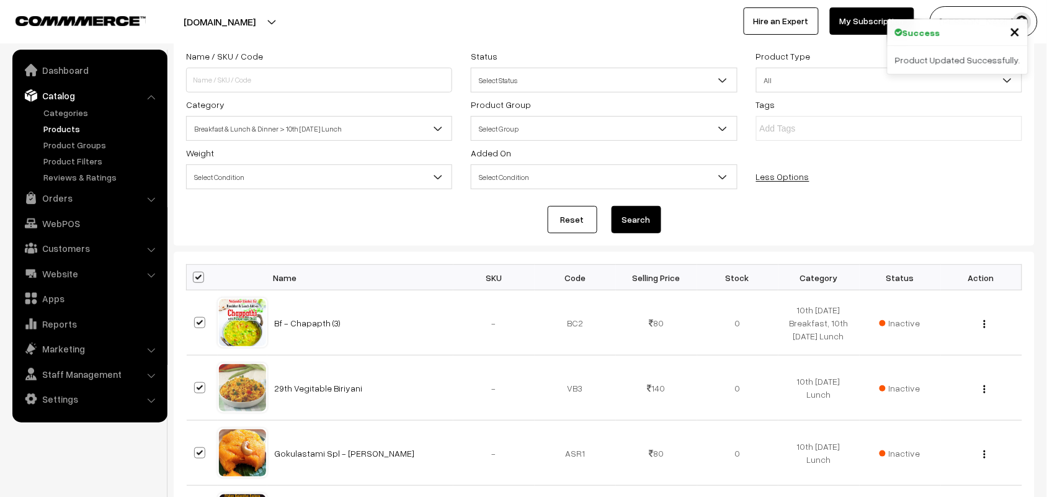
checkbox input "true"
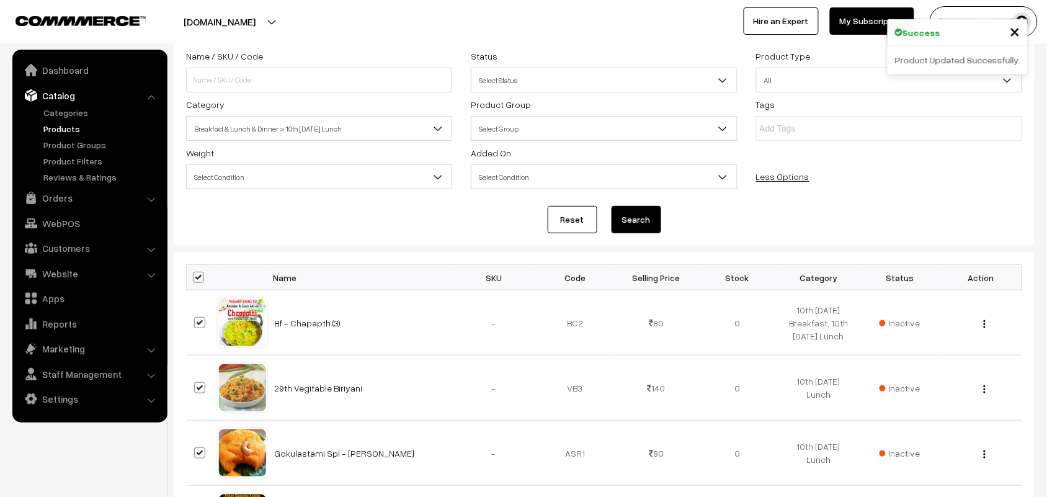
checkbox input "true"
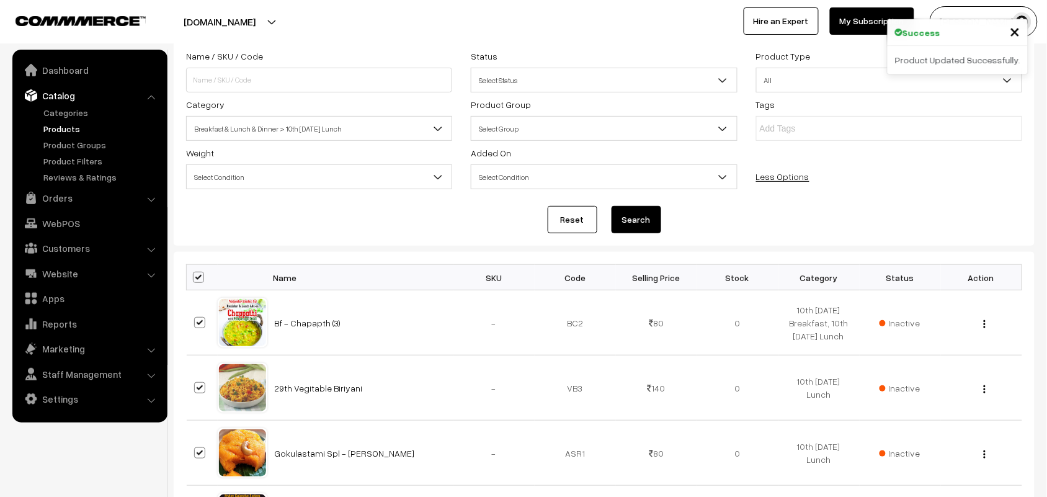
checkbox input "true"
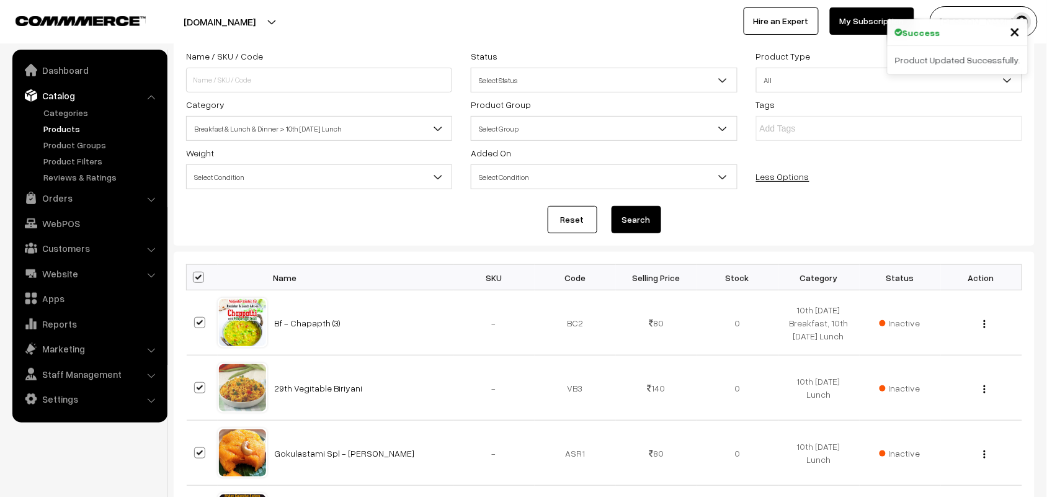
checkbox input "true"
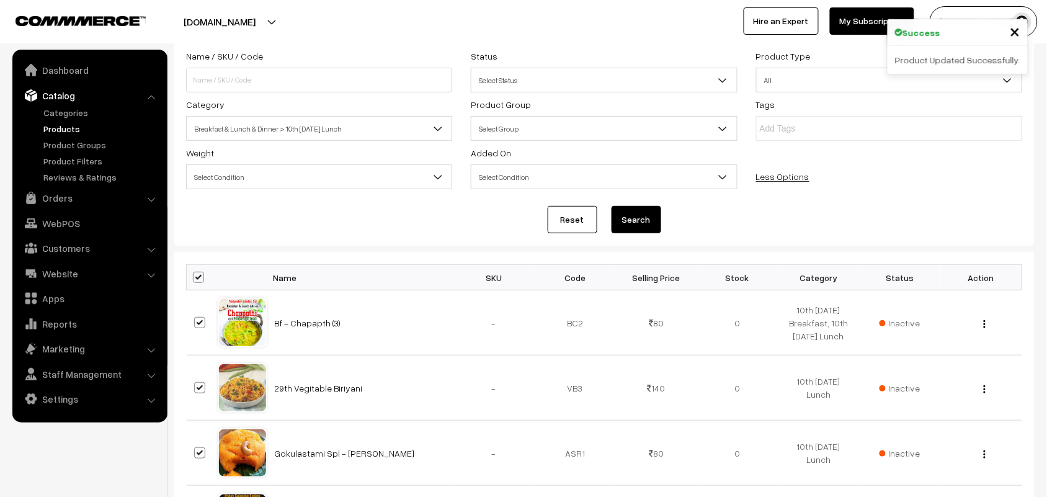
checkbox input "true"
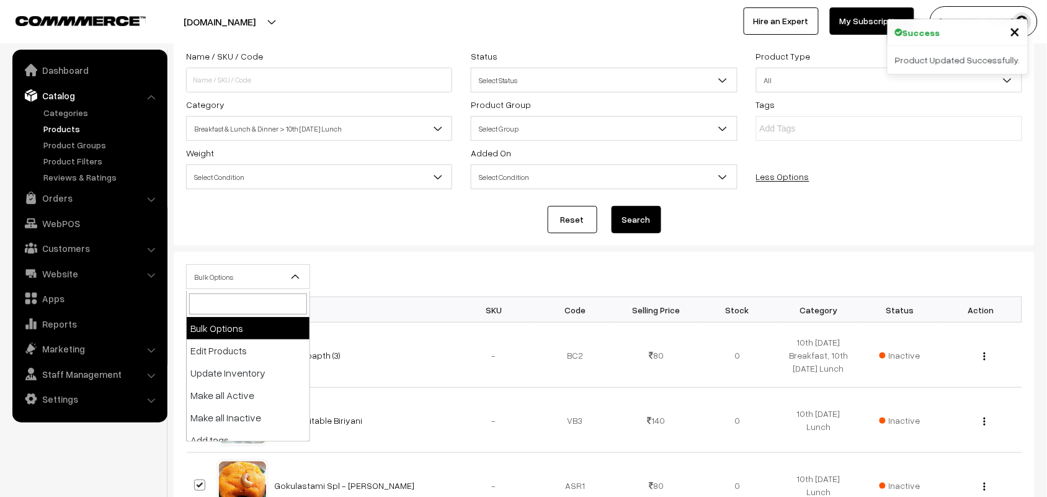
click at [213, 283] on span "Bulk Options" at bounding box center [248, 277] width 123 height 22
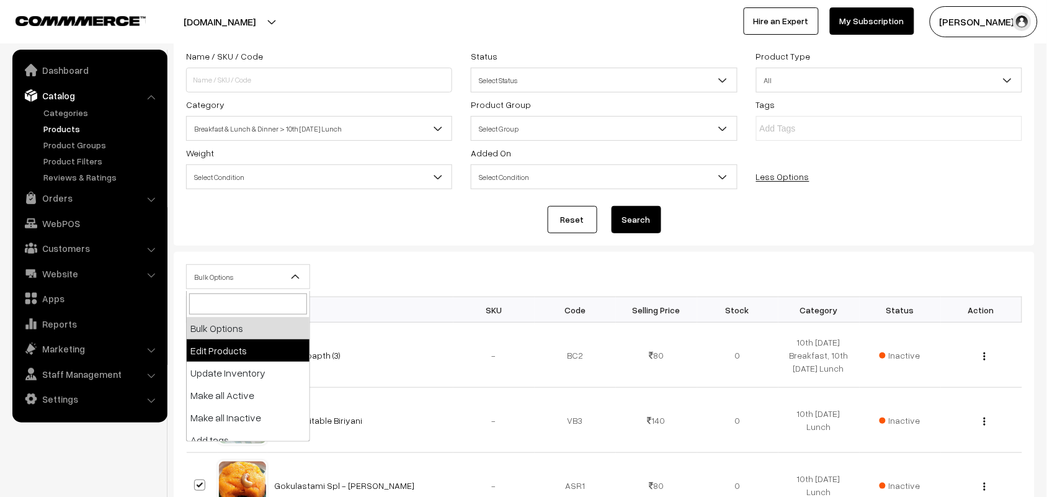
select select "editProduct"
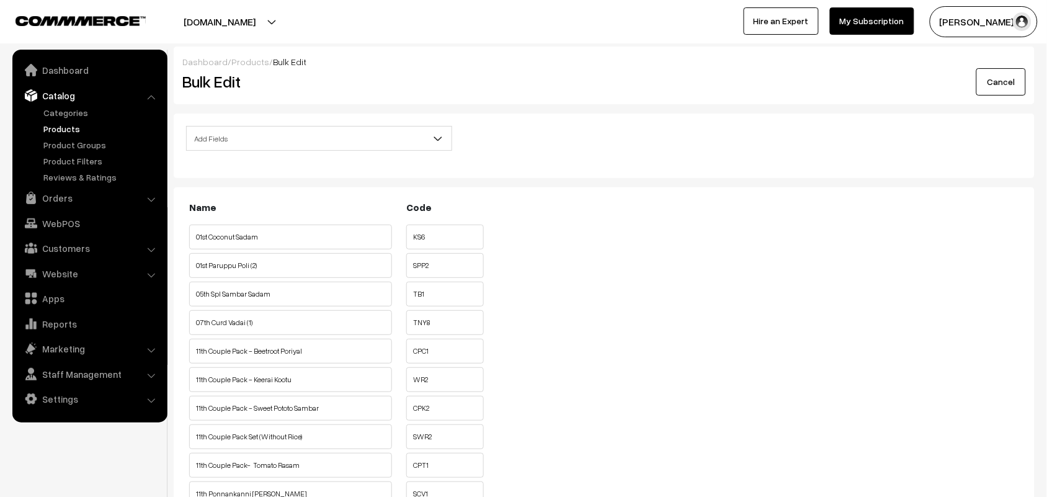
click at [318, 140] on span "Add Fields" at bounding box center [319, 139] width 265 height 22
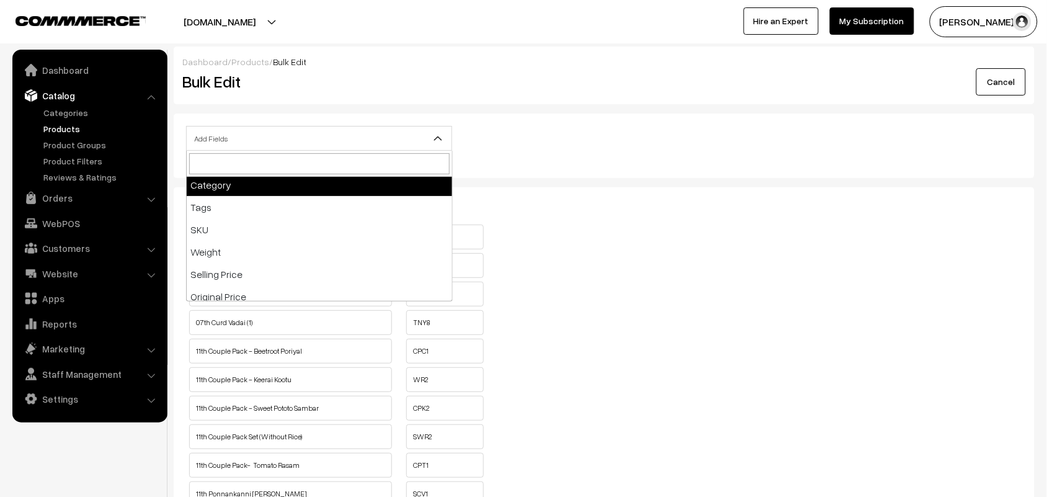
scroll to position [155, 0]
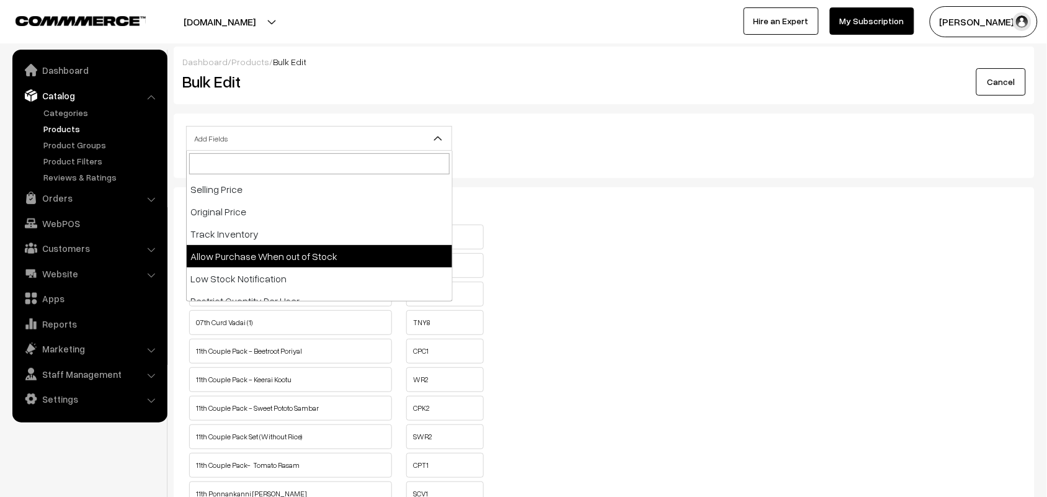
select select "allow-purchase"
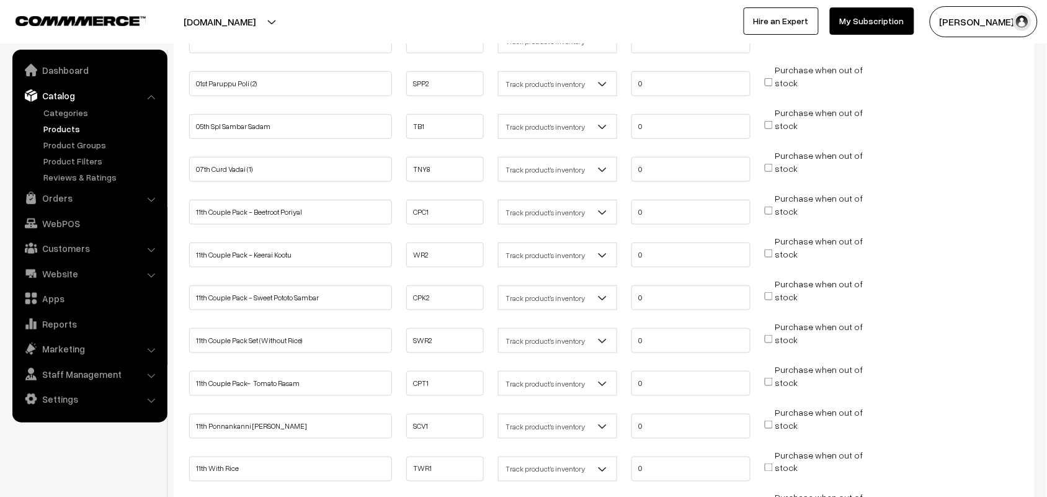
scroll to position [233, 0]
click at [768, 205] on input "Purchase when out of stock" at bounding box center [769, 208] width 8 height 8
checkbox input "true"
click at [770, 247] on input "Purchase when out of stock" at bounding box center [769, 251] width 8 height 8
checkbox input "true"
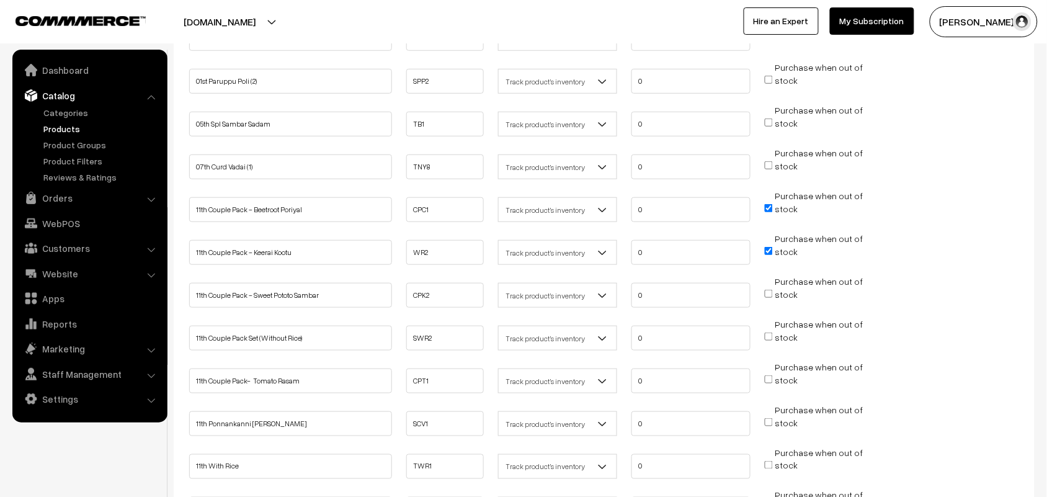
click at [770, 290] on input "Purchase when out of stock" at bounding box center [769, 294] width 8 height 8
checkbox input "true"
click at [766, 335] on input "Purchase when out of stock" at bounding box center [769, 336] width 8 height 8
checkbox input "true"
click at [766, 375] on input "Purchase when out of stock" at bounding box center [769, 379] width 8 height 8
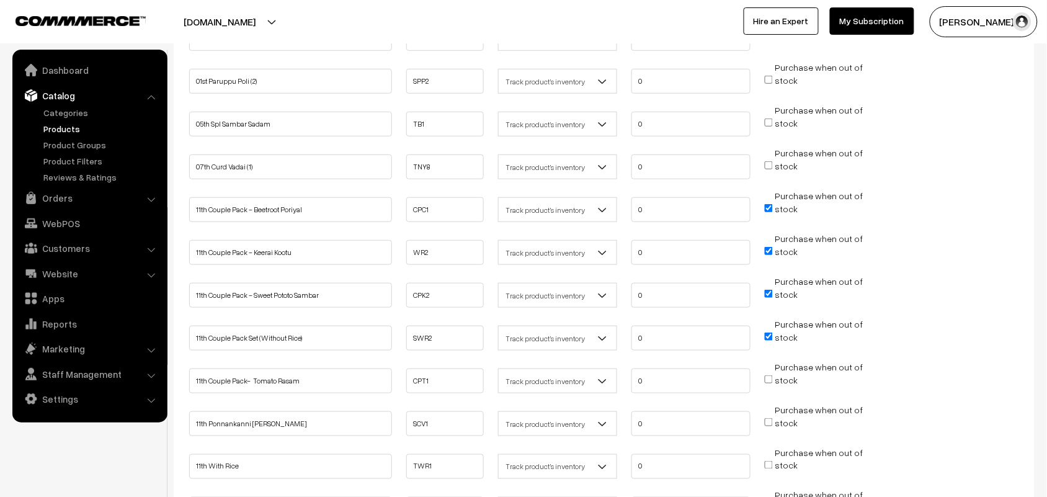
checkbox input "true"
click at [769, 418] on input "Purchase when out of stock" at bounding box center [769, 422] width 8 height 8
checkbox input "true"
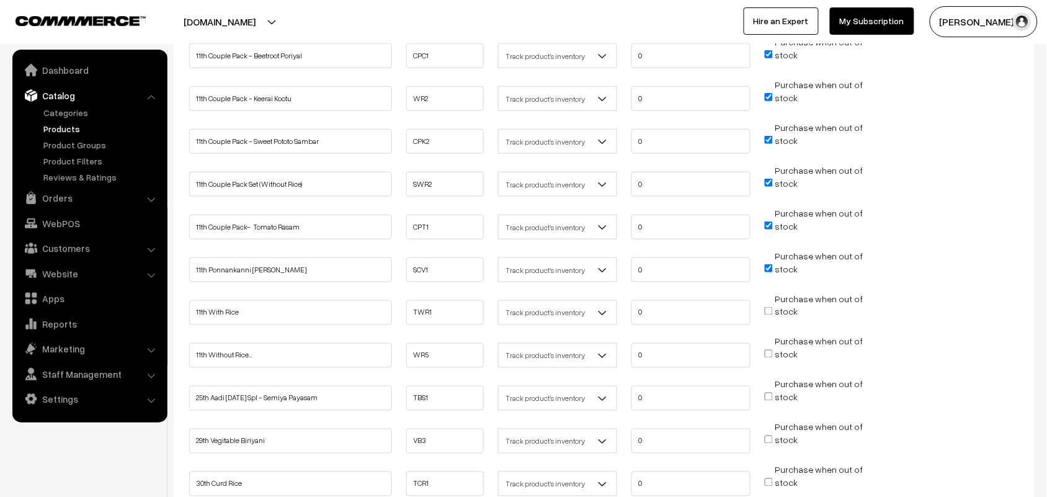
scroll to position [388, 0]
click at [771, 306] on input "Purchase when out of stock" at bounding box center [769, 310] width 8 height 8
checkbox input "true"
click at [771, 349] on input "Purchase when out of stock" at bounding box center [769, 353] width 8 height 8
checkbox input "true"
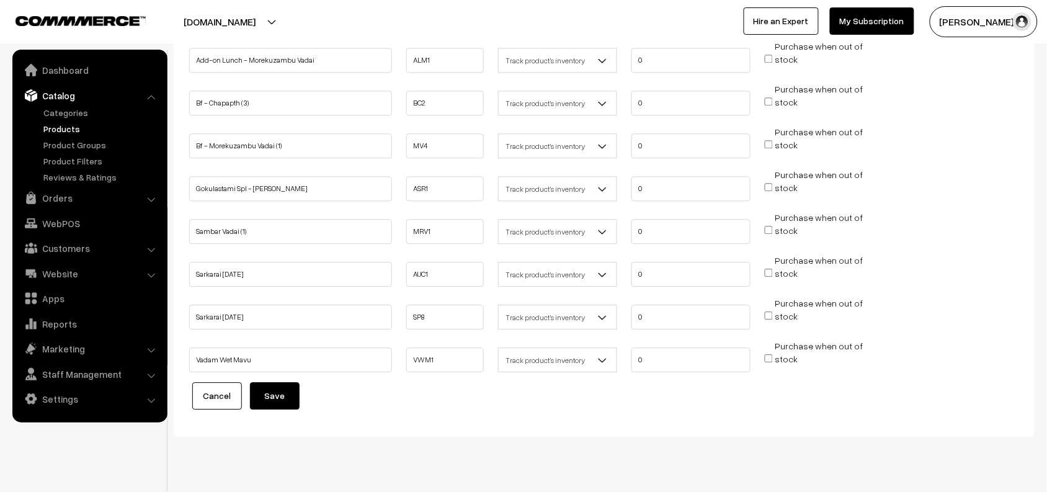
scroll to position [859, 0]
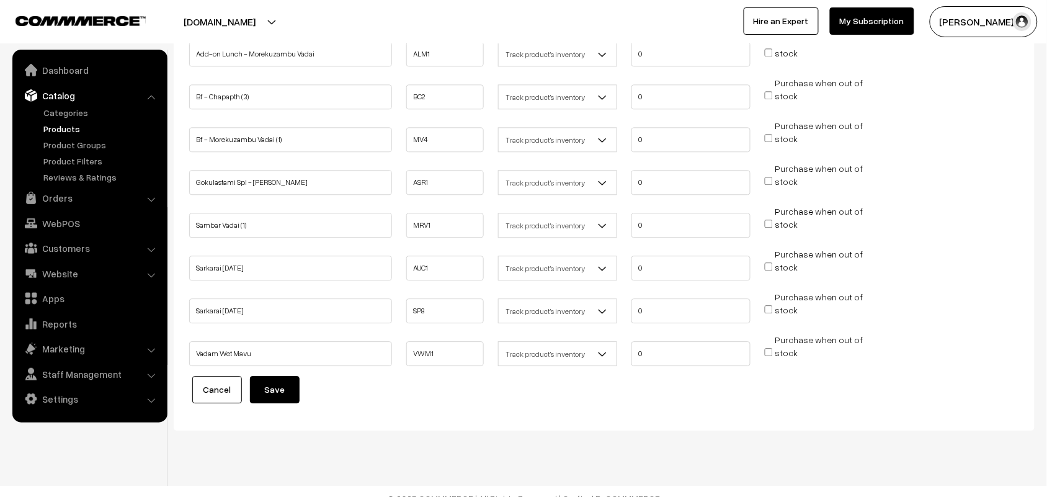
click at [284, 376] on button "Save" at bounding box center [275, 389] width 50 height 27
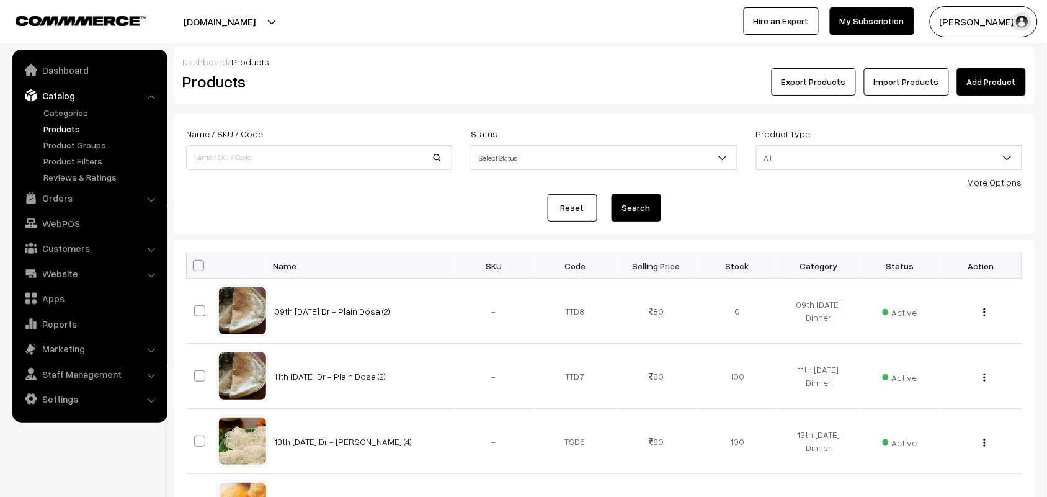
click at [980, 177] on link "More Options" at bounding box center [994, 182] width 55 height 11
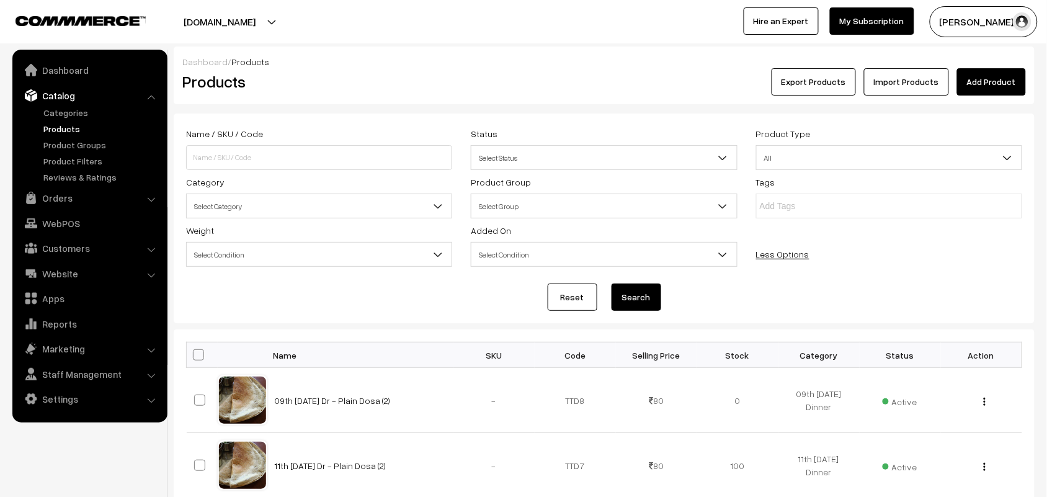
click at [280, 214] on span "Select Category" at bounding box center [319, 206] width 265 height 22
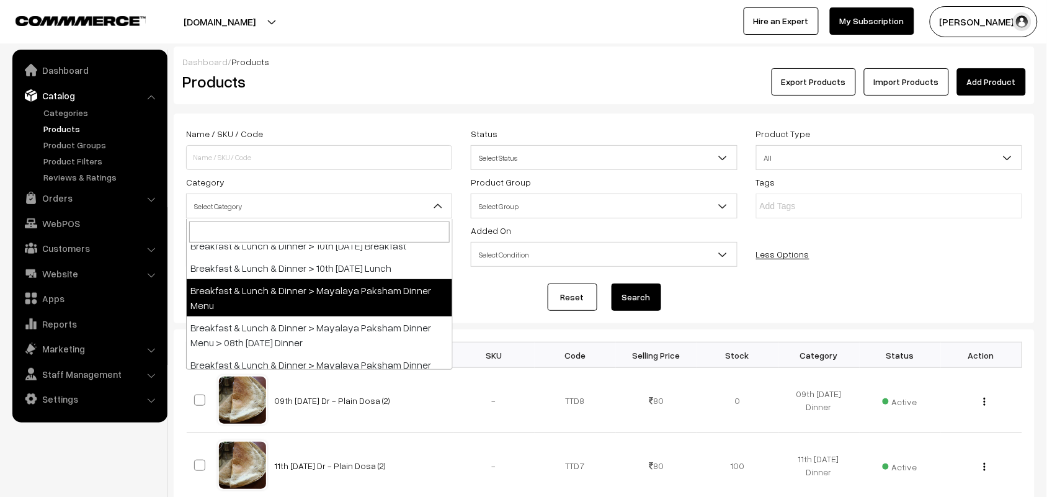
scroll to position [155, 0]
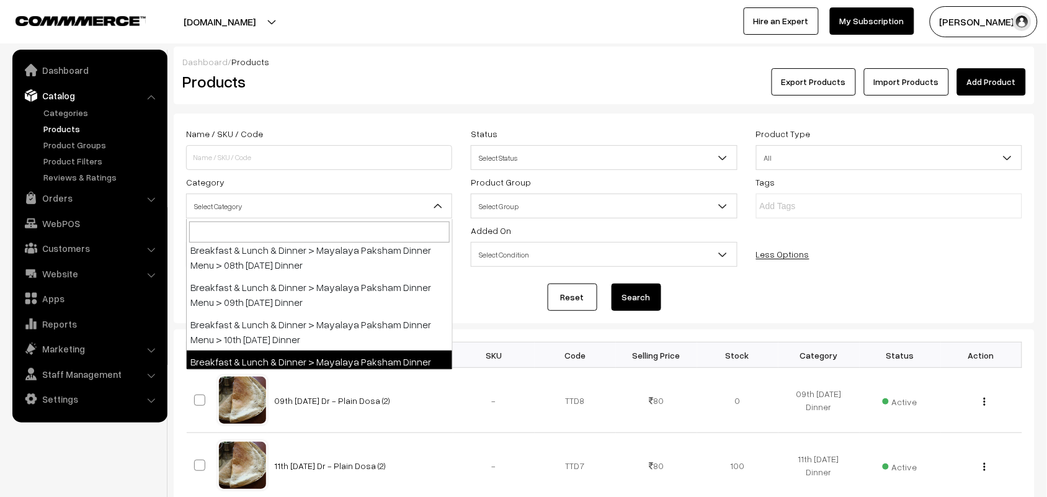
select select "104"
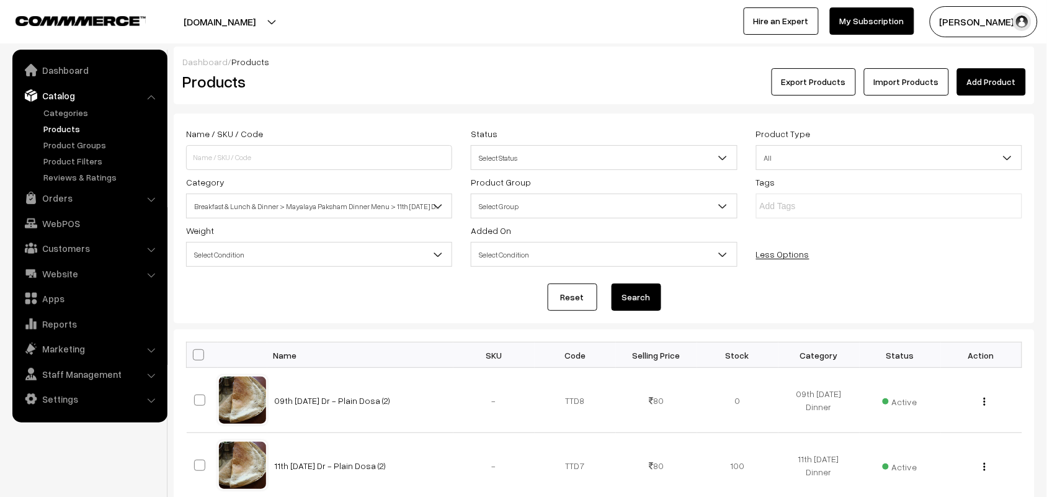
click at [633, 298] on button "Search" at bounding box center [636, 296] width 50 height 27
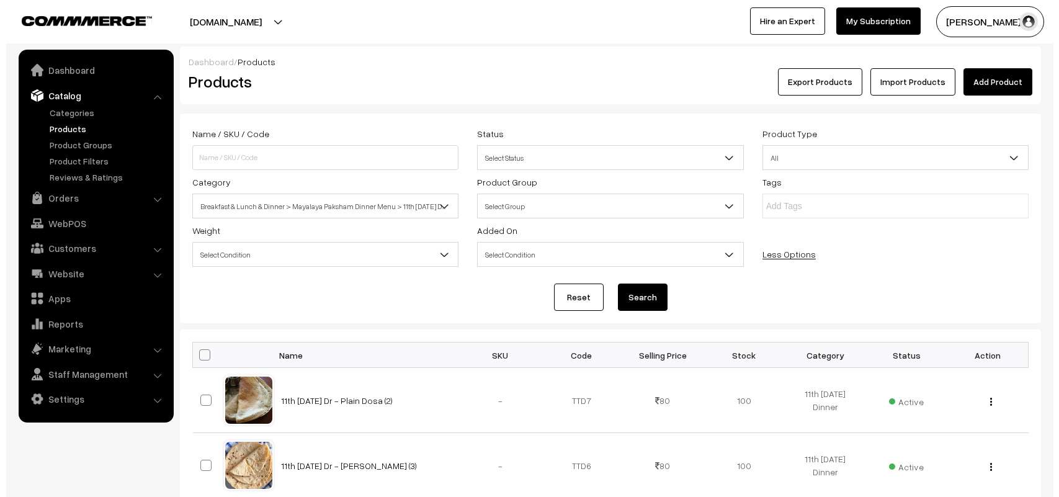
scroll to position [233, 0]
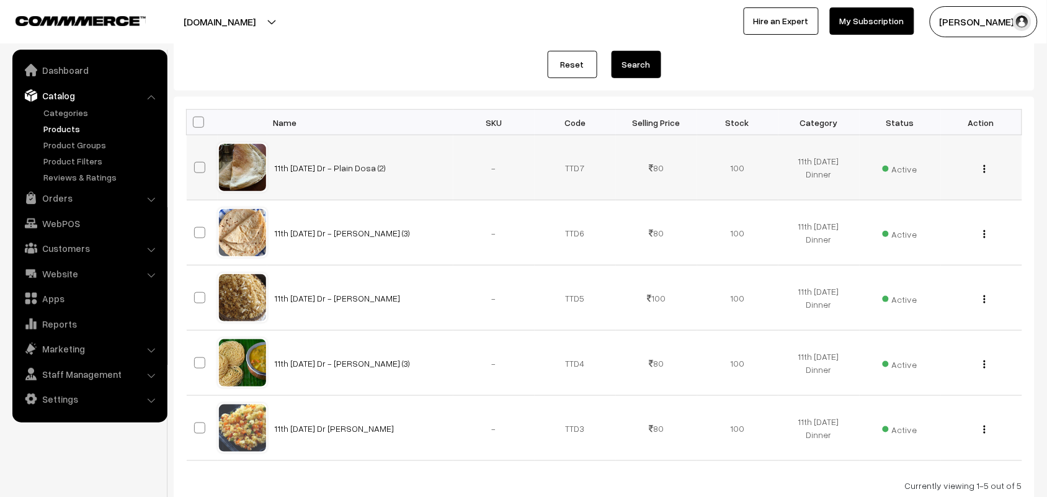
click at [893, 166] on span "Active" at bounding box center [900, 167] width 35 height 16
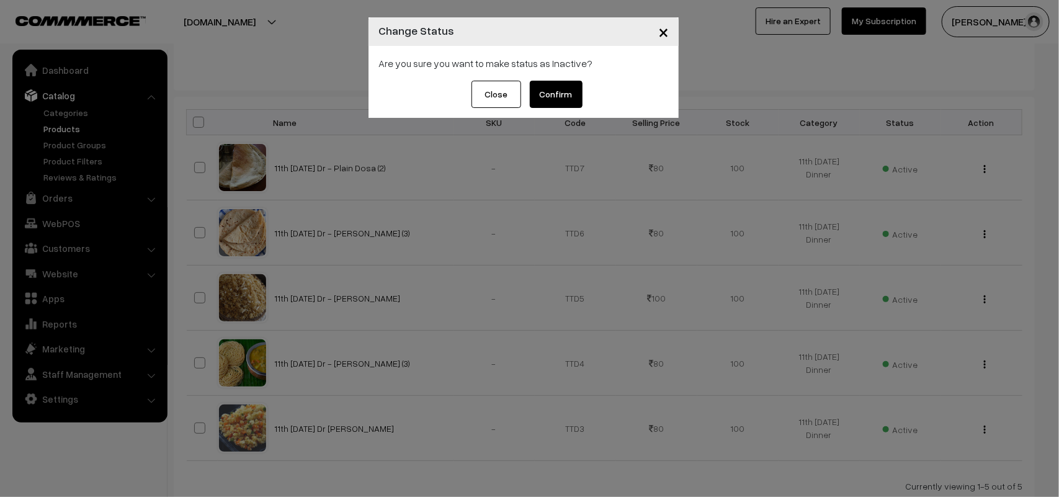
click at [562, 89] on button "Confirm" at bounding box center [556, 94] width 53 height 27
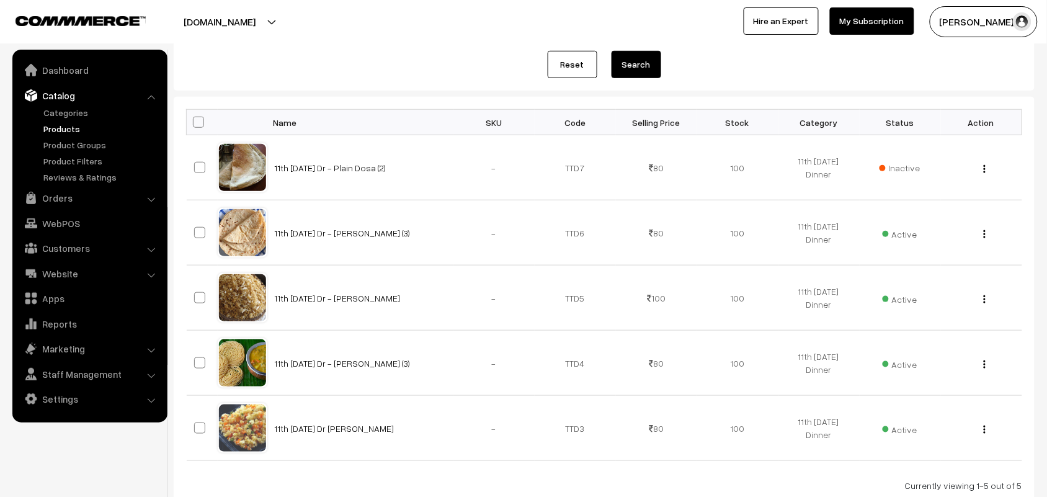
scroll to position [233, 0]
click at [58, 197] on link "Orders" at bounding box center [90, 198] width 148 height 22
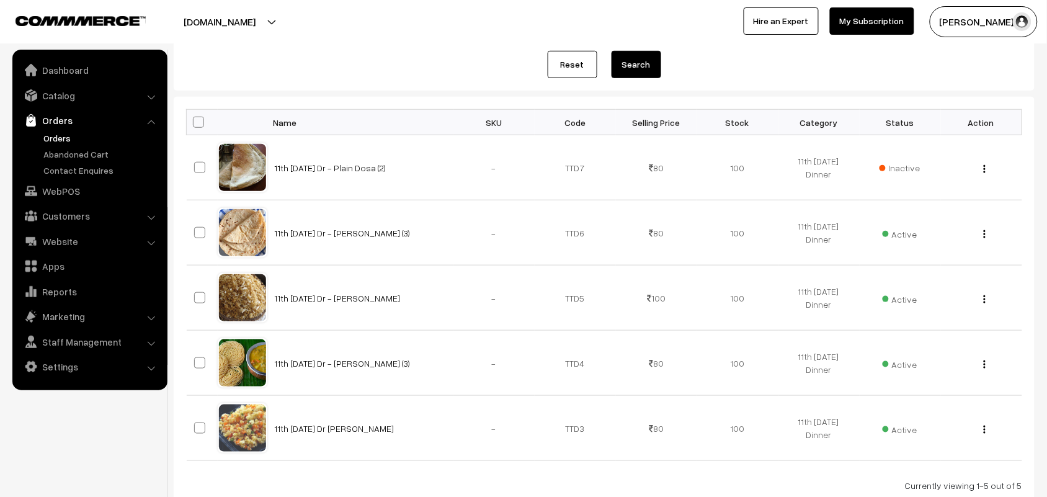
click at [67, 134] on link "Orders" at bounding box center [101, 137] width 123 height 13
